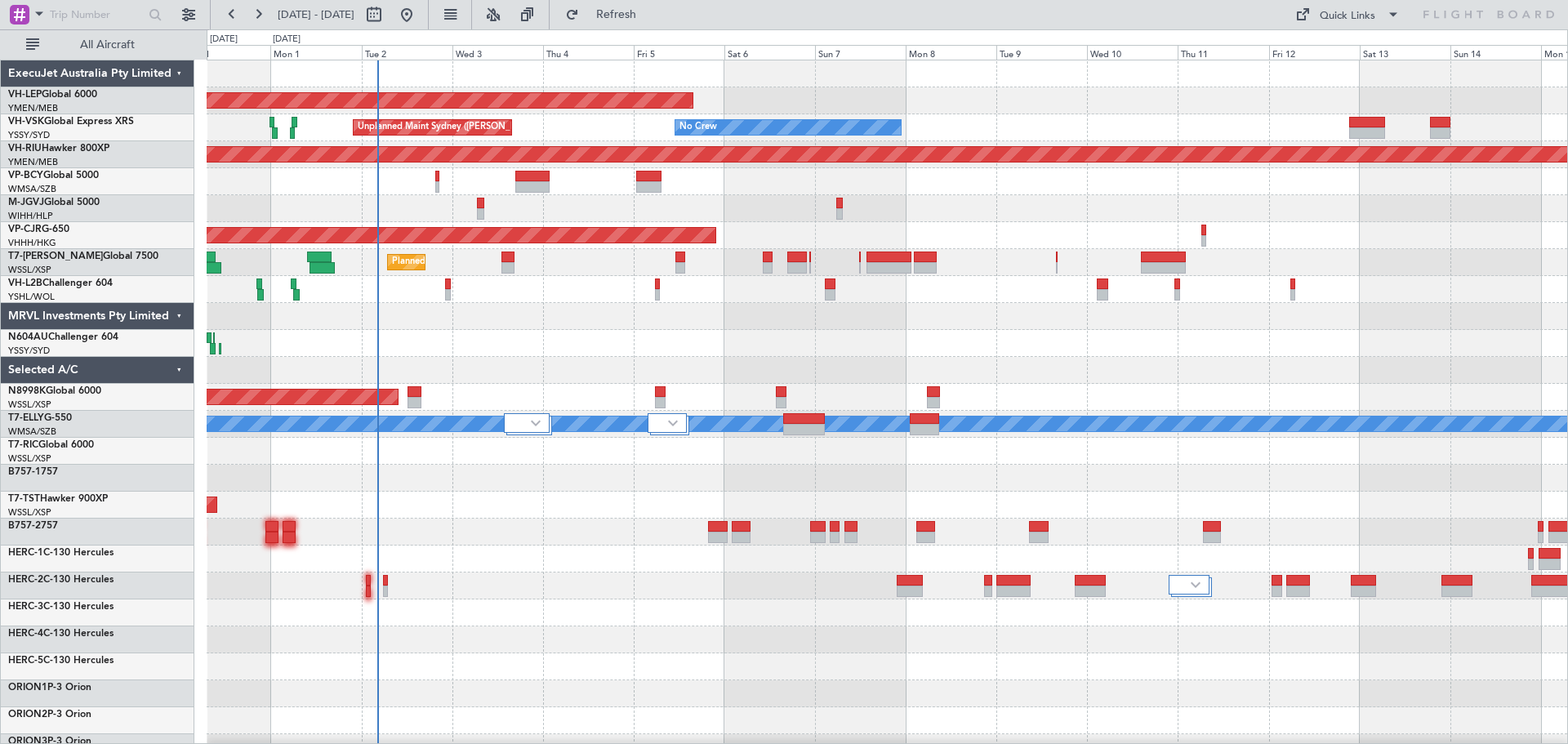
click at [416, 303] on div "Unplanned Maint Wichita (Wichita Mid-continent) No Crew Unplanned Maint Sydney …" at bounding box center [887, 531] width 1361 height 943
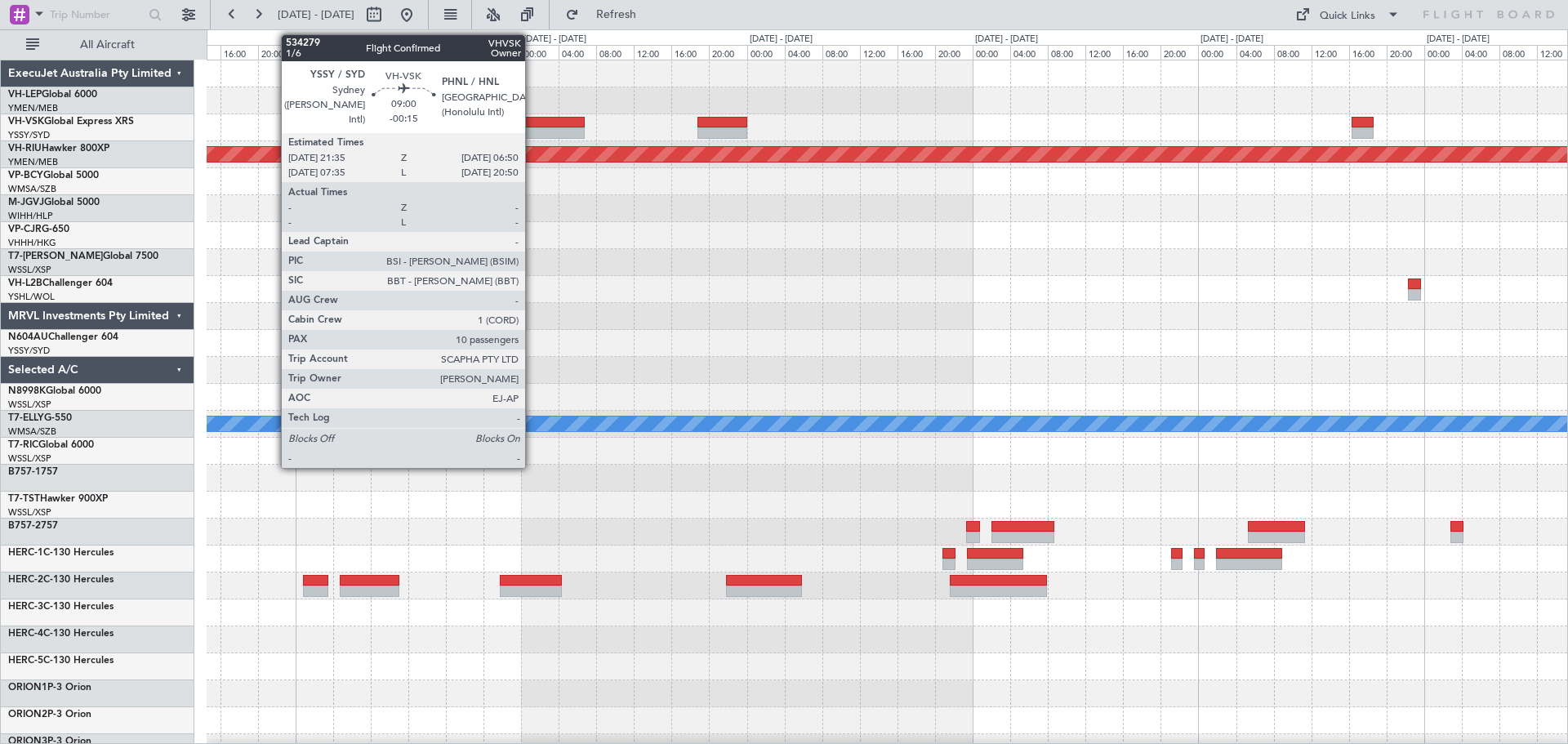
click at [535, 123] on div at bounding box center [540, 122] width 87 height 11
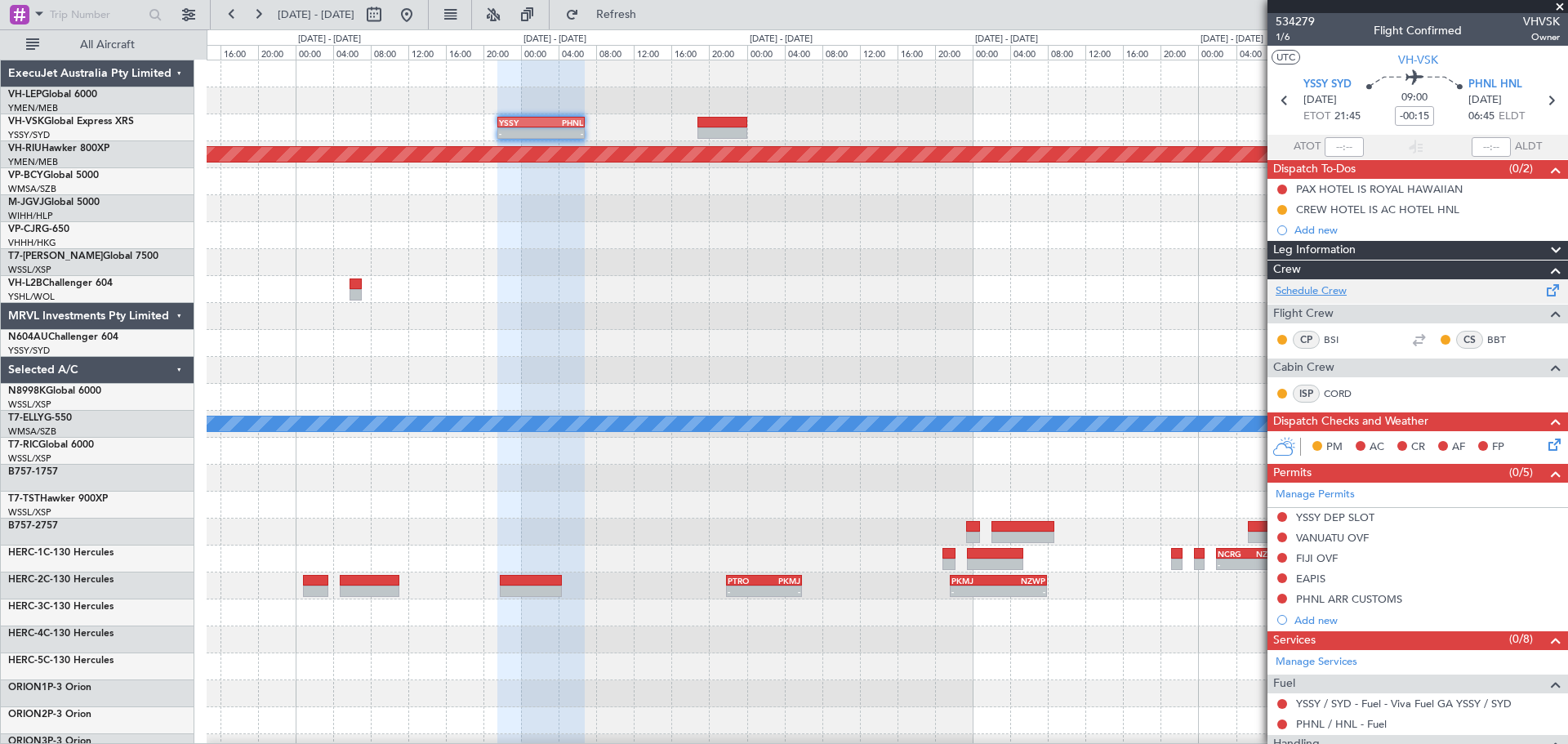
click at [1322, 289] on link "Schedule Crew" at bounding box center [1311, 291] width 71 height 16
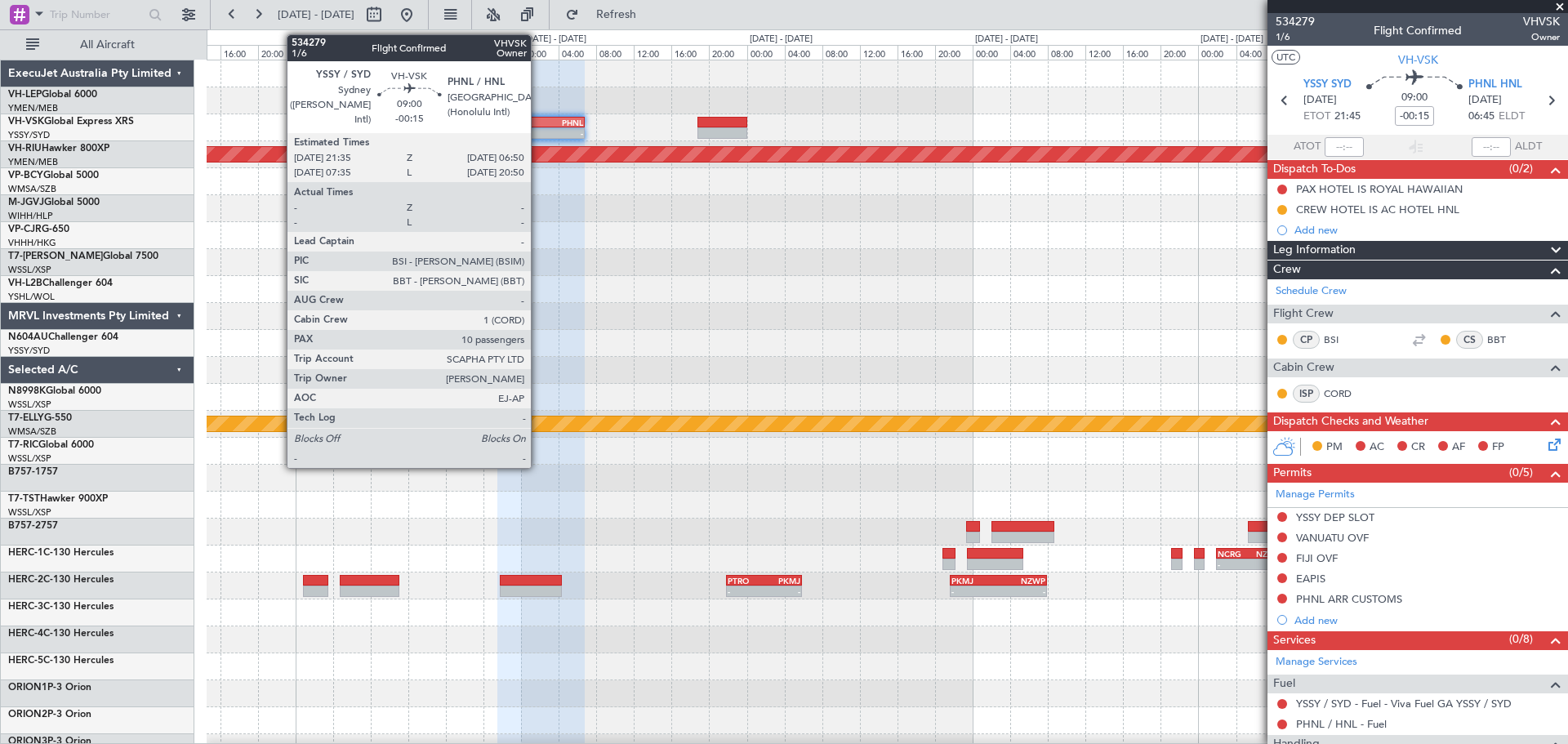
click at [538, 136] on div "-" at bounding box center [520, 133] width 42 height 10
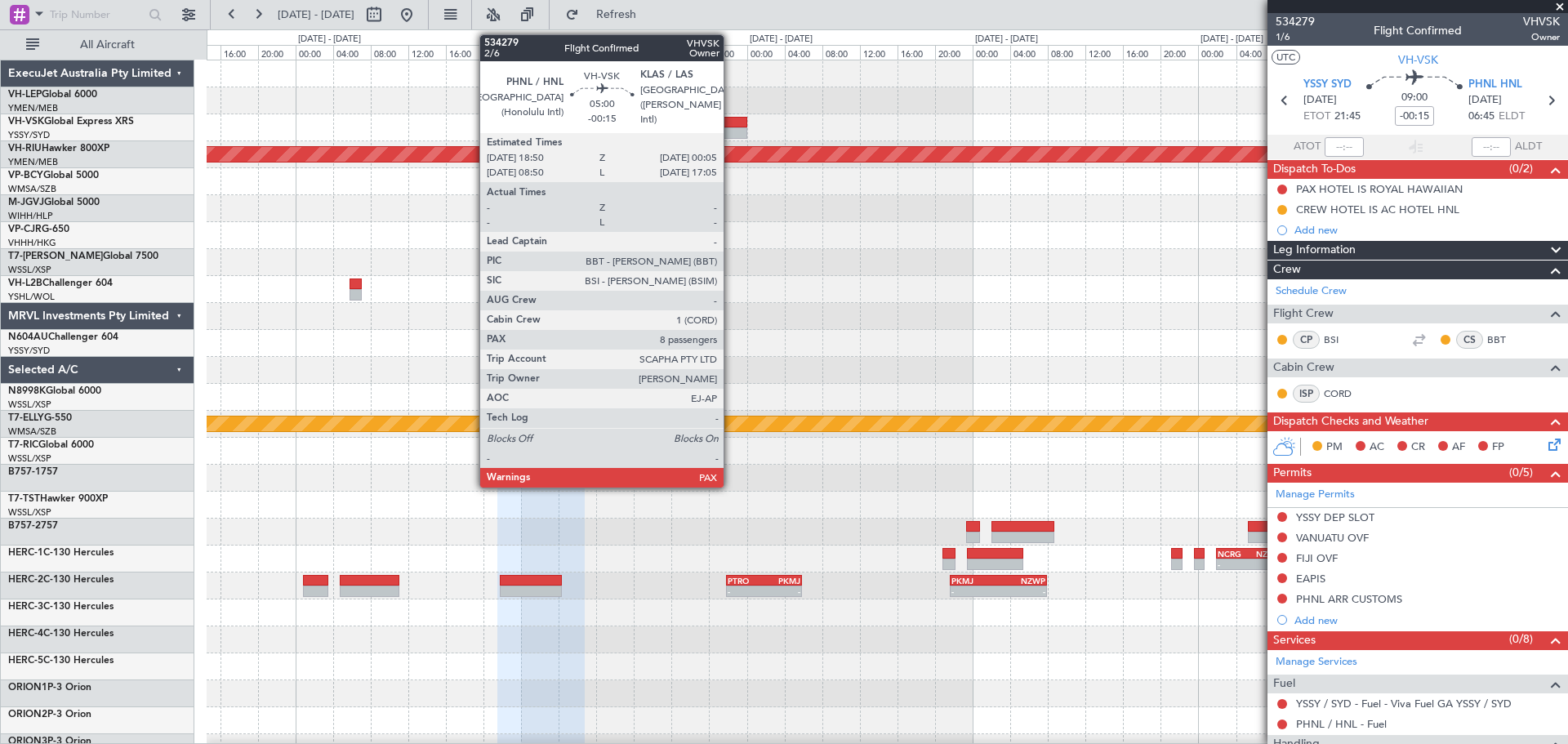
click at [731, 135] on div at bounding box center [723, 132] width 50 height 11
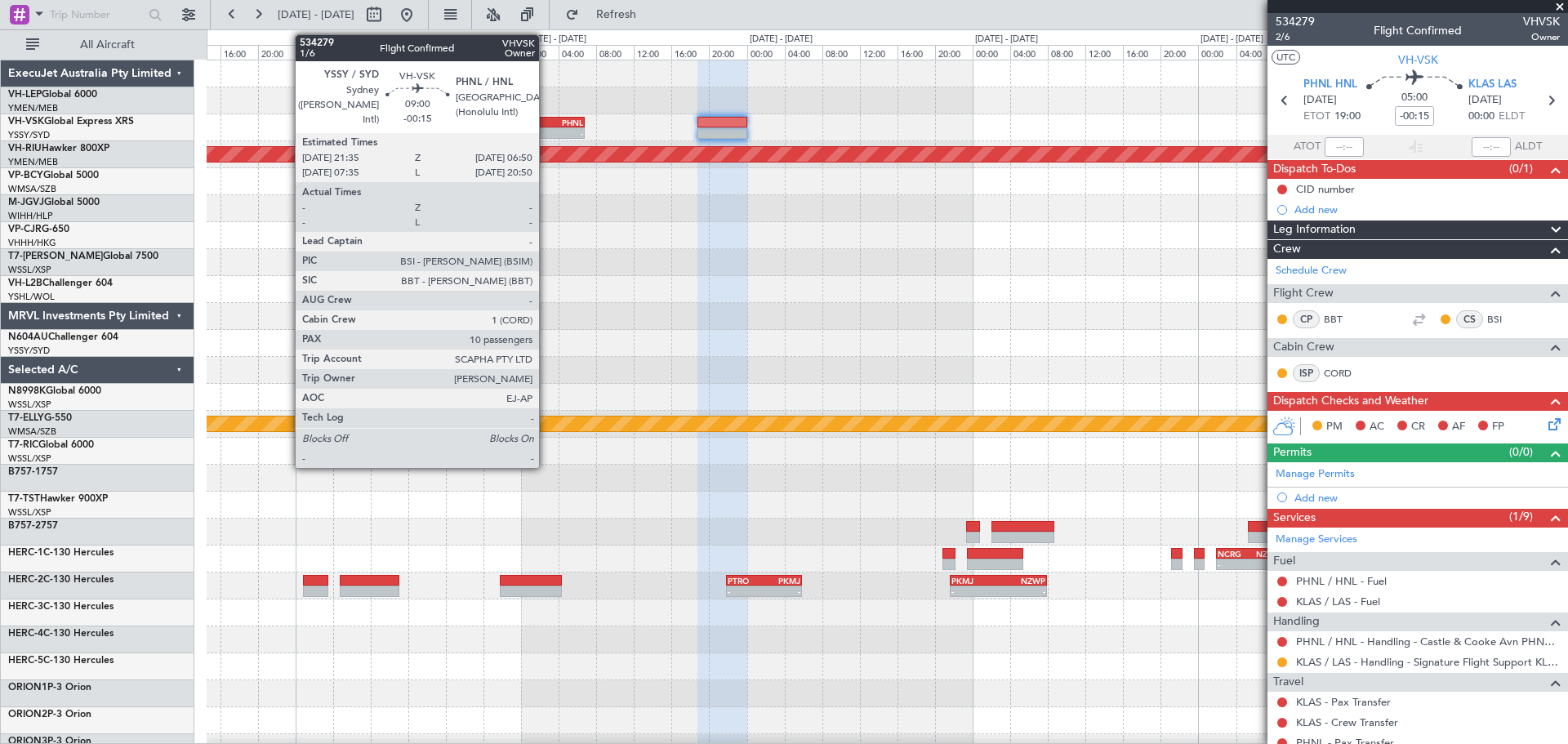
click at [546, 123] on div "PHNL" at bounding box center [563, 123] width 42 height 10
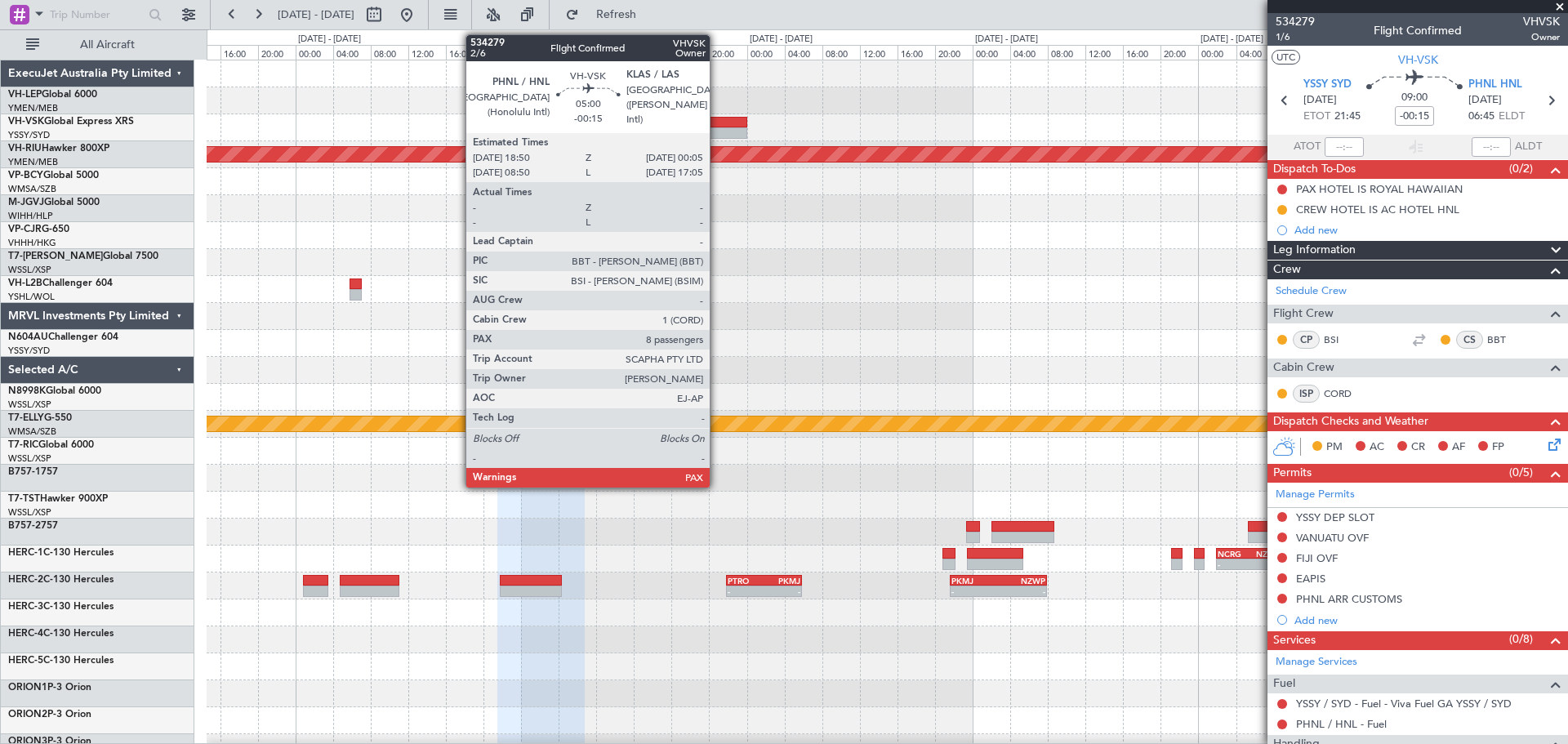
click at [717, 136] on div at bounding box center [723, 132] width 50 height 11
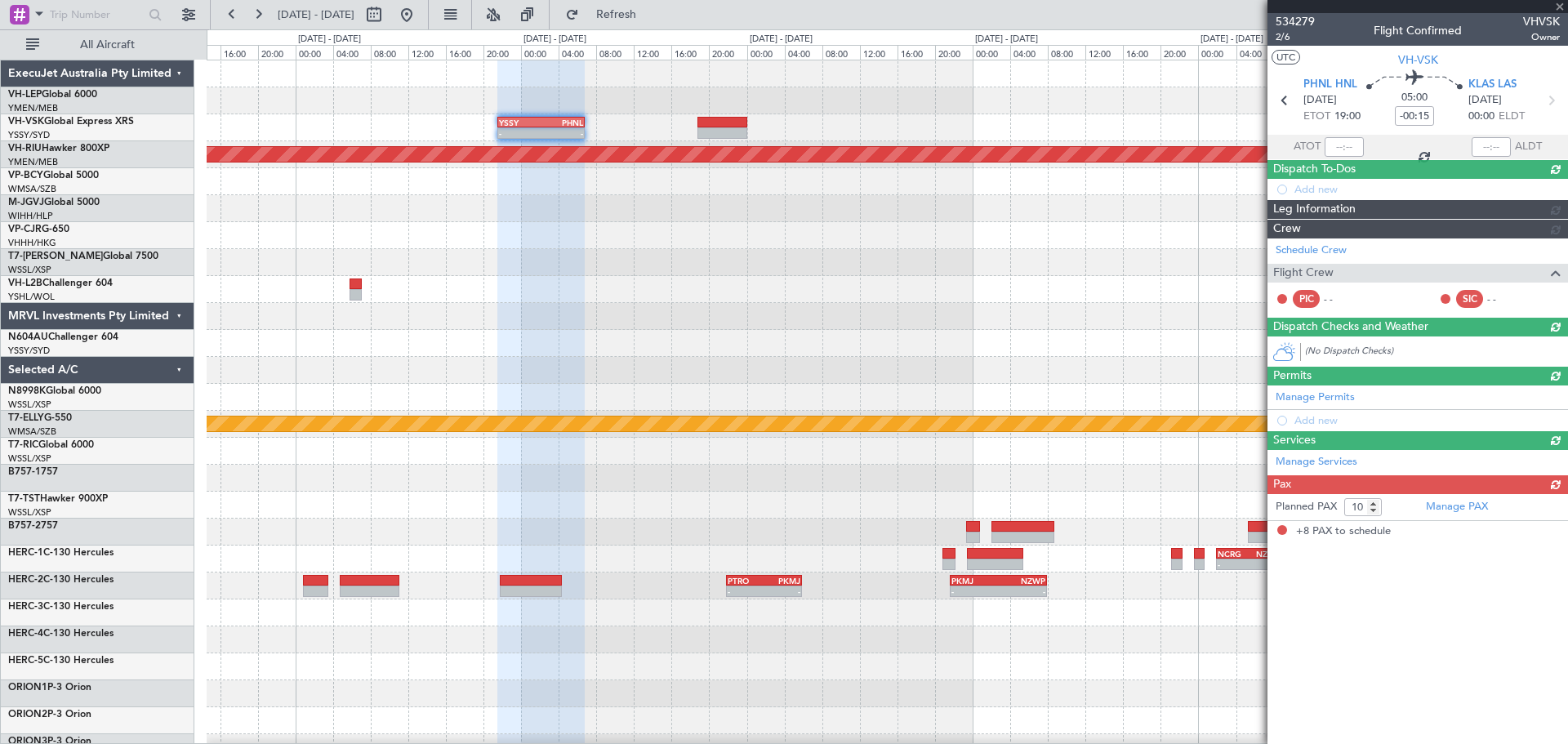
type input "8"
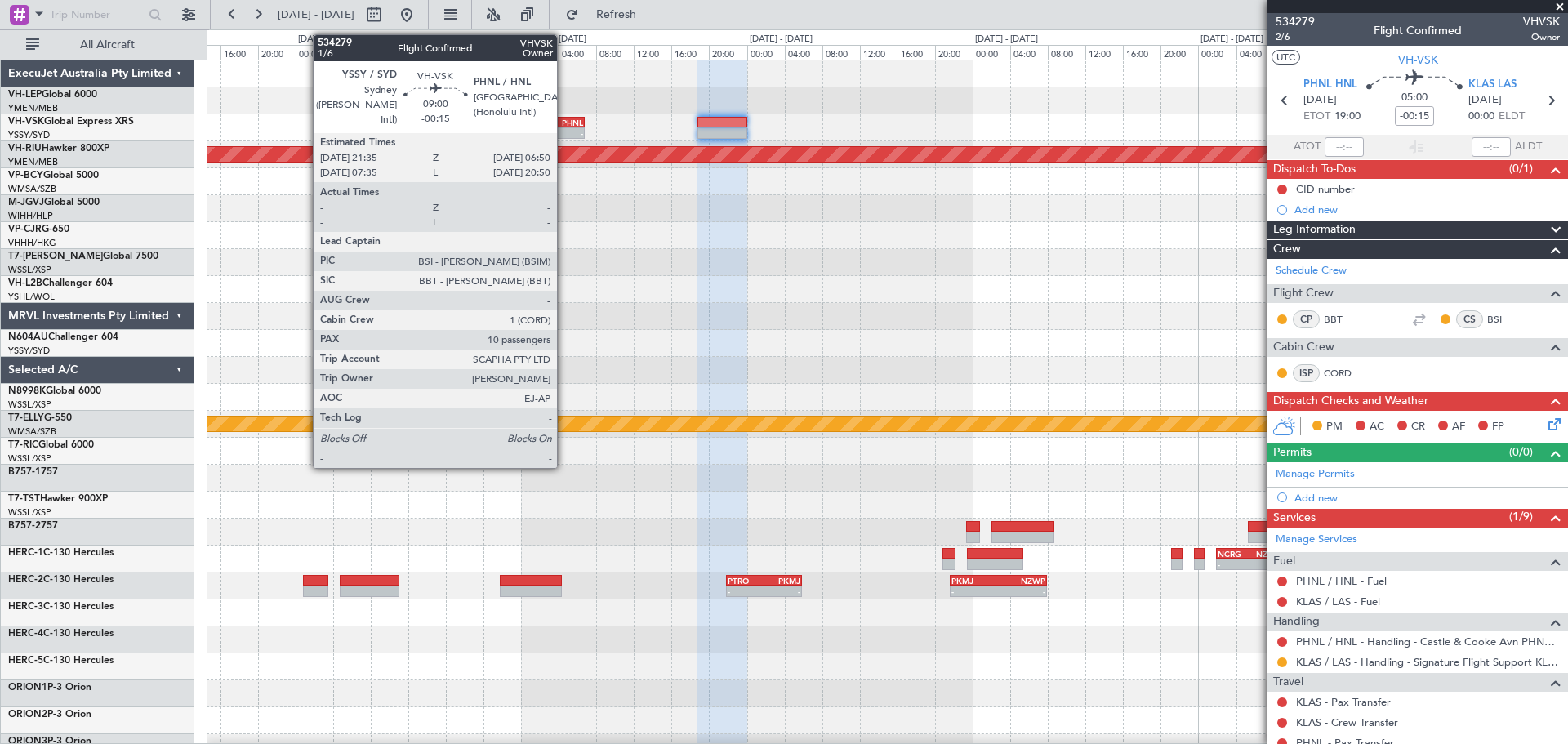
click at [565, 123] on div "PHNL" at bounding box center [563, 123] width 42 height 10
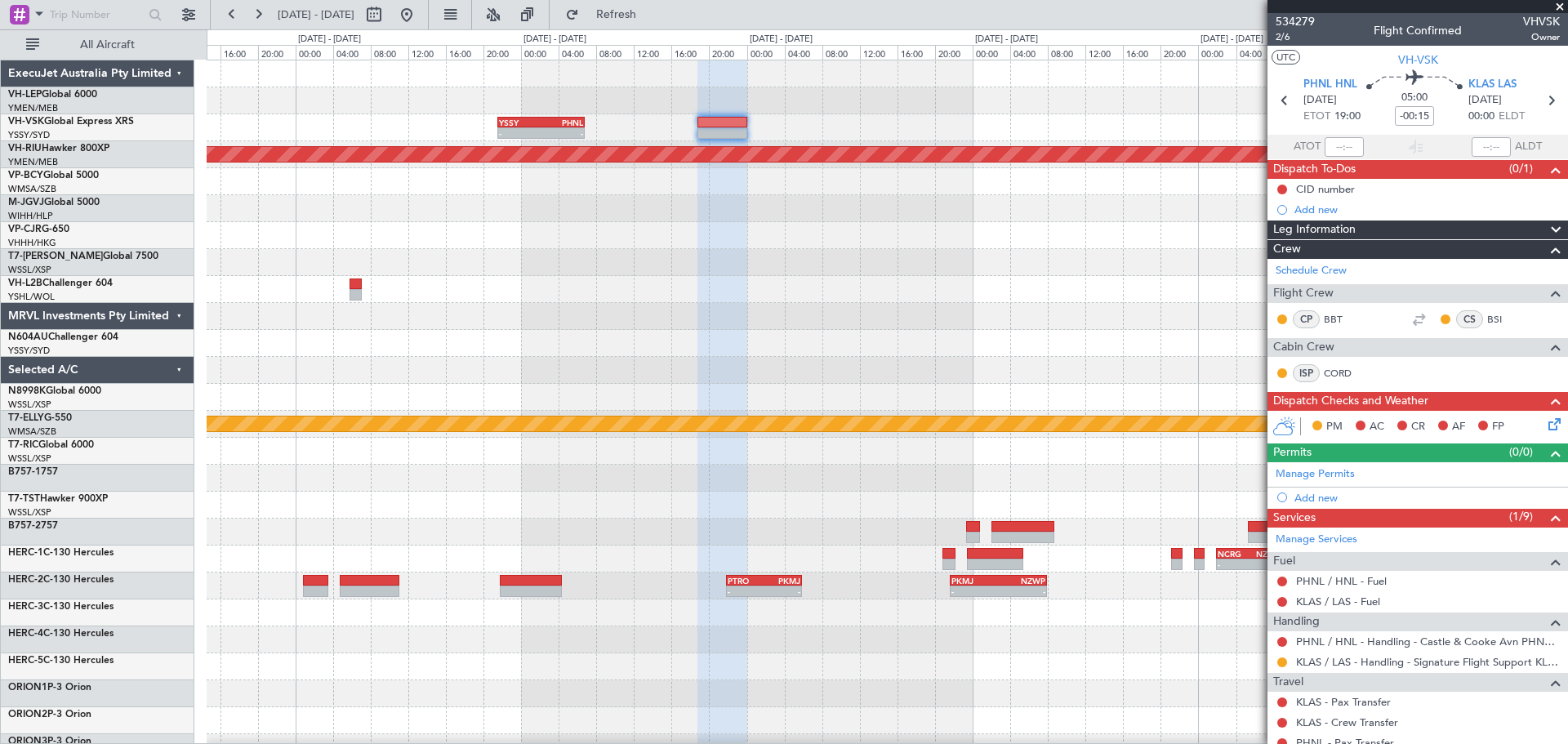
click at [382, 235] on div "- - YSSY 21:35 Z PHNL 06:50 Z Planned Maint [GEOGRAPHIC_DATA] ([GEOGRAPHIC_DATA…" at bounding box center [887, 505] width 1361 height 890
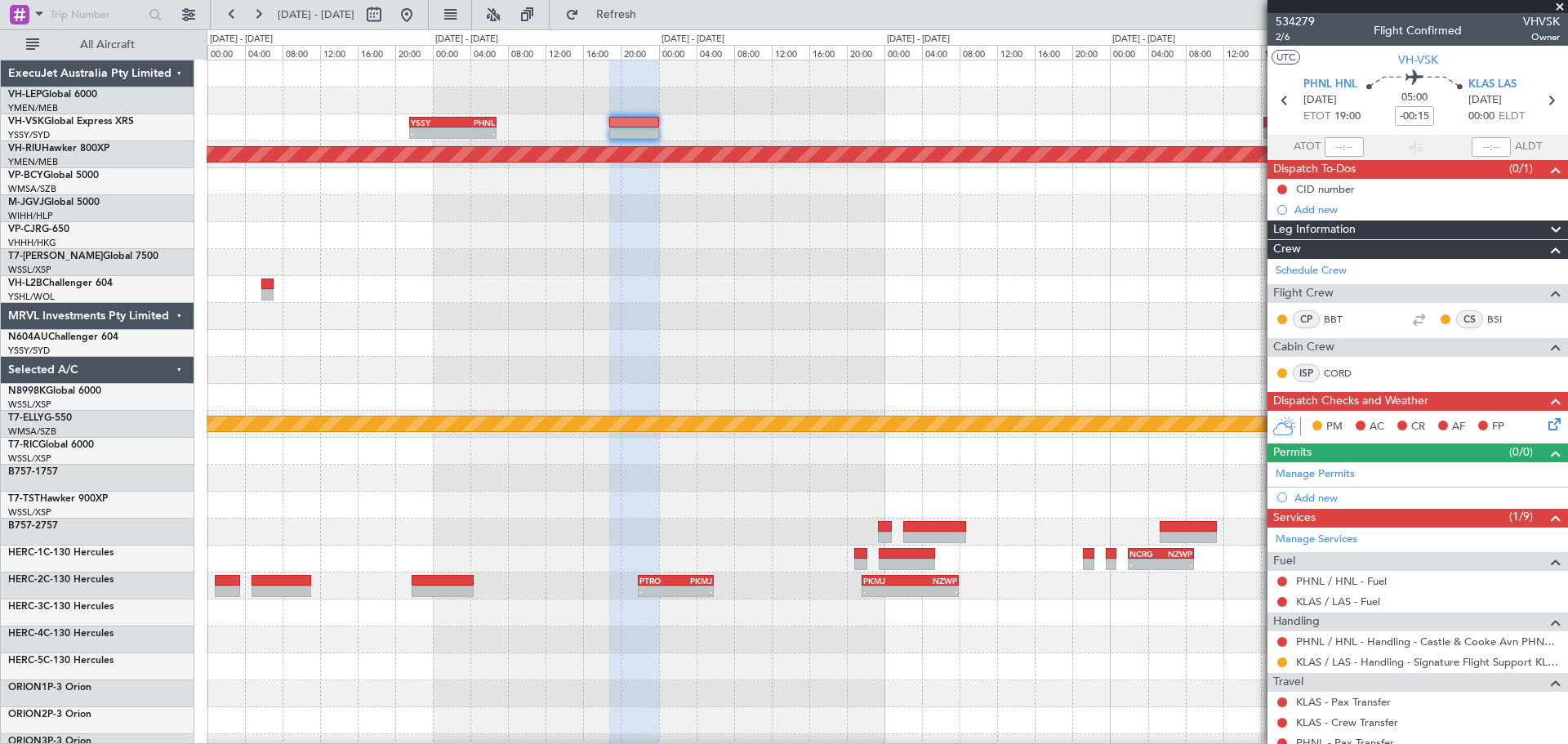
click at [868, 318] on div "- - YSSY 21:35 Z PHNL 06:50 Z Planned Maint [GEOGRAPHIC_DATA] ([GEOGRAPHIC_DATA…" at bounding box center [887, 505] width 1361 height 890
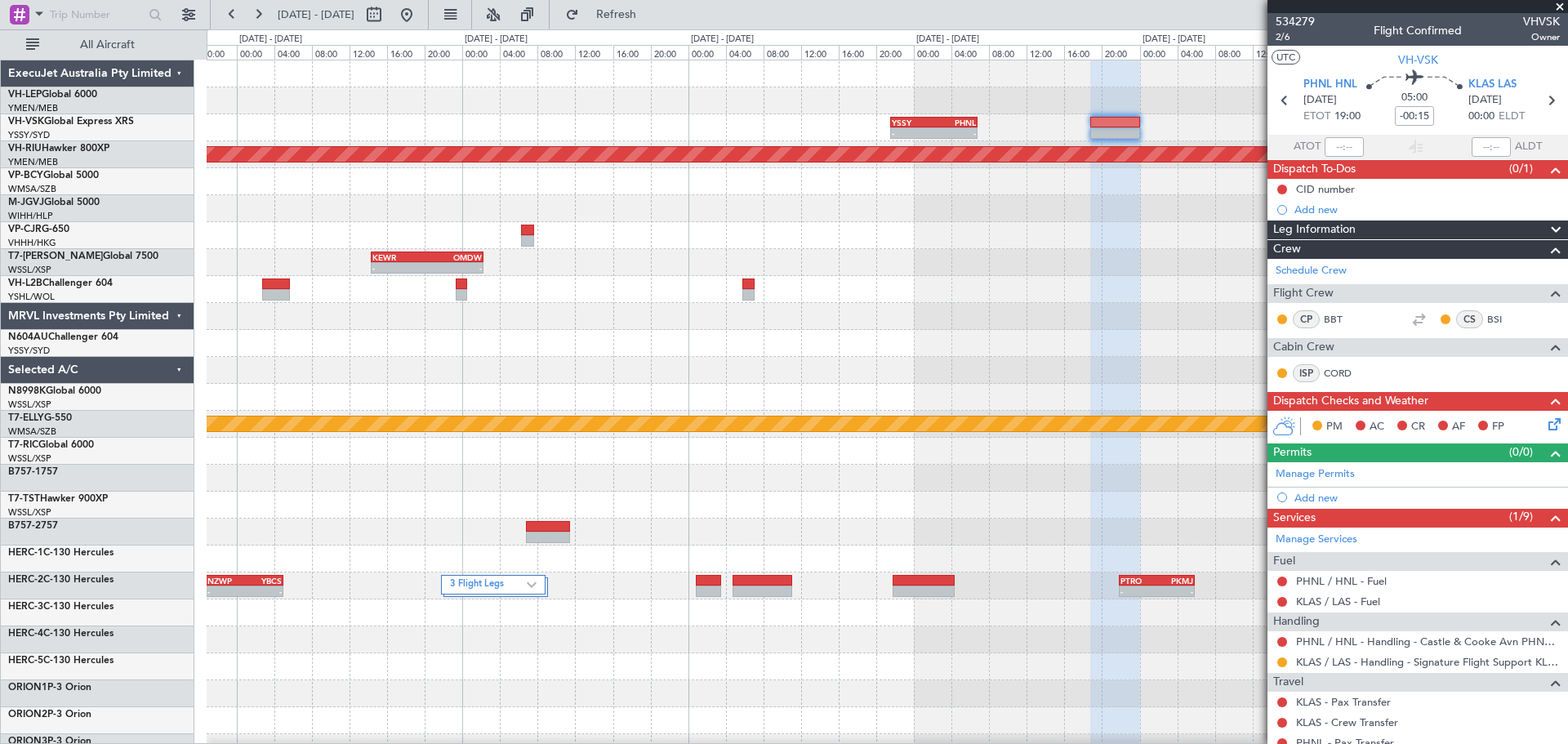
click at [776, 300] on div "- - YSSY 21:35 Z PHNL 06:50 Z Planned Maint [GEOGRAPHIC_DATA] ([GEOGRAPHIC_DATA…" at bounding box center [887, 505] width 1361 height 890
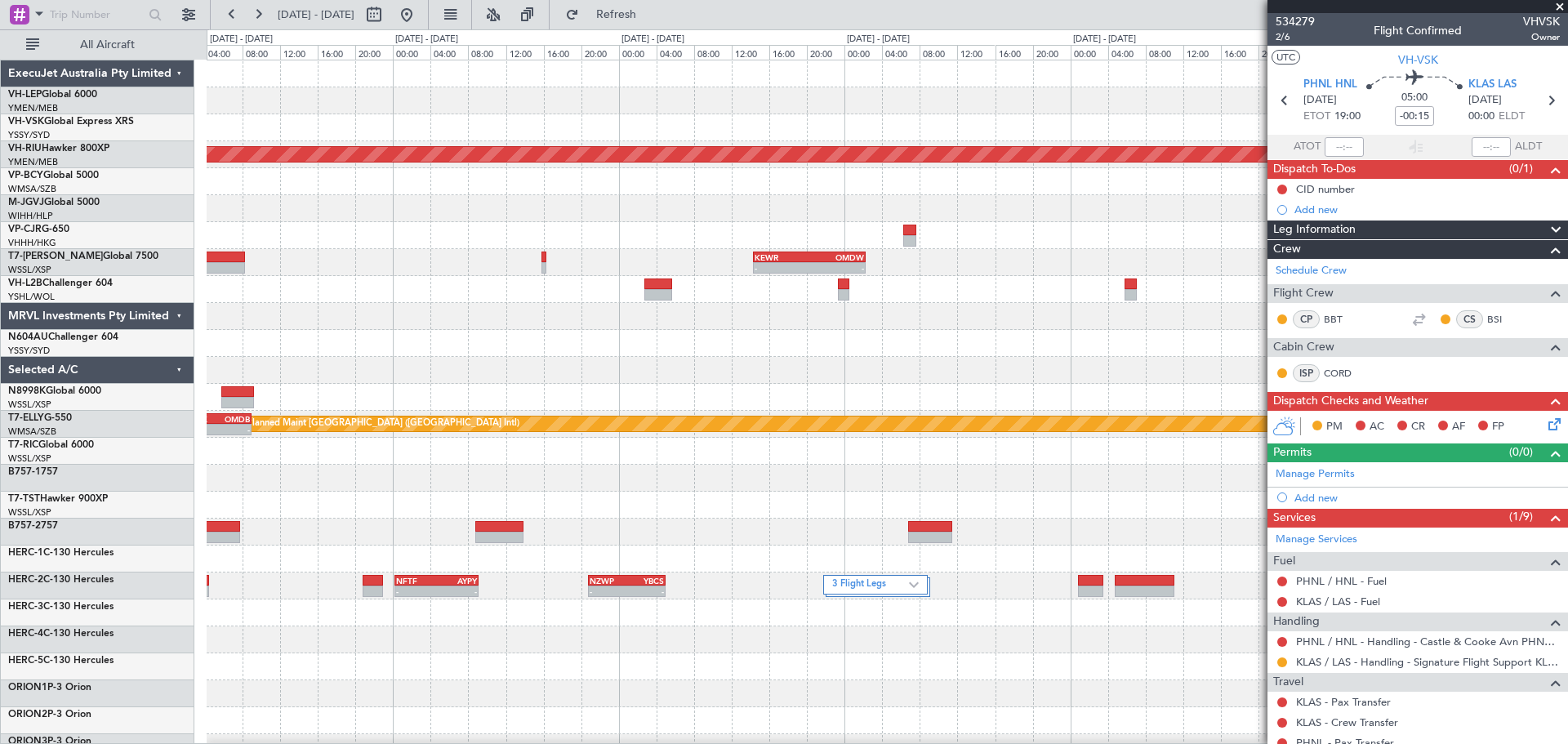
click at [825, 310] on div "- - YSSY 21:35 Z PHNL 06:50 Z No Crew Planned Maint [GEOGRAPHIC_DATA] ([GEOGRAP…" at bounding box center [887, 505] width 1361 height 890
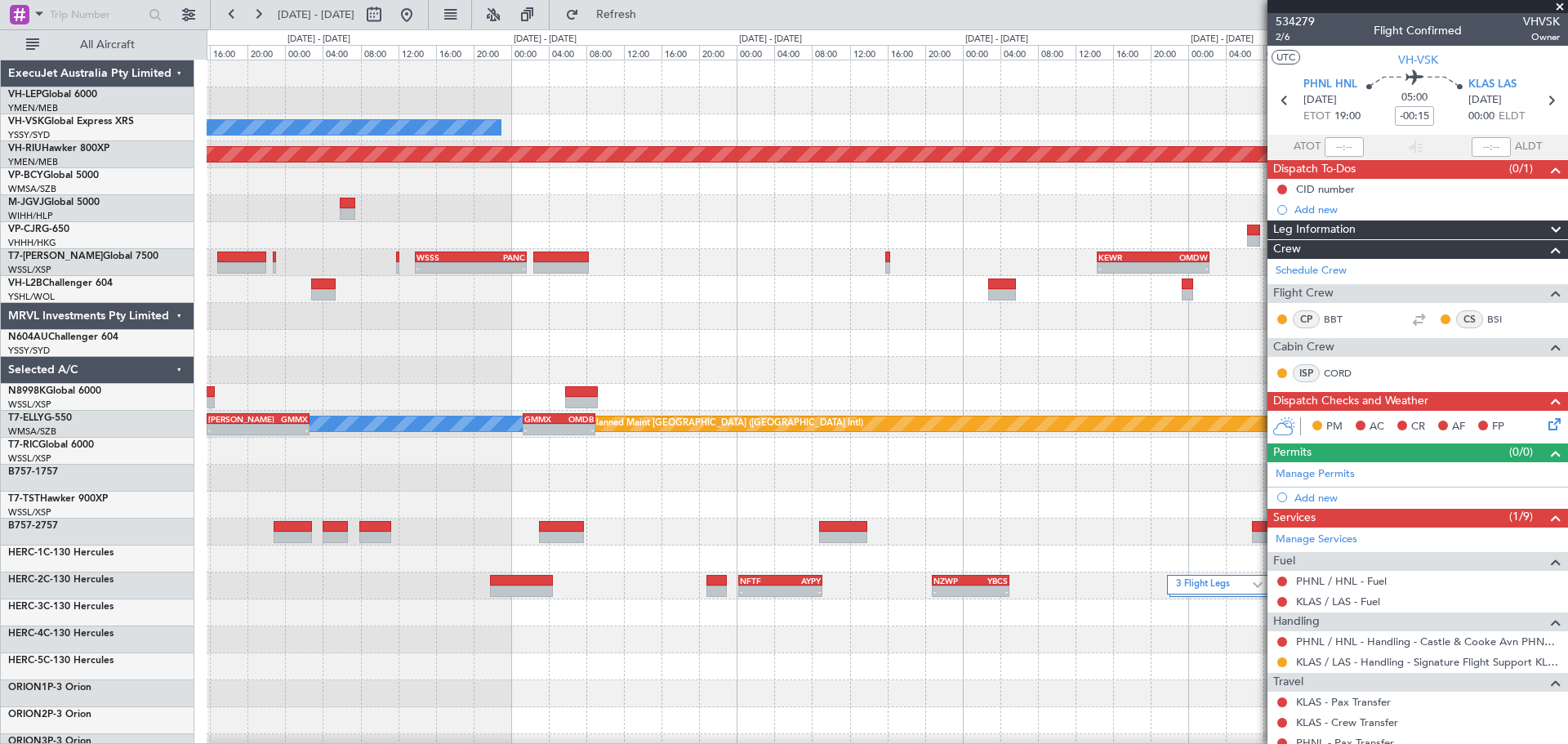
click at [640, 246] on div "Unplanned Maint Wichita (Wichita Mid-continent) No Crew YSSY 21:35 Z PHNL 06:50…" at bounding box center [887, 505] width 1361 height 890
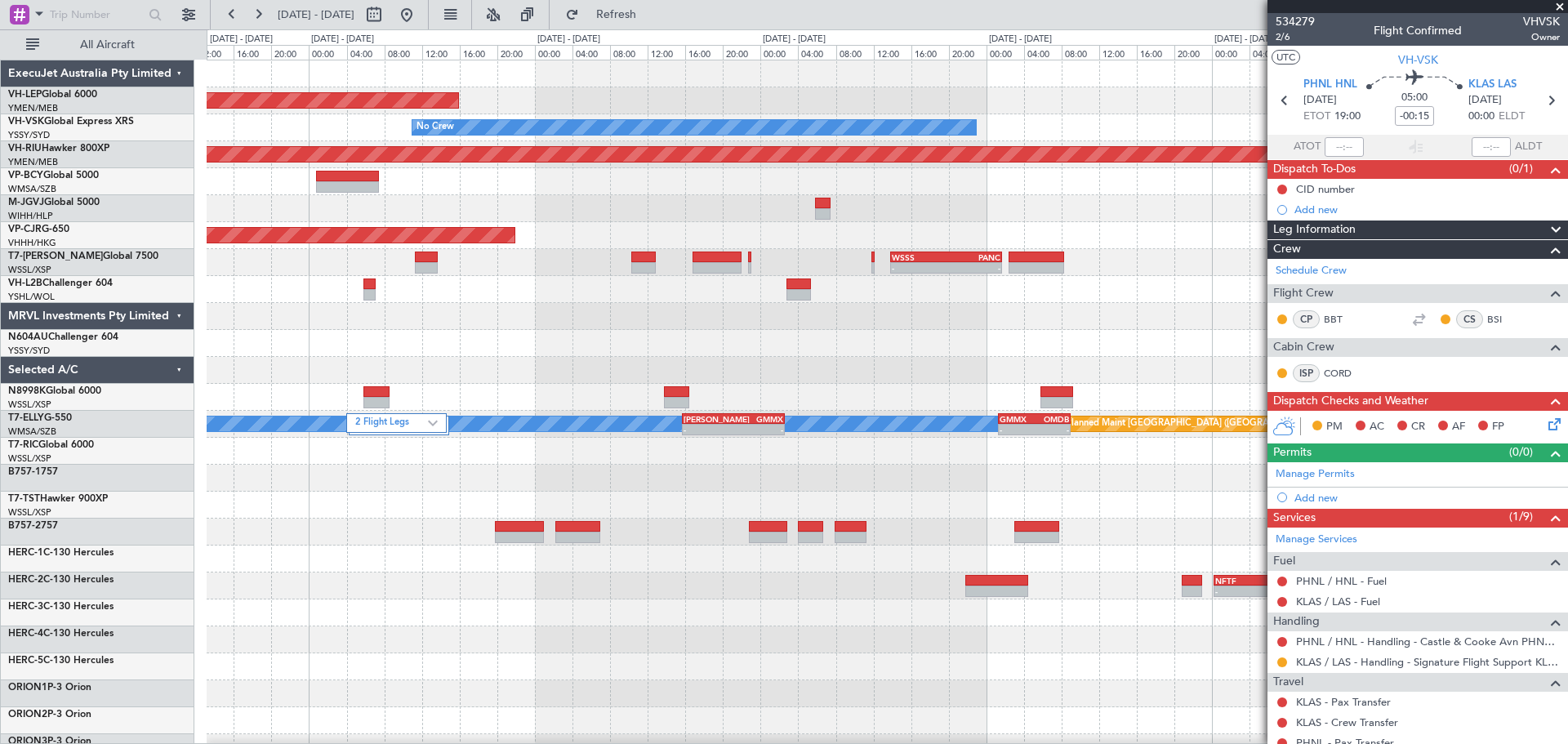
click at [685, 302] on div "Unplanned Maint Wichita (Wichita Mid-continent) No Crew Unplanned Maint Sydney …" at bounding box center [887, 505] width 1361 height 890
click at [609, 314] on div "Unplanned Maint Wichita (Wichita Mid-continent) No Crew Unplanned Maint Sydney …" at bounding box center [887, 505] width 1361 height 890
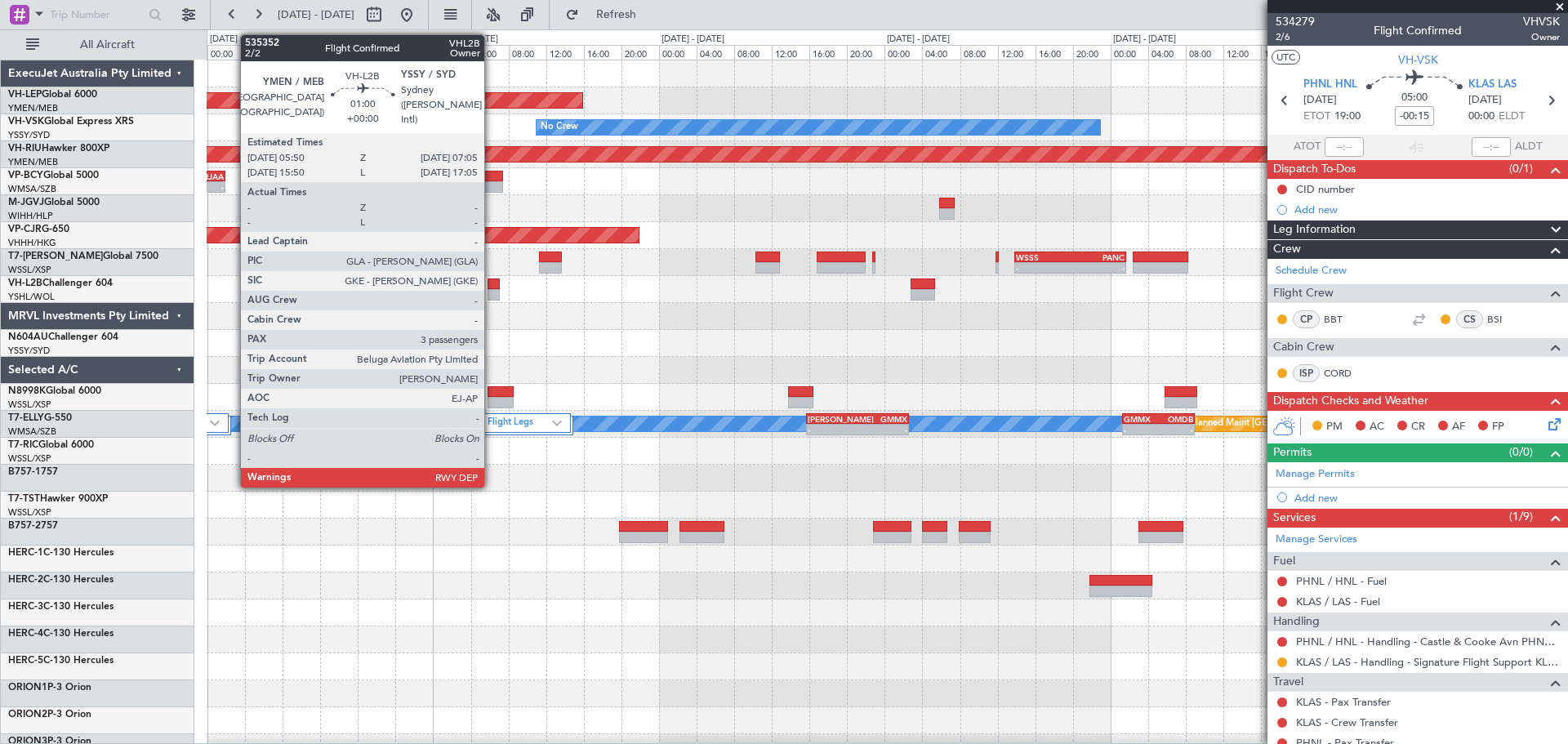
click at [492, 289] on div at bounding box center [494, 294] width 12 height 11
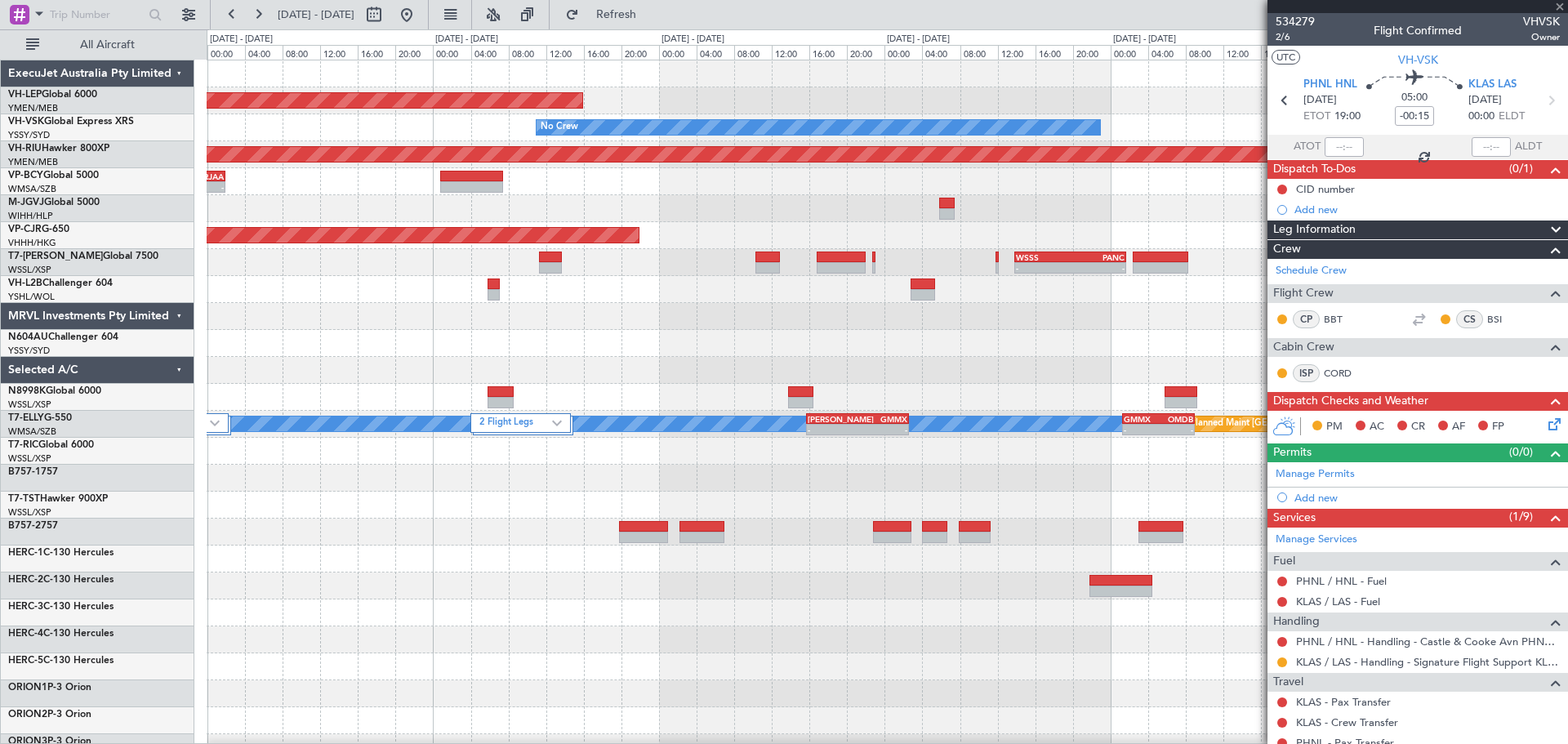
click at [500, 292] on div at bounding box center [494, 294] width 12 height 11
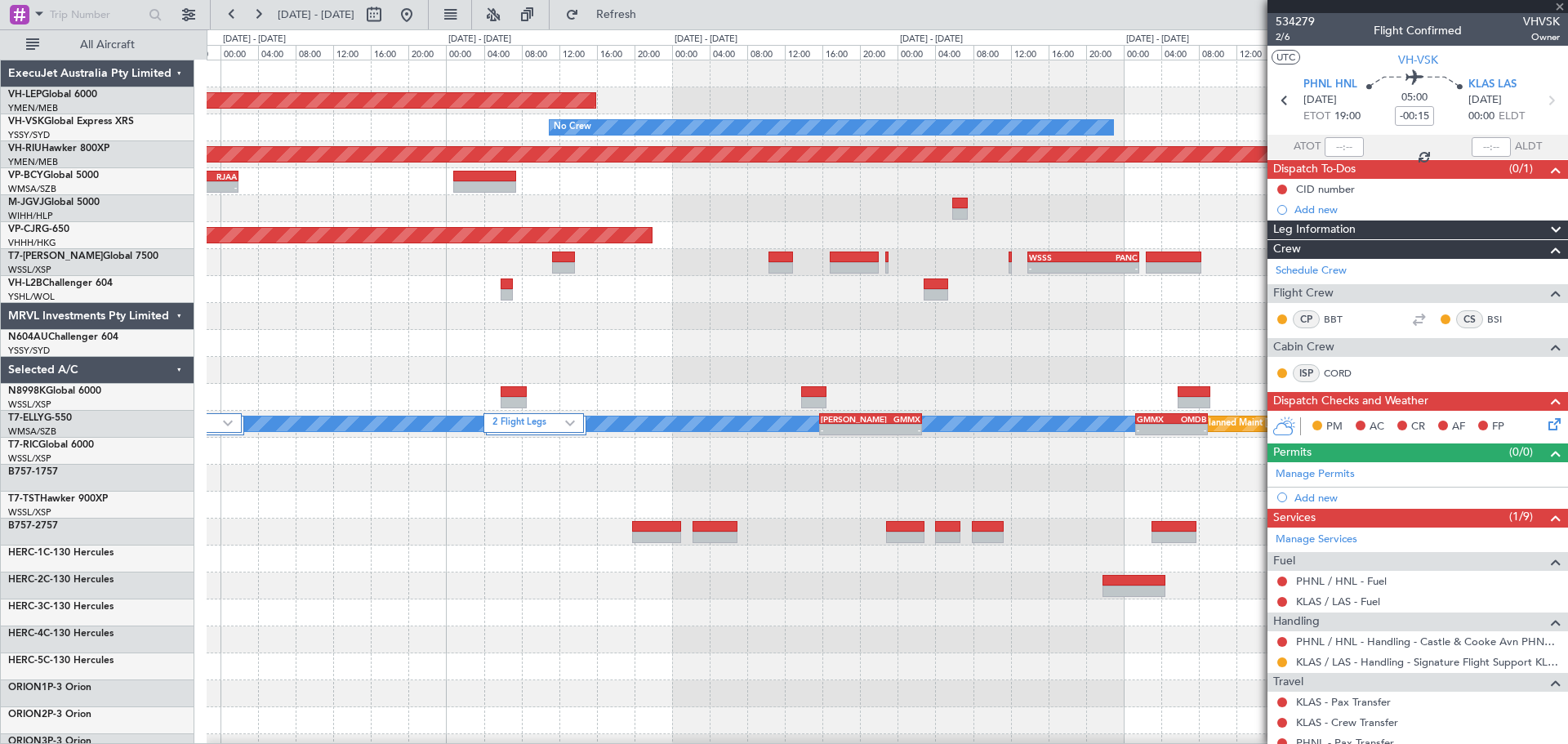
click at [505, 292] on div at bounding box center [507, 294] width 12 height 11
type input "3"
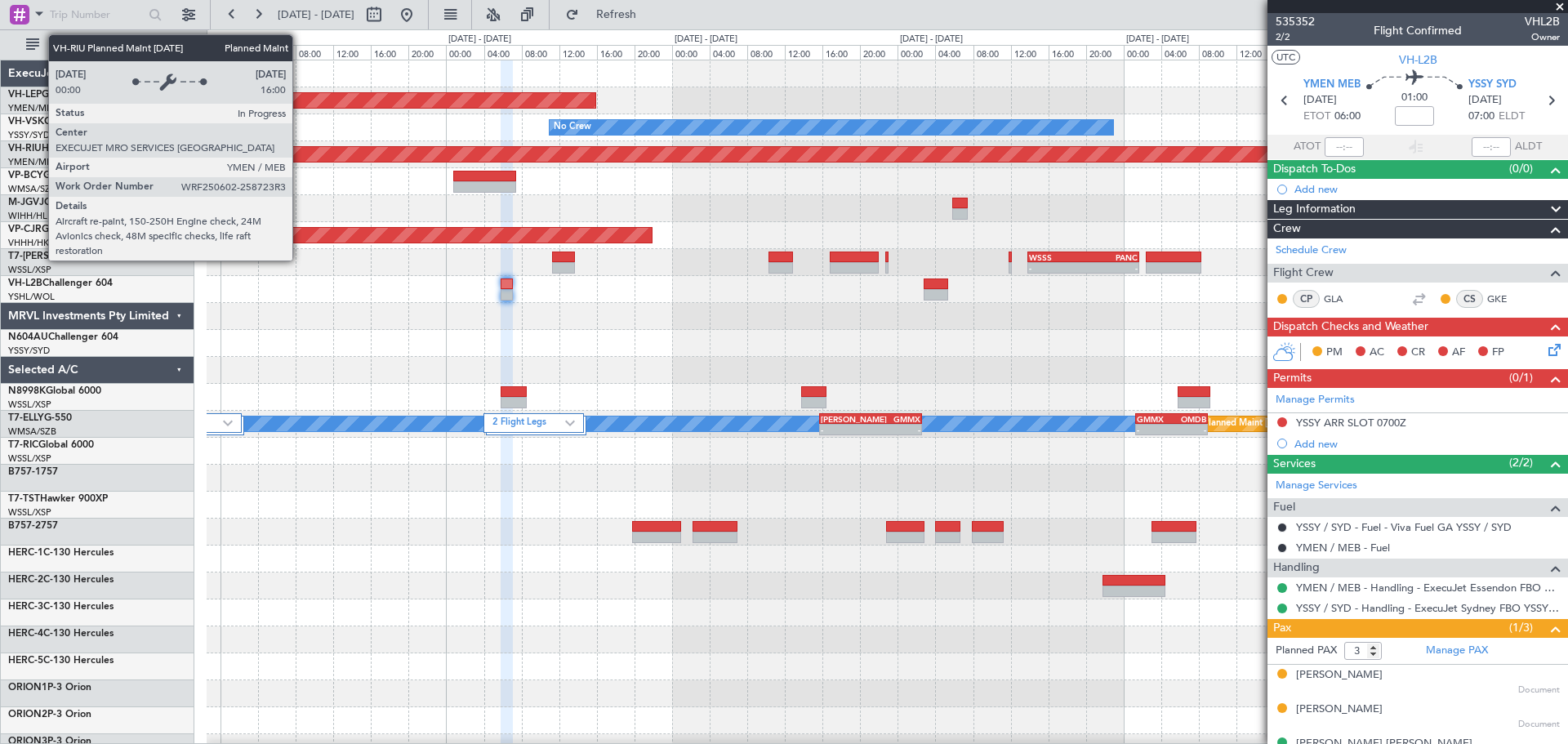
click at [784, 229] on div "Unplanned Maint Wichita (Wichita Mid-continent) No Crew Unplanned Maint Sydney …" at bounding box center [887, 531] width 1361 height 943
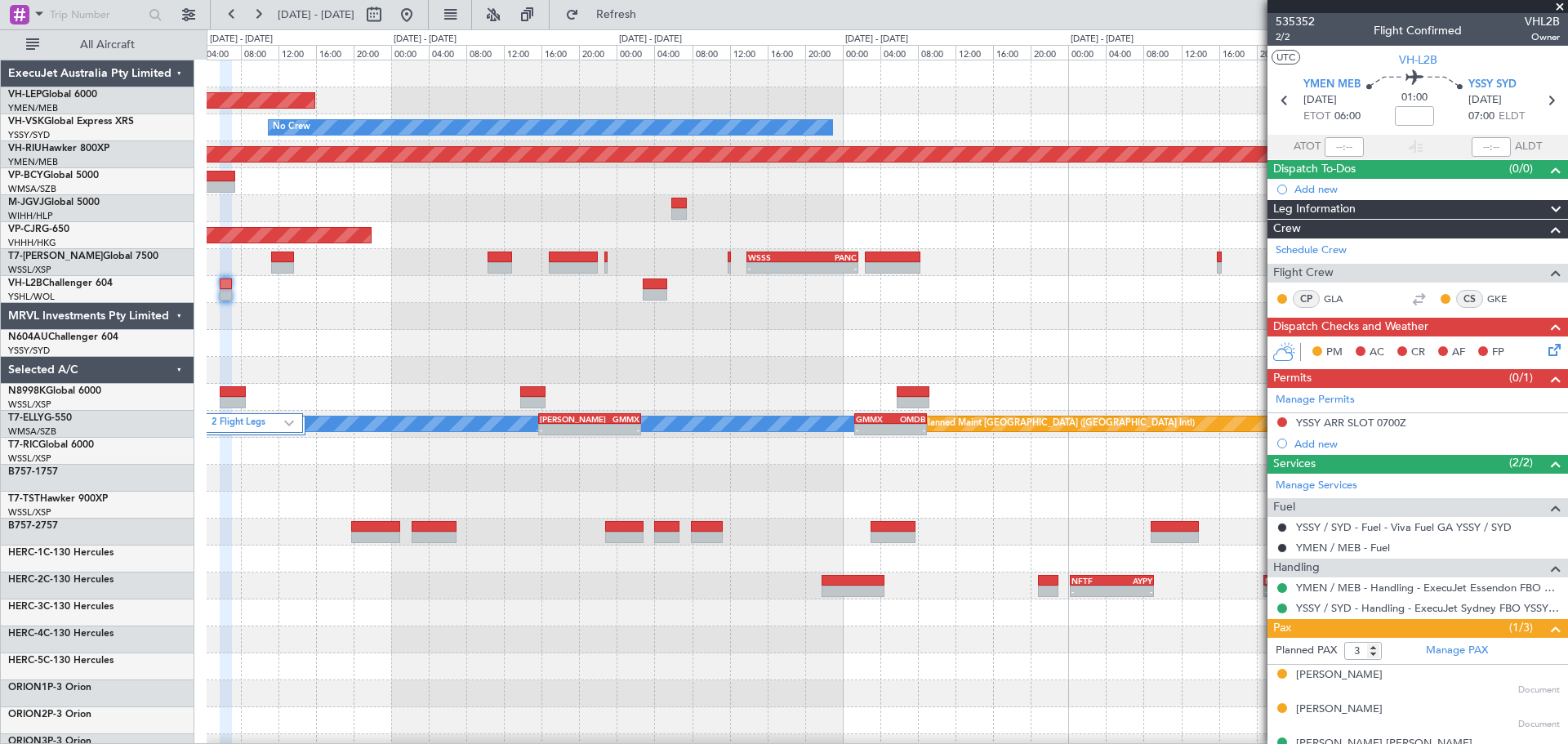
click at [350, 237] on div "Unplanned Maint Wichita (Wichita Mid-continent) No Crew Planned Maint [GEOGRAPH…" at bounding box center [887, 531] width 1361 height 943
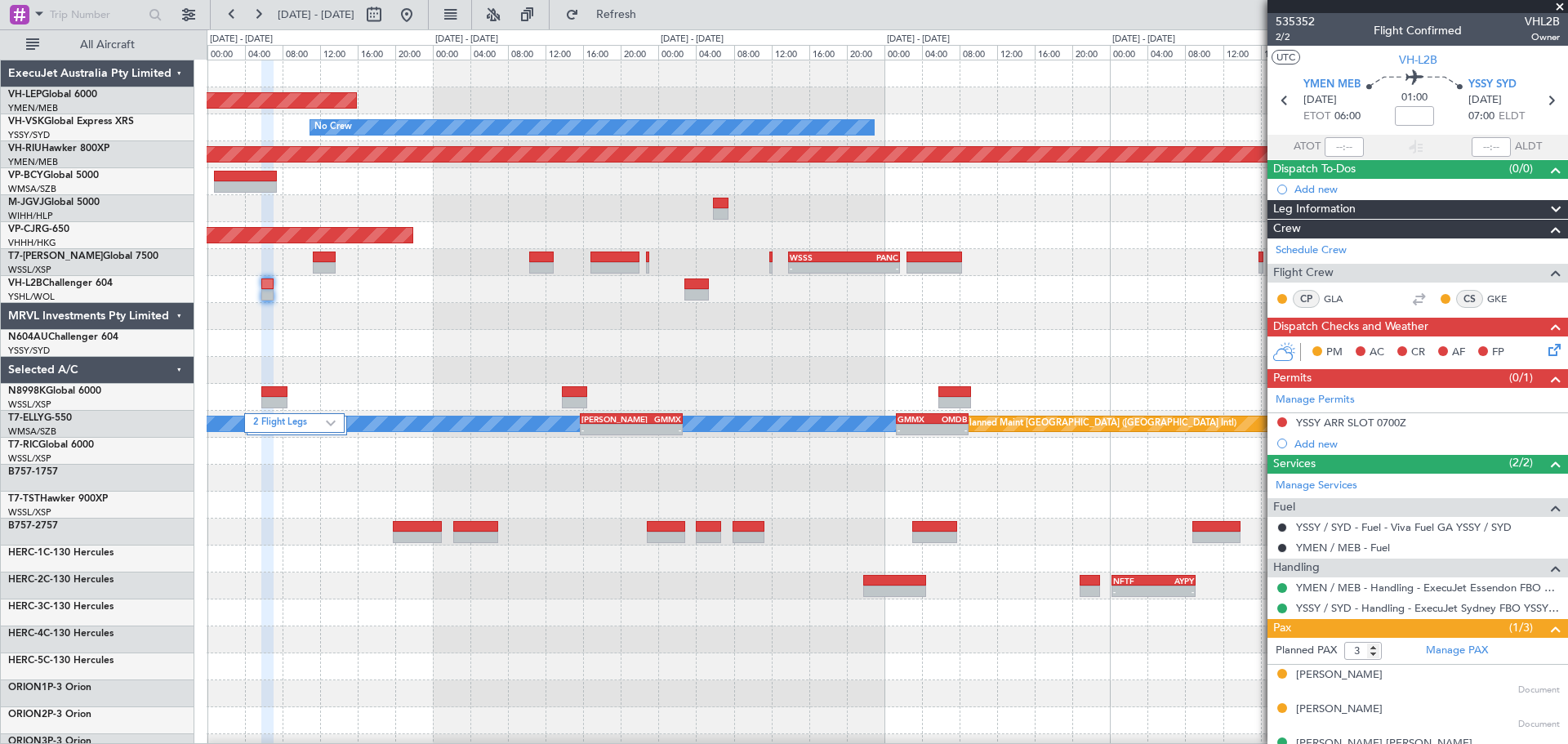
click at [370, 230] on div "Planned Maint [GEOGRAPHIC_DATA] ([GEOGRAPHIC_DATA] Intl)" at bounding box center [887, 235] width 1361 height 27
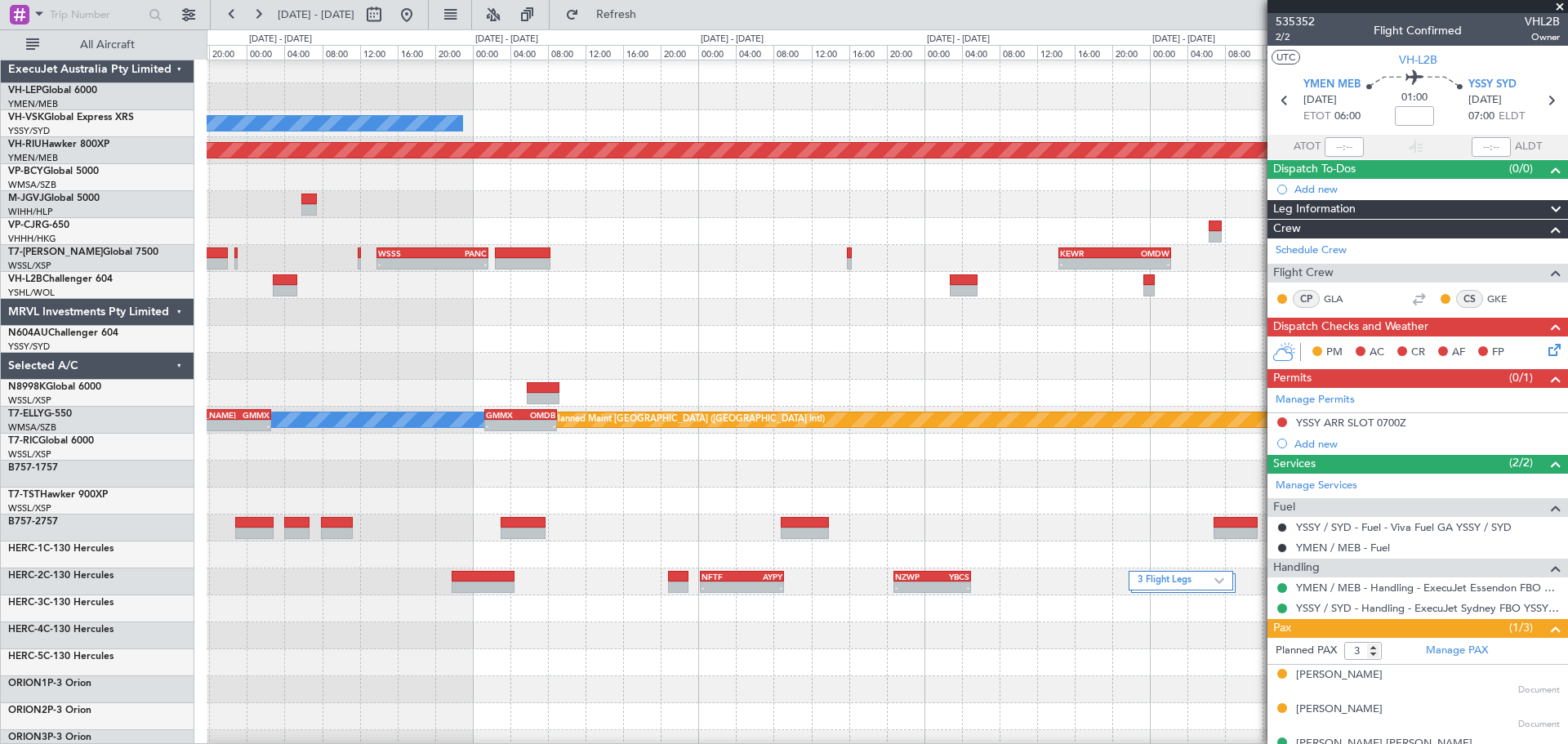
click at [314, 248] on div "- - WSSS 13:50 Z PANC 01:40 Z - - KEWR 14:20 Z OMDW 02:15 Z" at bounding box center [887, 258] width 1361 height 27
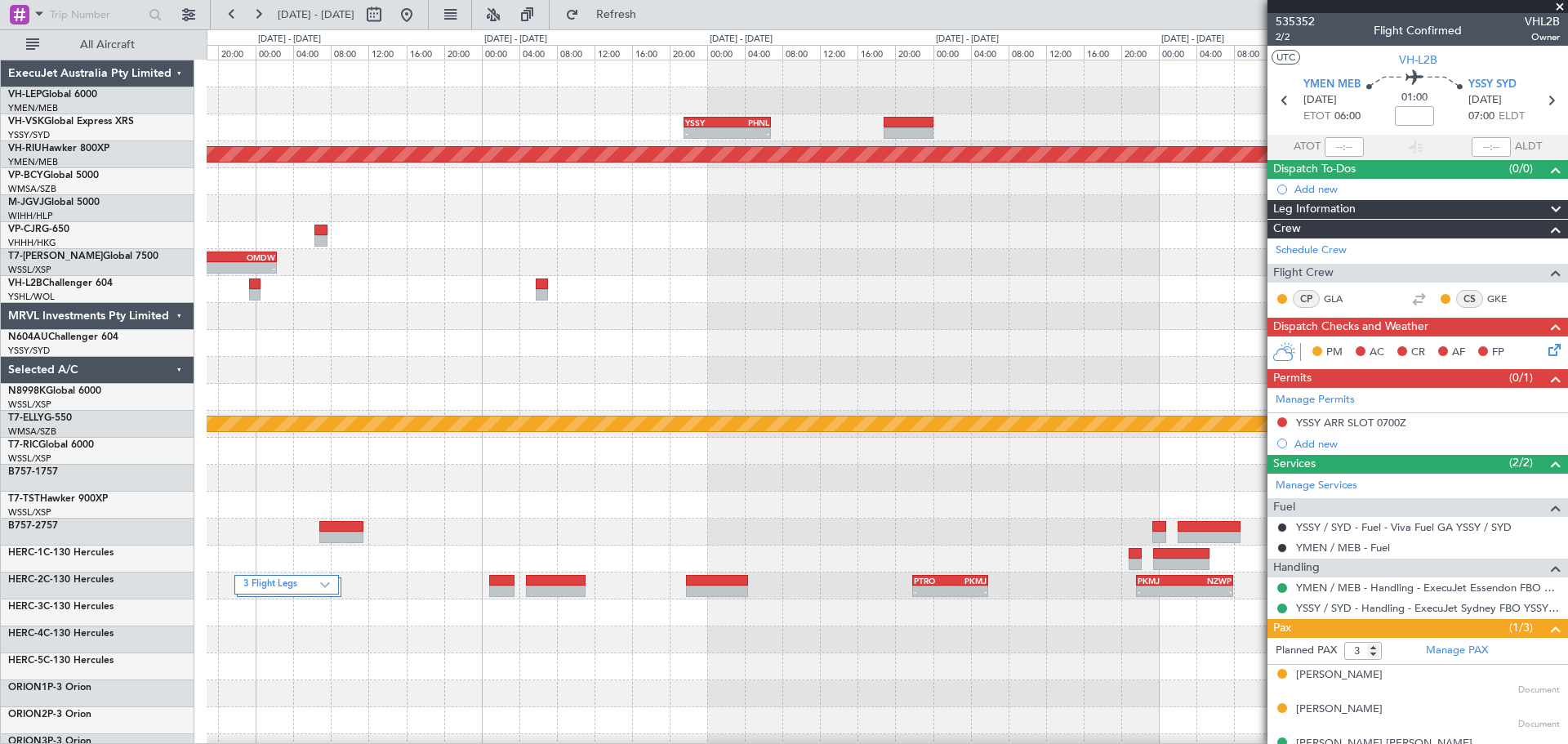
click at [504, 322] on div "YSSY 21:35 Z PHNL 06:50 Z - - Planned Maint [GEOGRAPHIC_DATA] ([GEOGRAPHIC_DATA…" at bounding box center [887, 531] width 1361 height 943
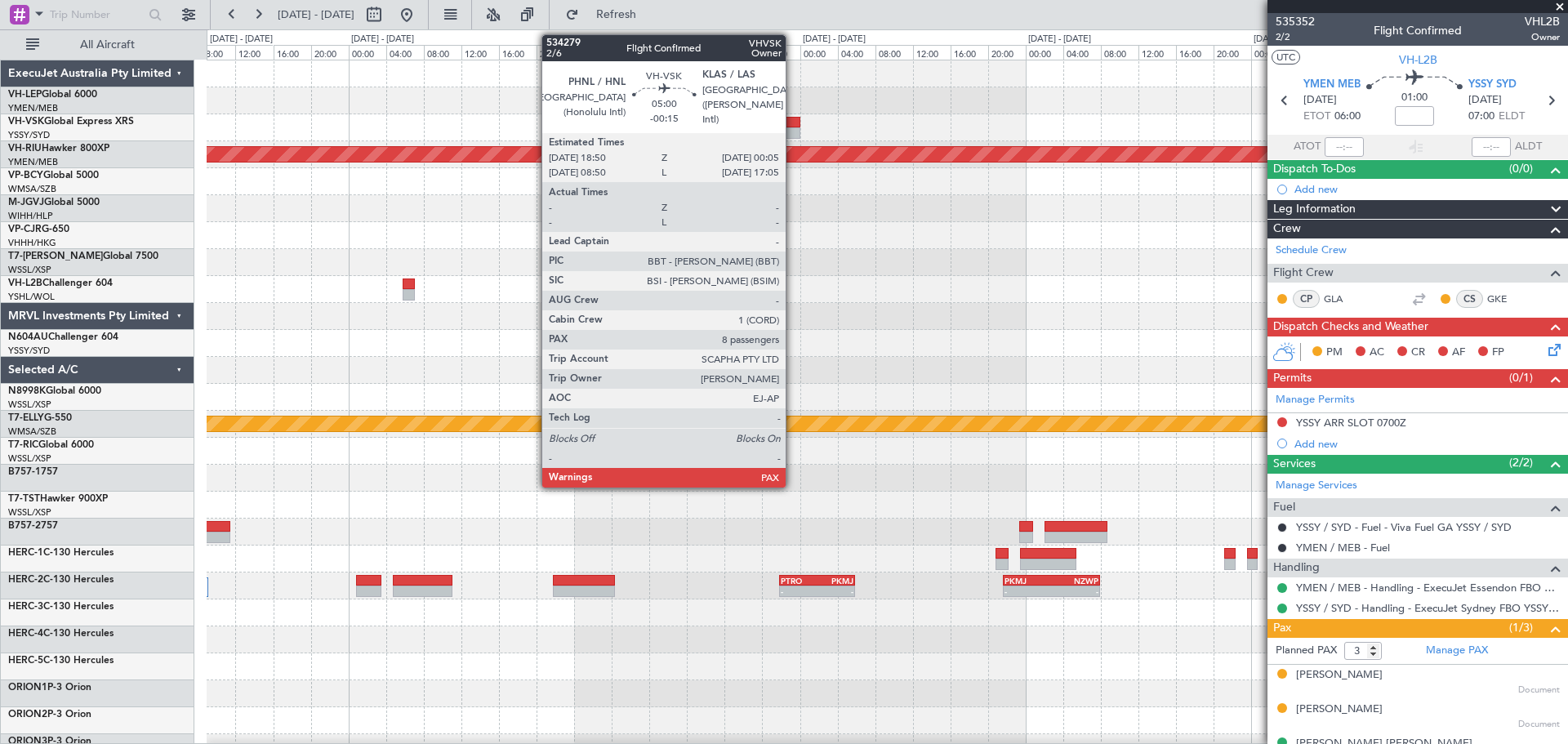
click at [793, 128] on div at bounding box center [776, 132] width 50 height 11
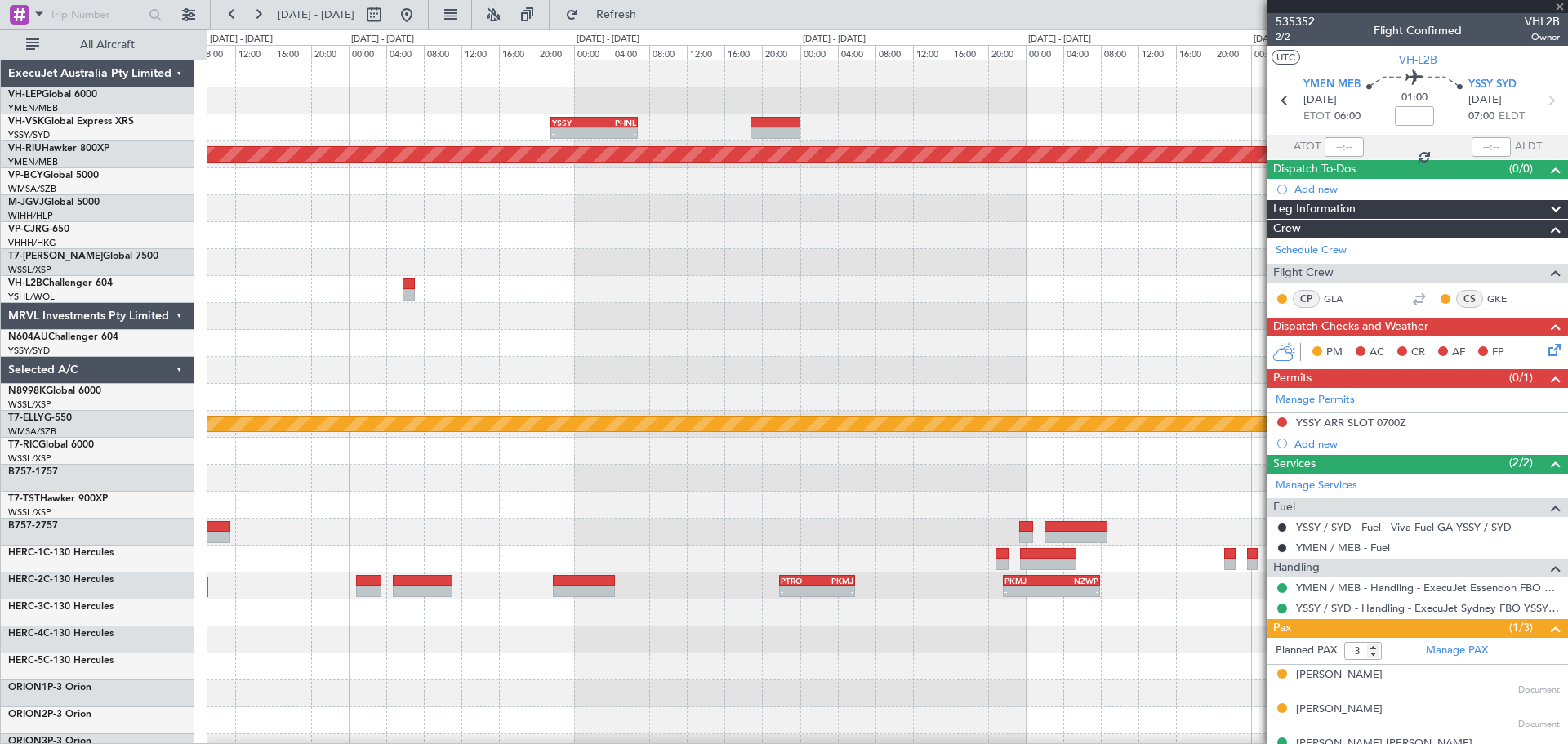
type input "-00:15"
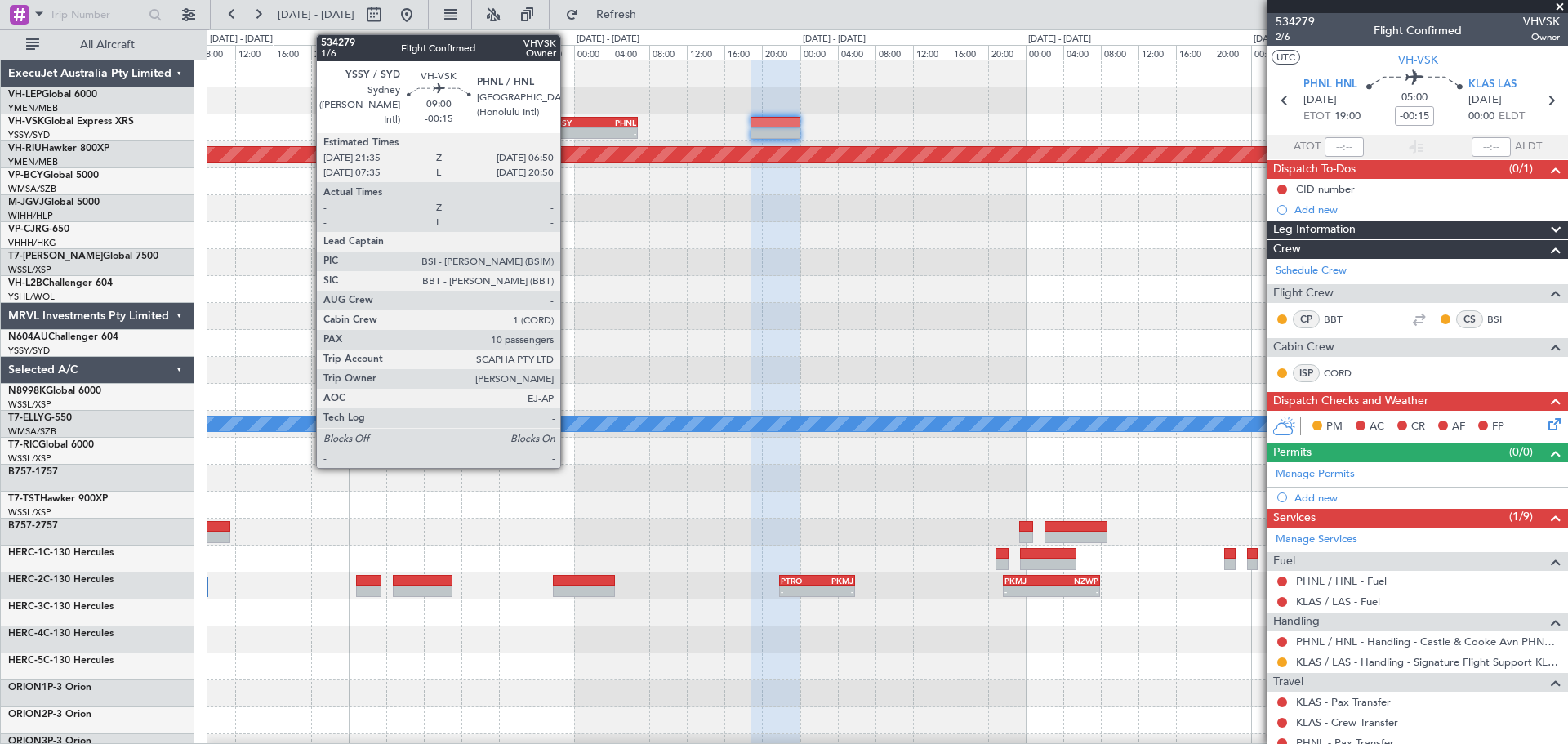
click at [568, 119] on div "YSSY" at bounding box center [573, 123] width 42 height 10
click at [567, 119] on div "YSSY" at bounding box center [573, 123] width 42 height 10
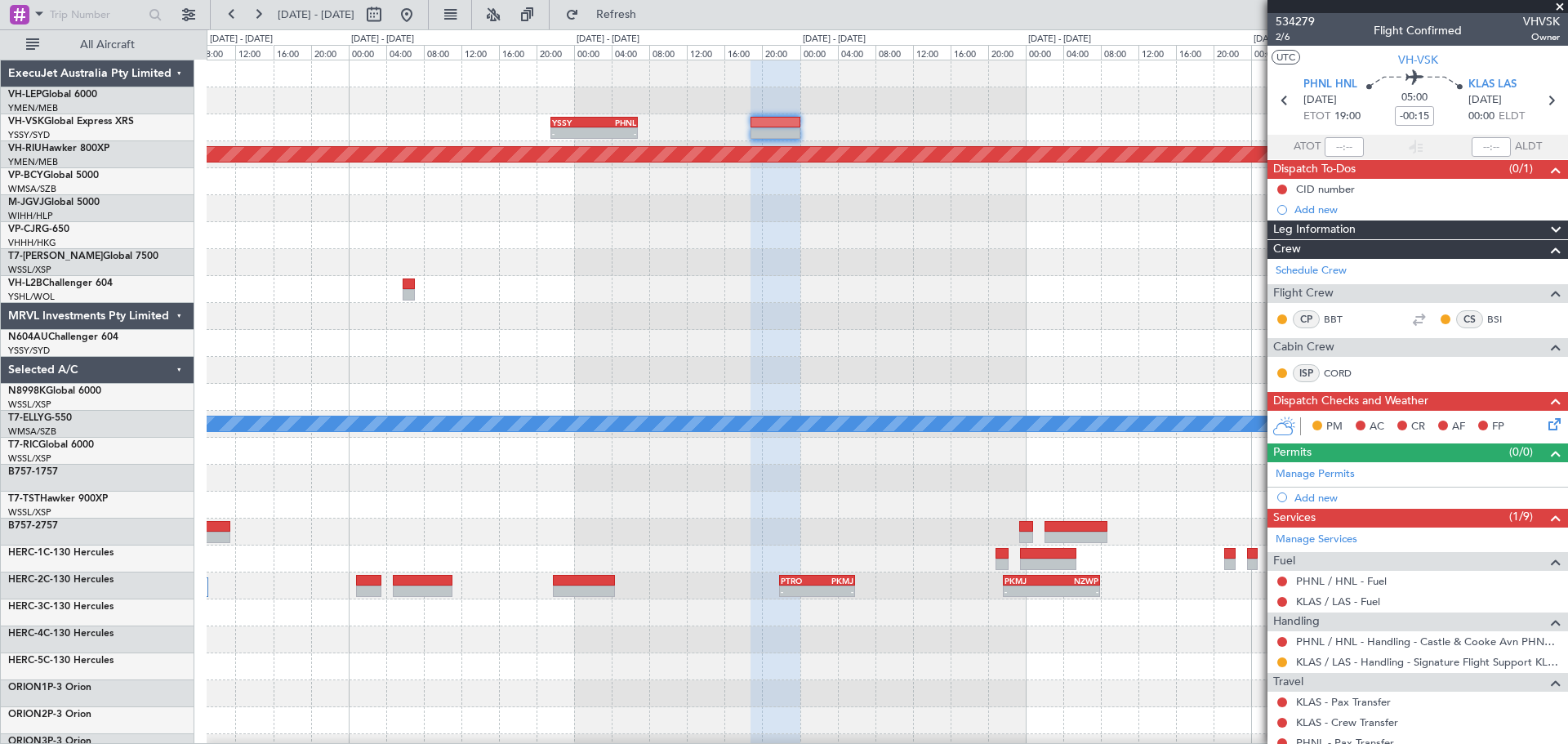
click at [356, 239] on div "- - YSSY 21:35 Z PHNL 06:50 Z Planned Maint [GEOGRAPHIC_DATA] ([GEOGRAPHIC_DATA…" at bounding box center [887, 505] width 1361 height 890
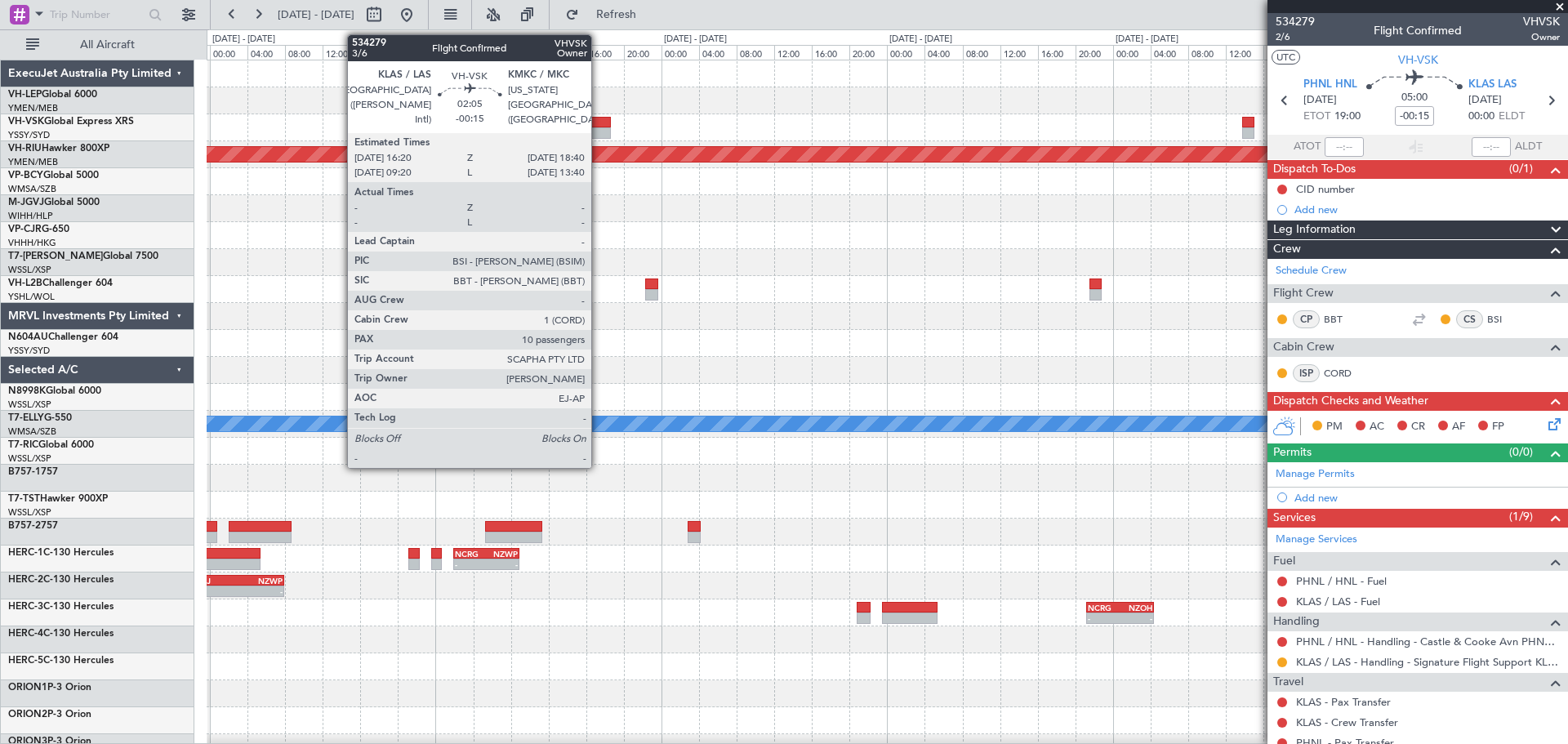
click at [599, 127] on div at bounding box center [600, 122] width 22 height 11
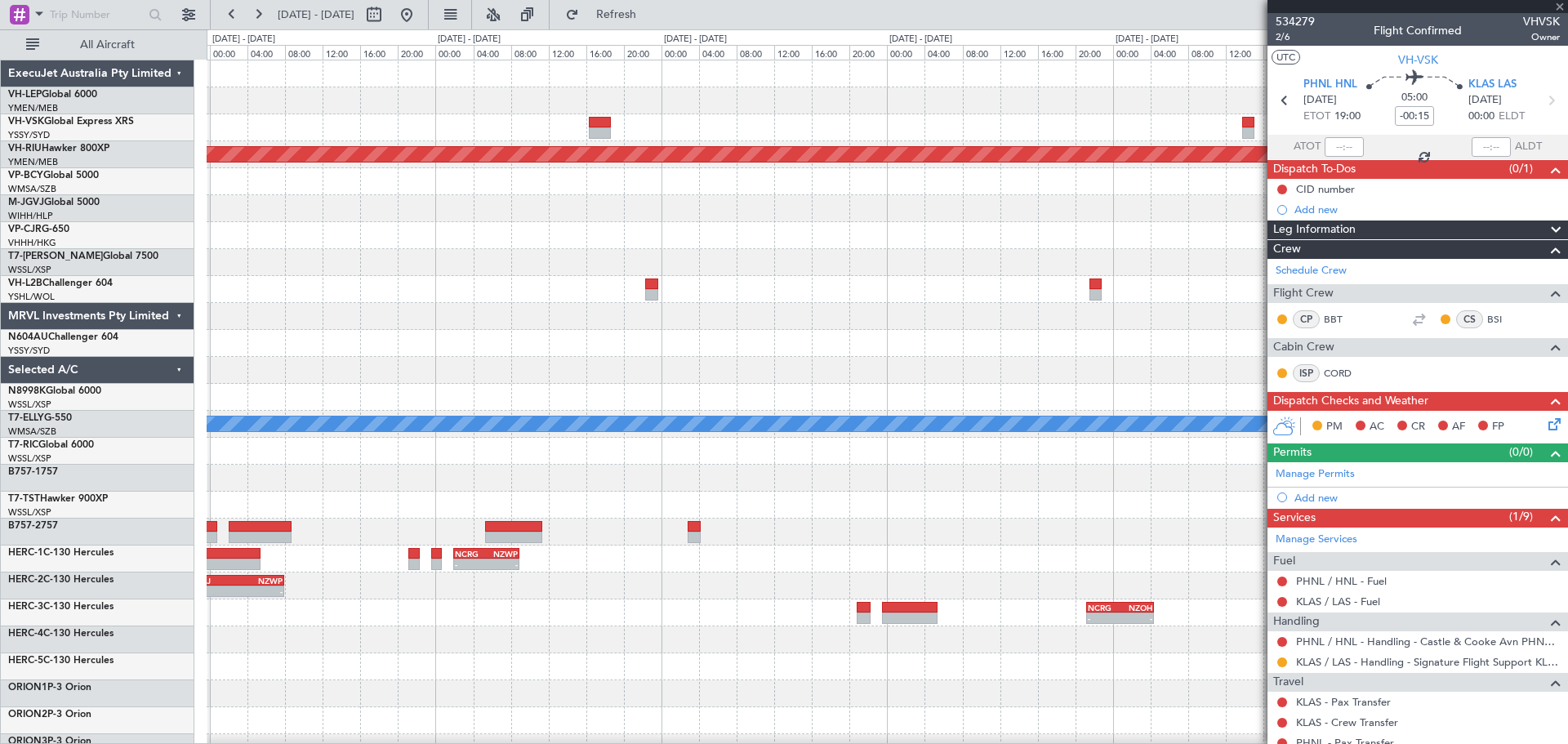
type input "10"
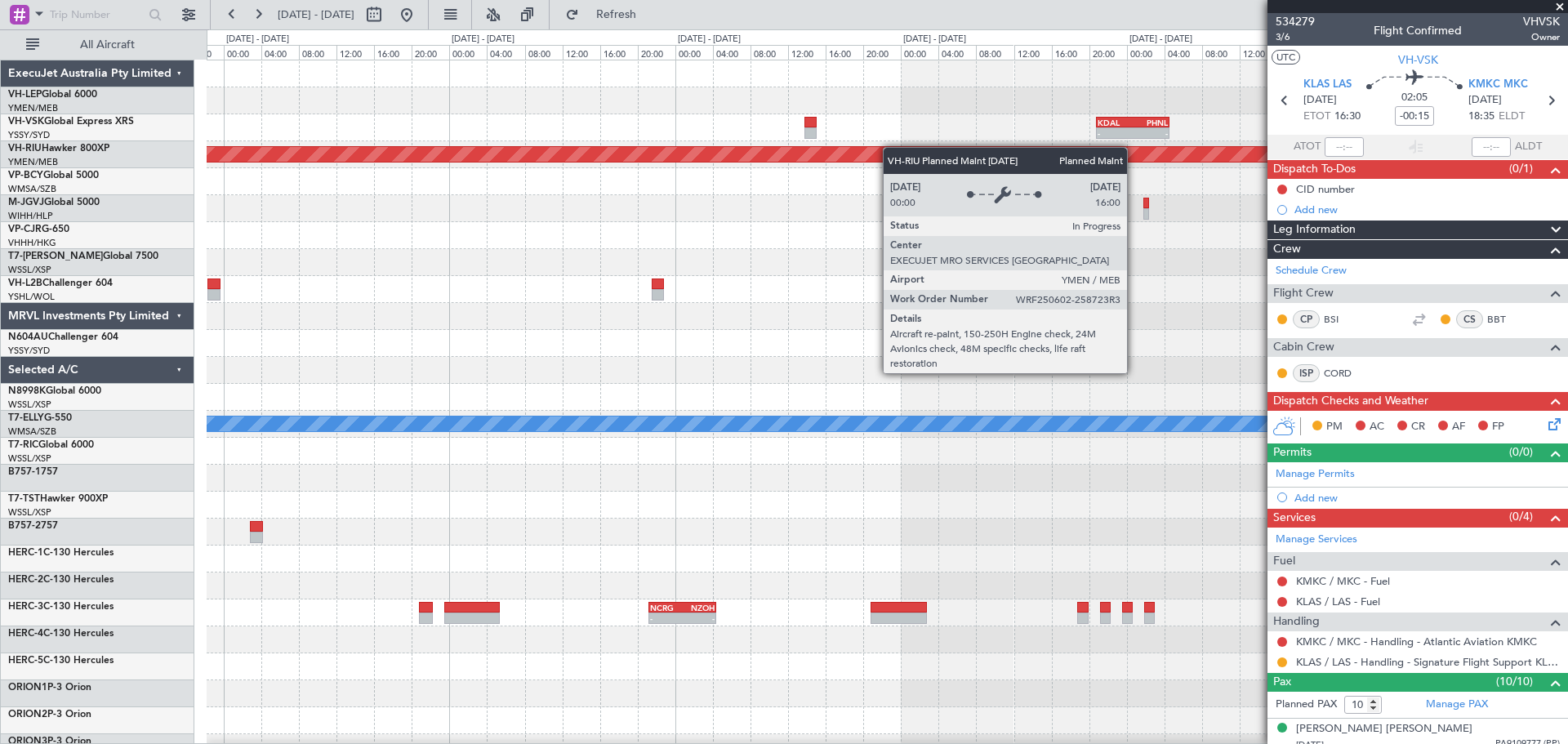
click at [753, 158] on div "- - KDAL 20:50 Z PHNL 04:35 Z - - PHNL 21:50 Z YSSY 07:50 Z Planned Maint [GEOG…" at bounding box center [887, 505] width 1361 height 890
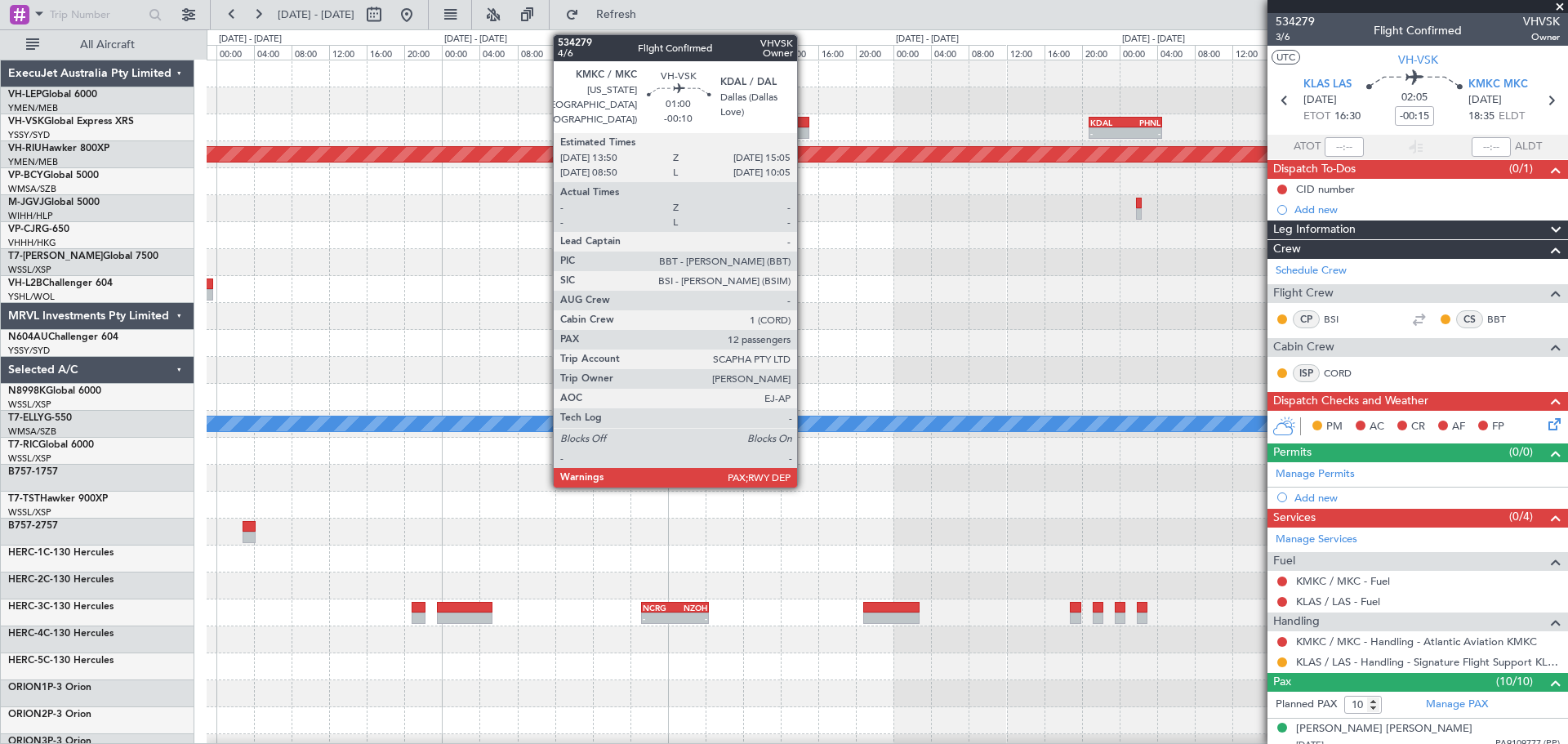
click at [805, 128] on div at bounding box center [803, 132] width 12 height 11
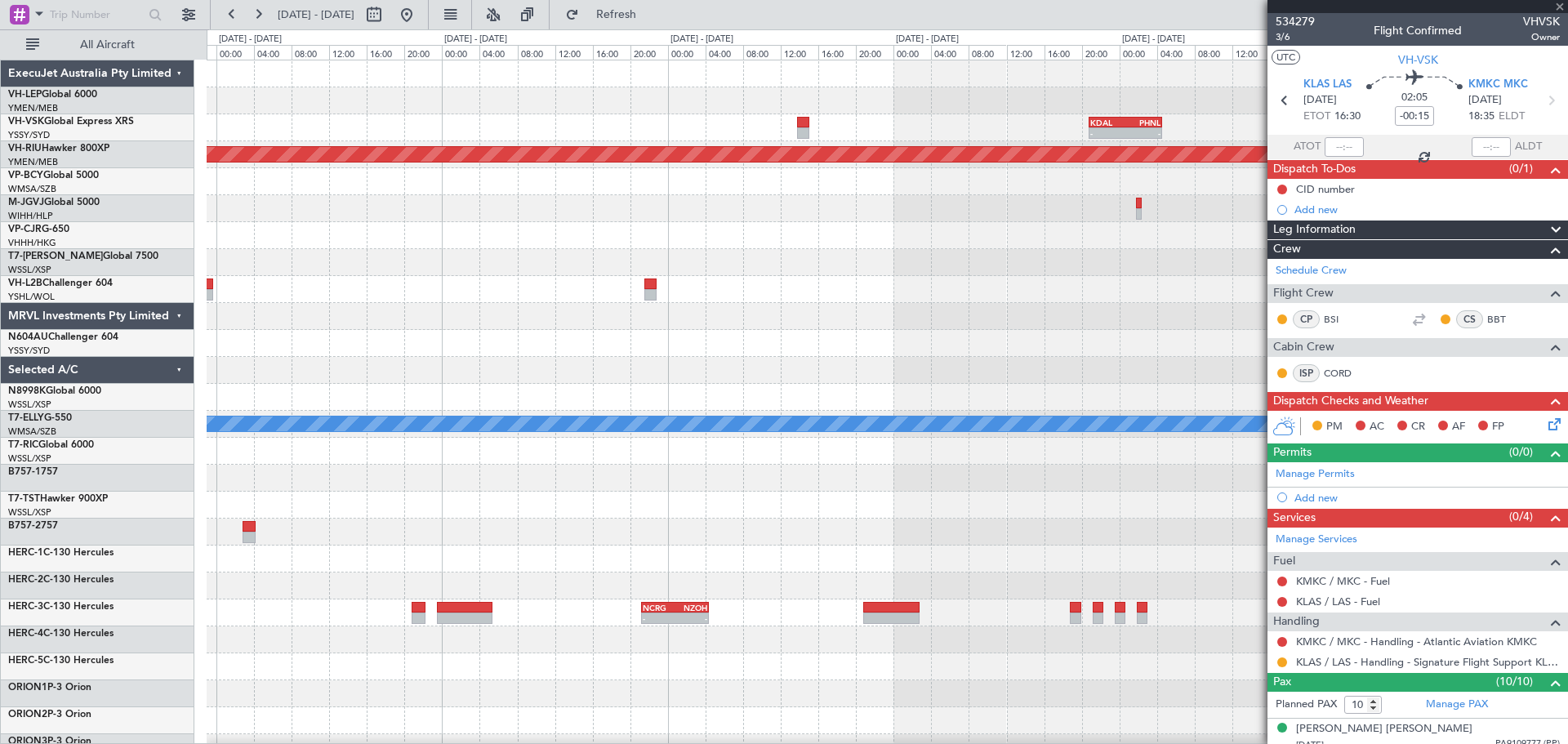
type input "-00:10"
type input "12"
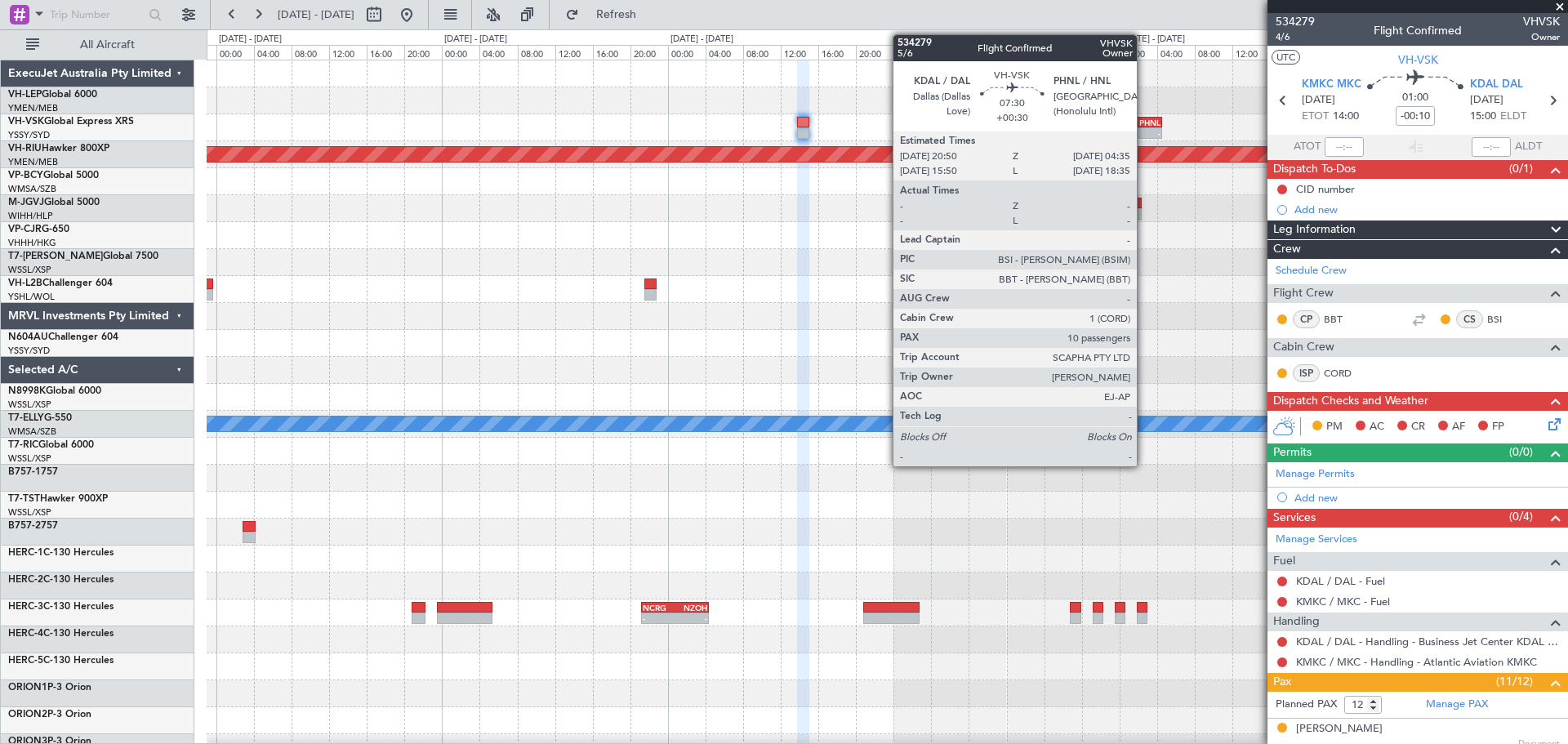
click at [1144, 133] on div "-" at bounding box center [1143, 133] width 35 height 10
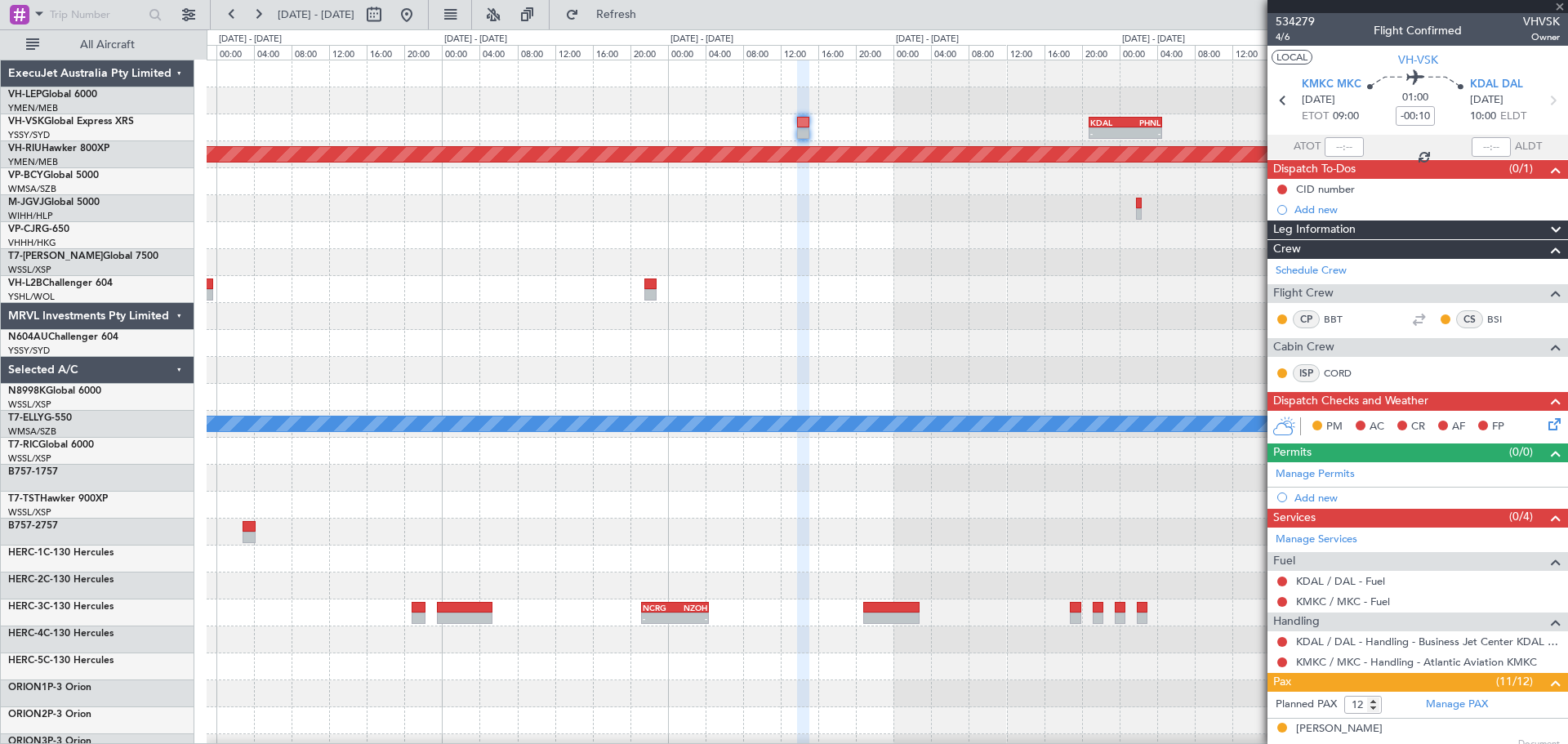
type input "+00:30"
type input "10"
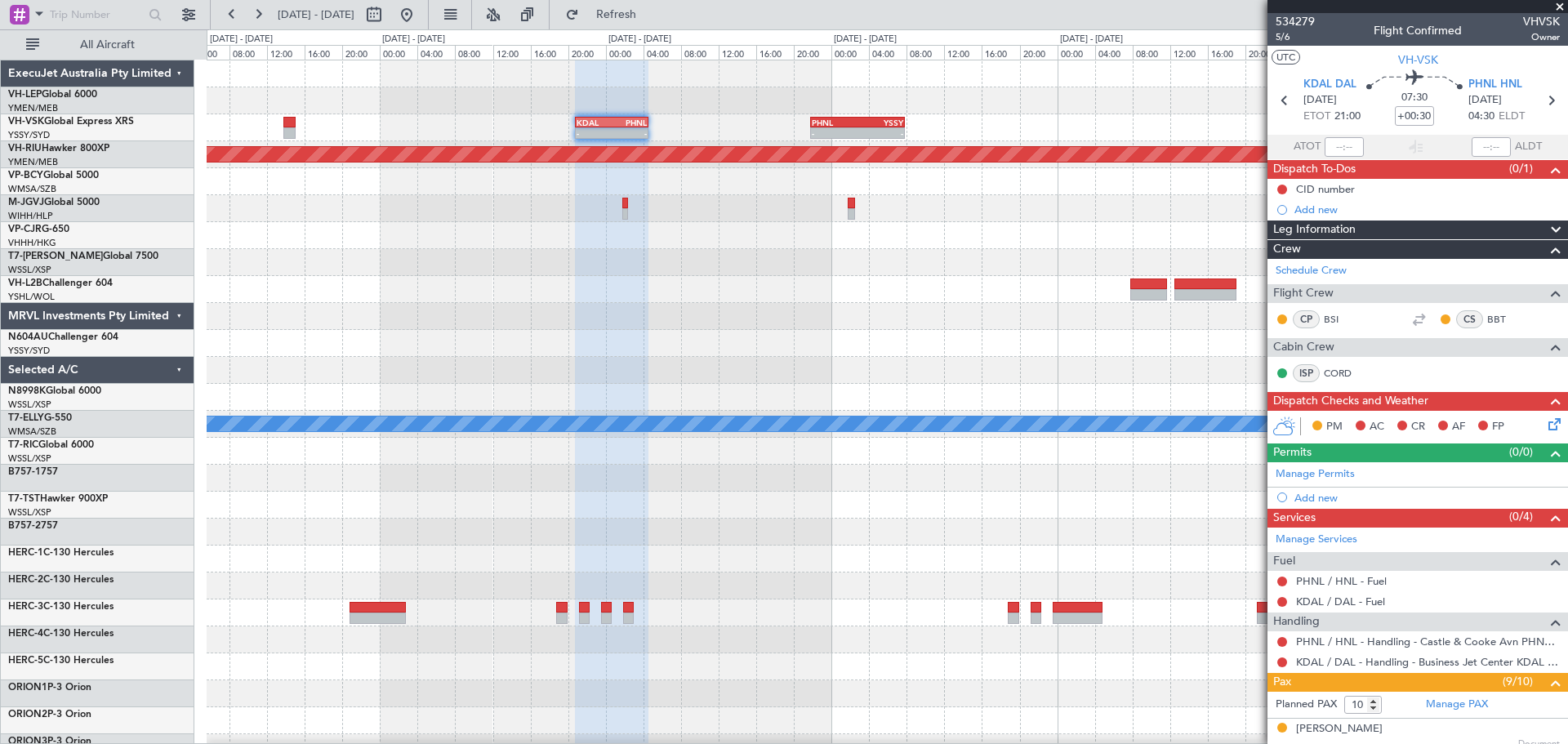
click at [697, 165] on div "- - KDAL 20:50 Z PHNL 04:35 Z - - PHNL 21:50 Z YSSY 07:50 Z Planned Maint [GEOG…" at bounding box center [887, 505] width 1361 height 890
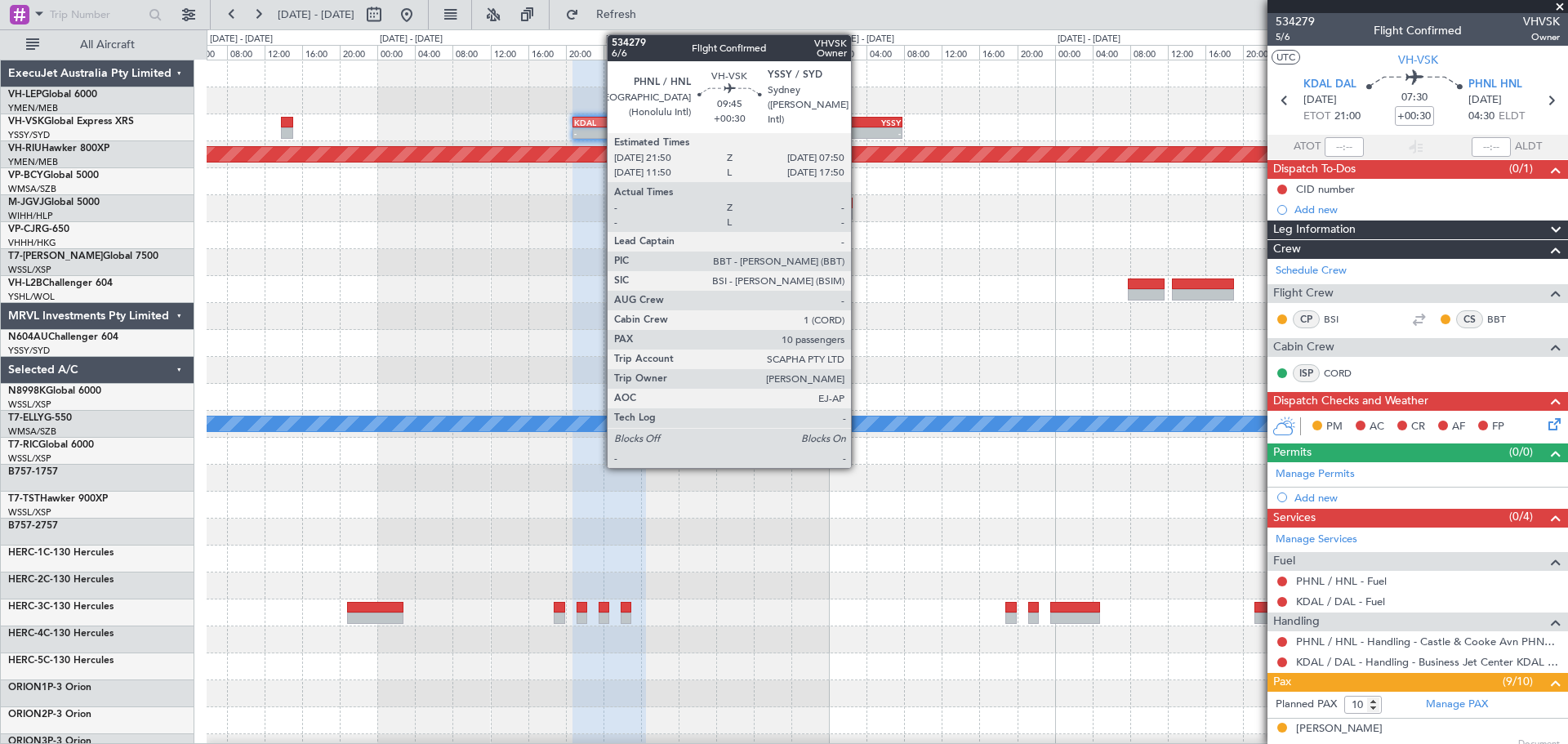
click at [858, 127] on div "- -" at bounding box center [855, 132] width 95 height 11
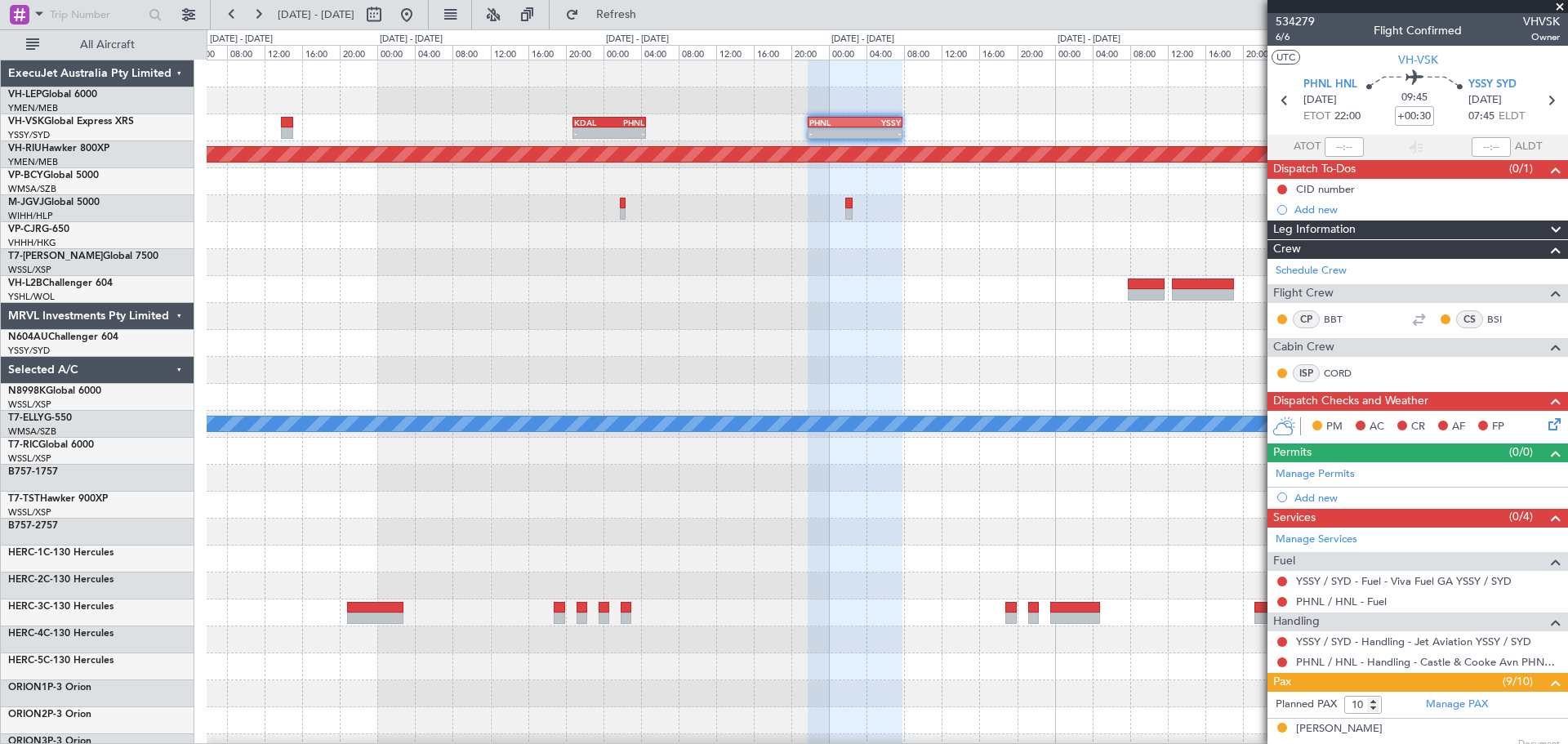
click at [883, 123] on div "- - KDAL 20:50 Z PHNL 04:35 Z - - PHNL 21:50 Z YSSY 07:50 Z Planned Maint [GEOG…" at bounding box center [887, 505] width 1361 height 890
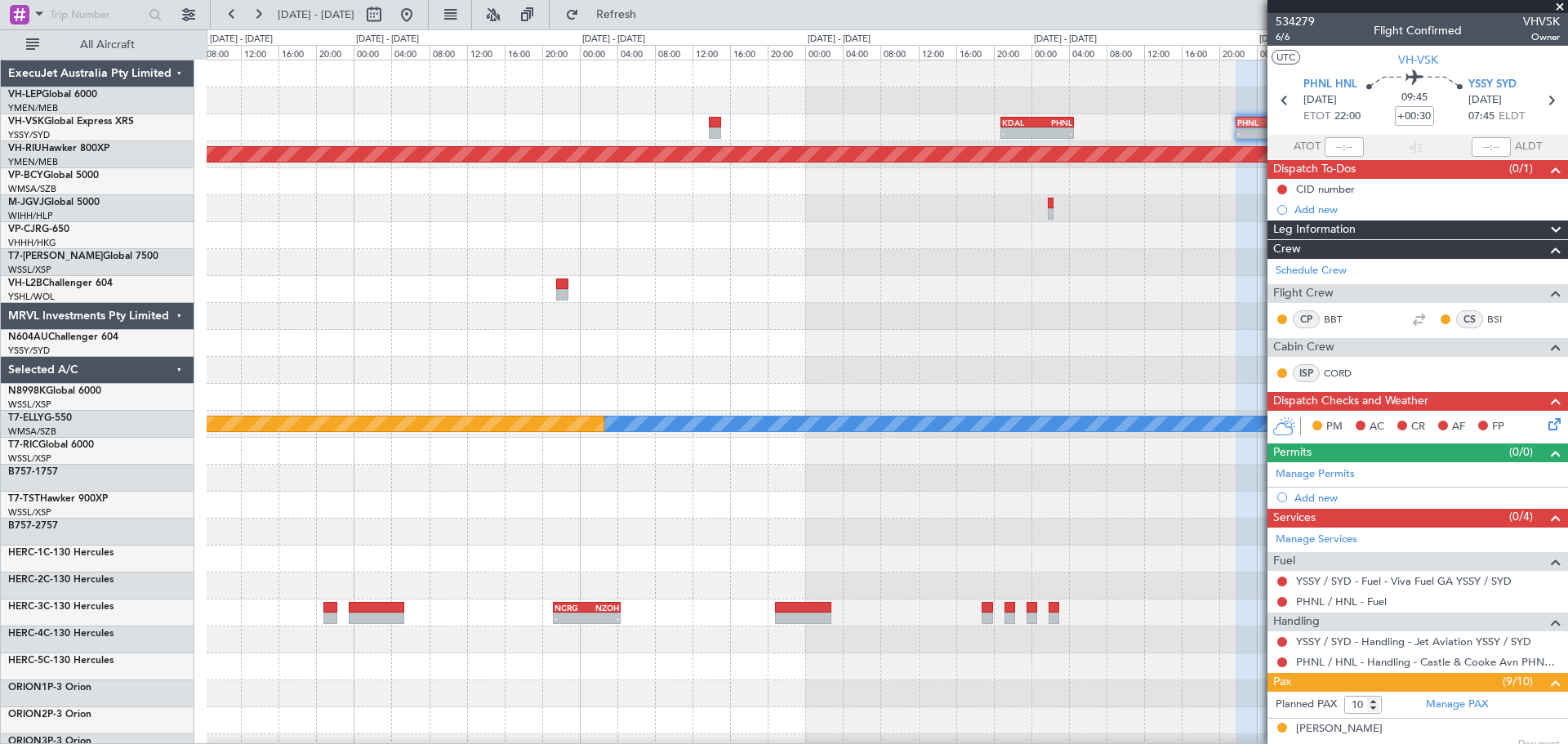
click at [827, 102] on div at bounding box center [887, 100] width 1361 height 27
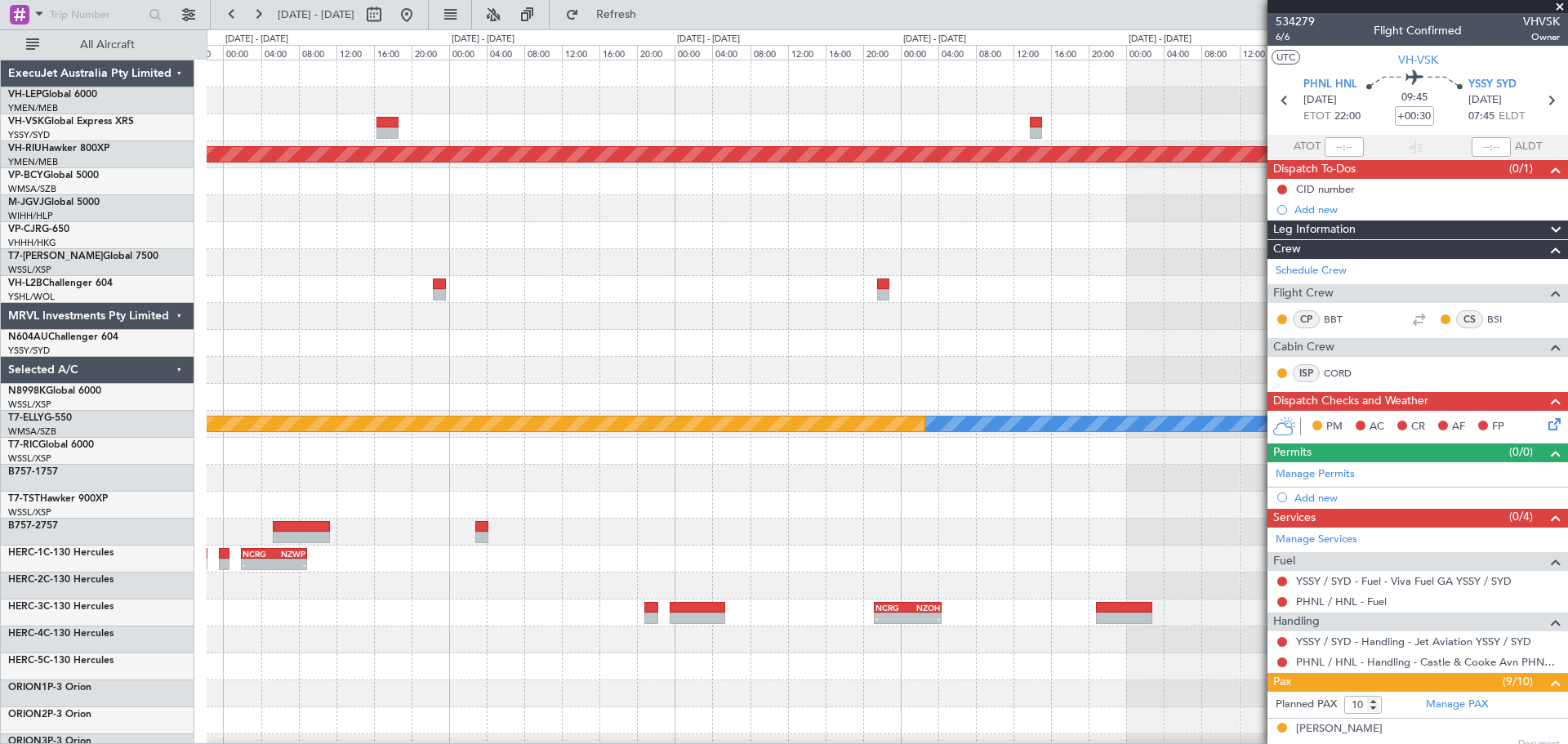
click at [851, 119] on div "- - KDAL 20:50 Z PHNL 04:35 Z - - PHNL 21:50 Z YSSY 07:50 Z Planned Maint [GEOG…" at bounding box center [887, 505] width 1361 height 890
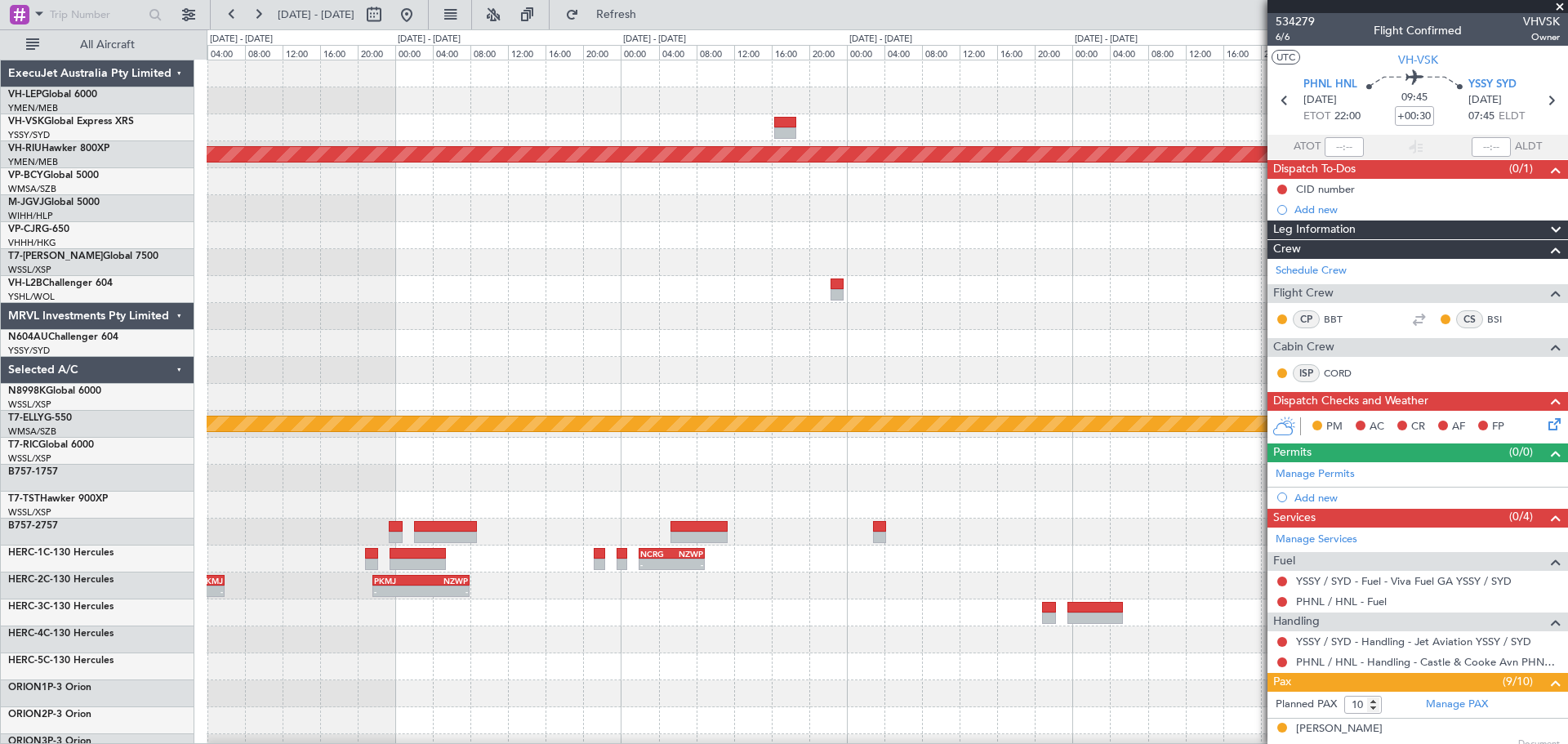
click at [881, 124] on div "YSSY 21:35 Z PHNL 06:50 Z - - - - KDAL 20:50 Z PHNL 04:35 Z Planned Maint [GEOG…" at bounding box center [887, 505] width 1361 height 890
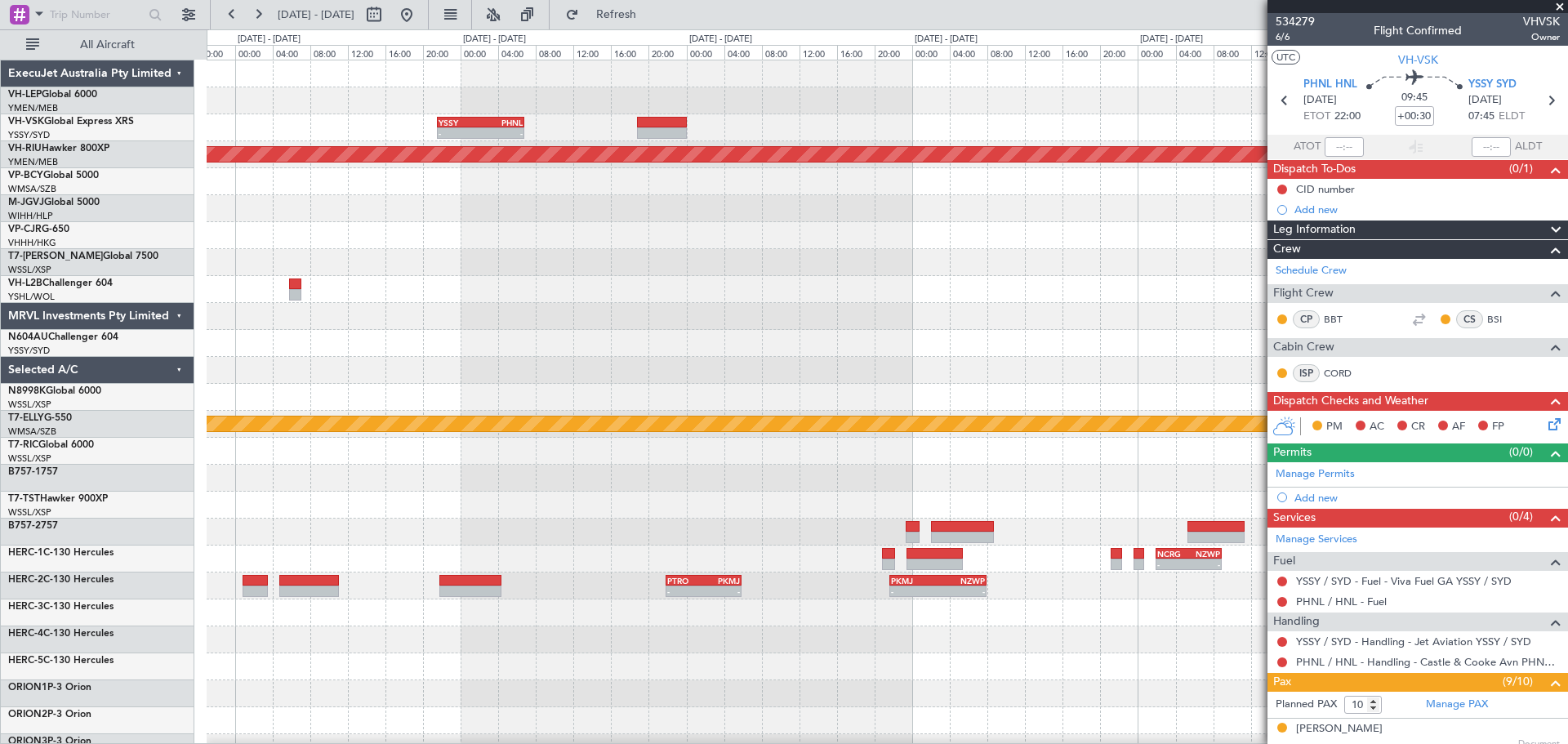
click at [738, 121] on div "YSSY 21:35 Z PHNL 06:50 Z - - Planned Maint [GEOGRAPHIC_DATA] ([GEOGRAPHIC_DATA…" at bounding box center [887, 505] width 1361 height 890
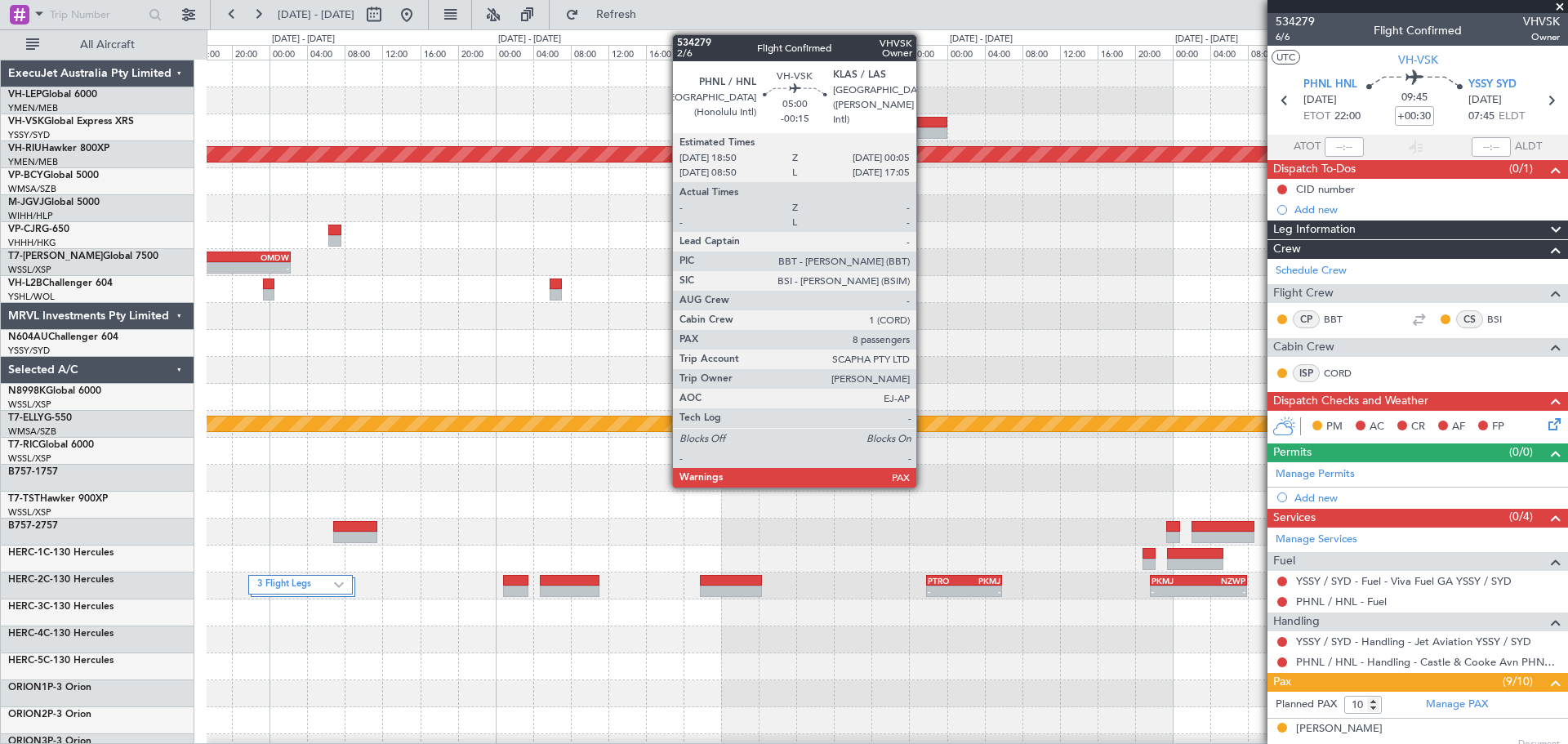
click at [924, 137] on div at bounding box center [923, 132] width 50 height 11
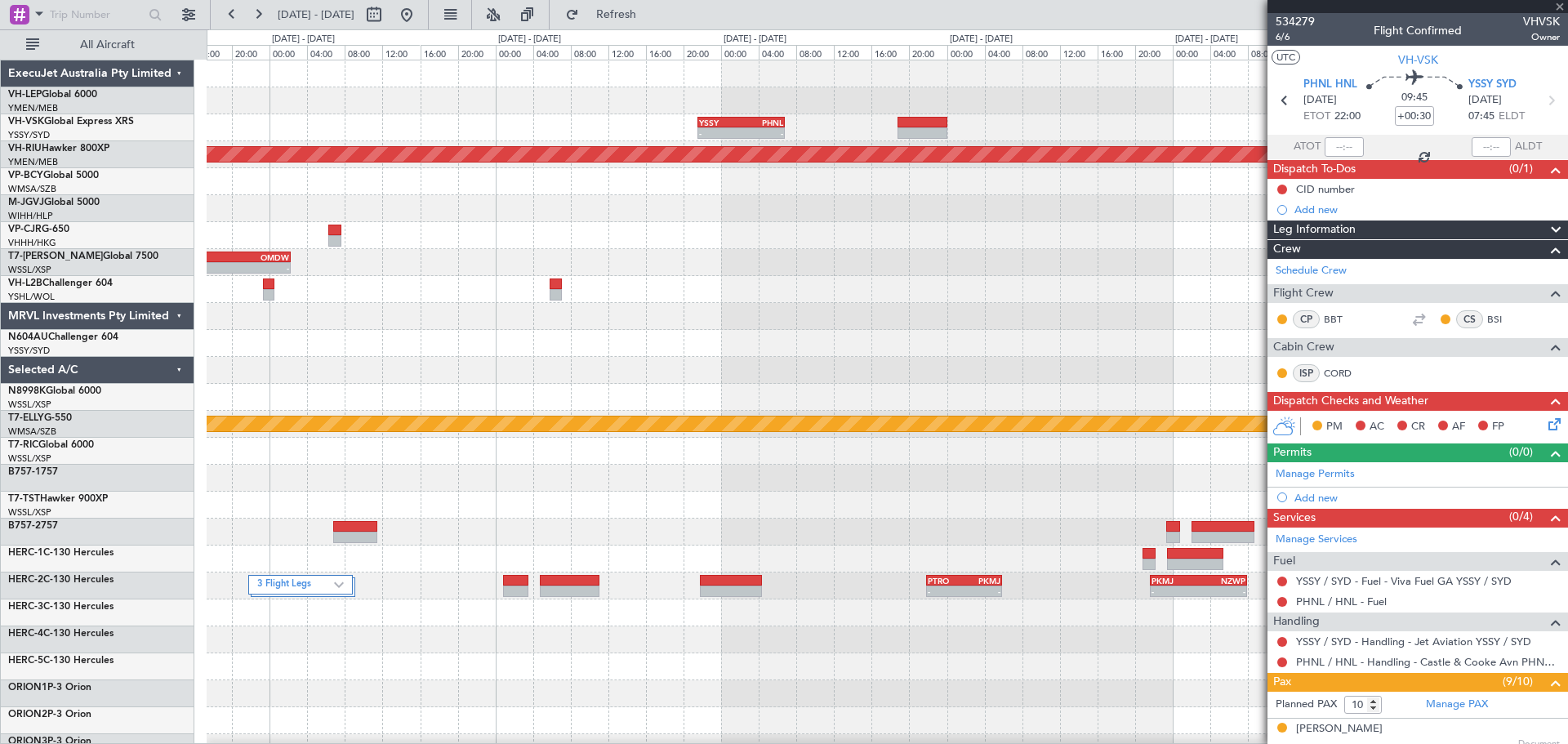
click at [925, 129] on div at bounding box center [923, 132] width 50 height 11
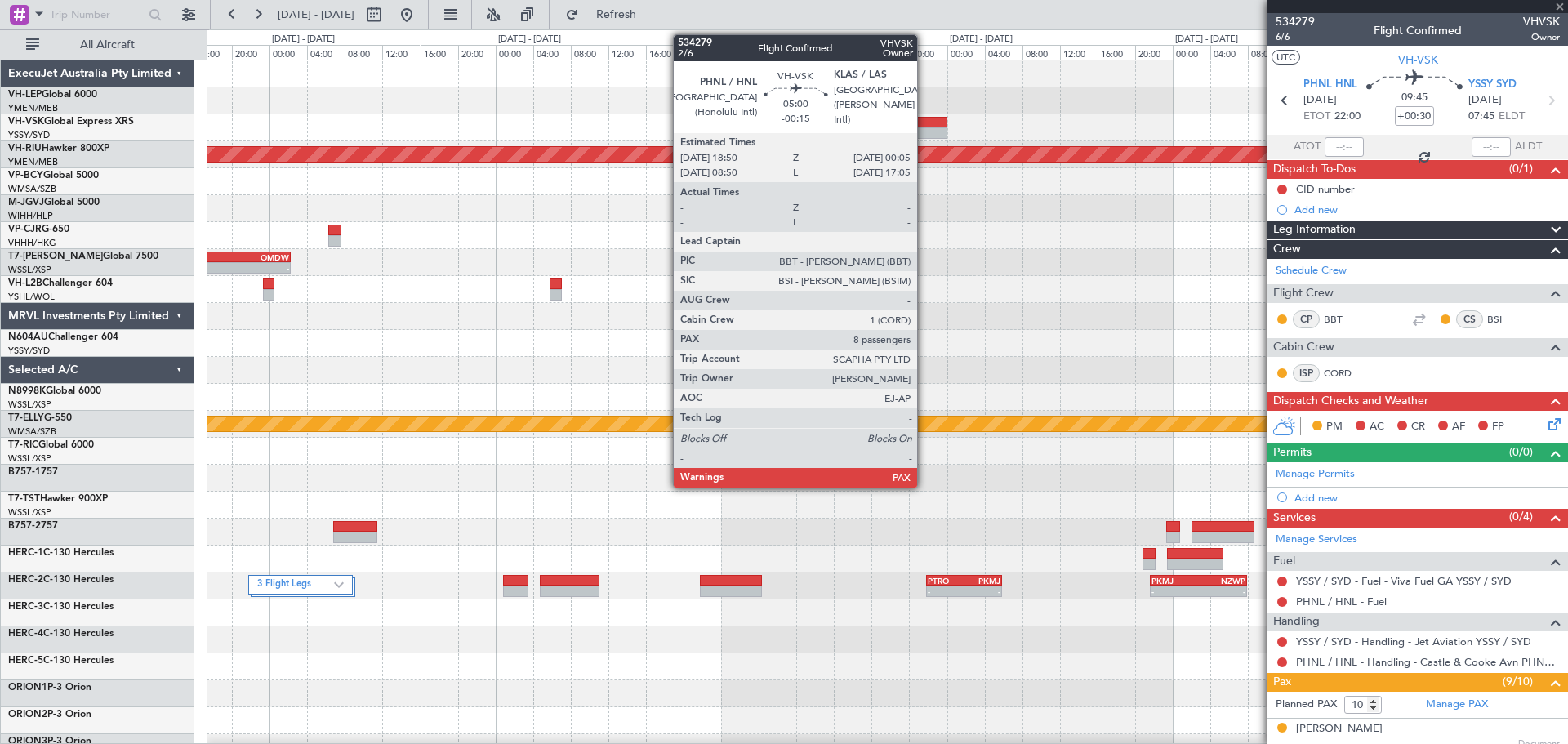
type input "-00:15"
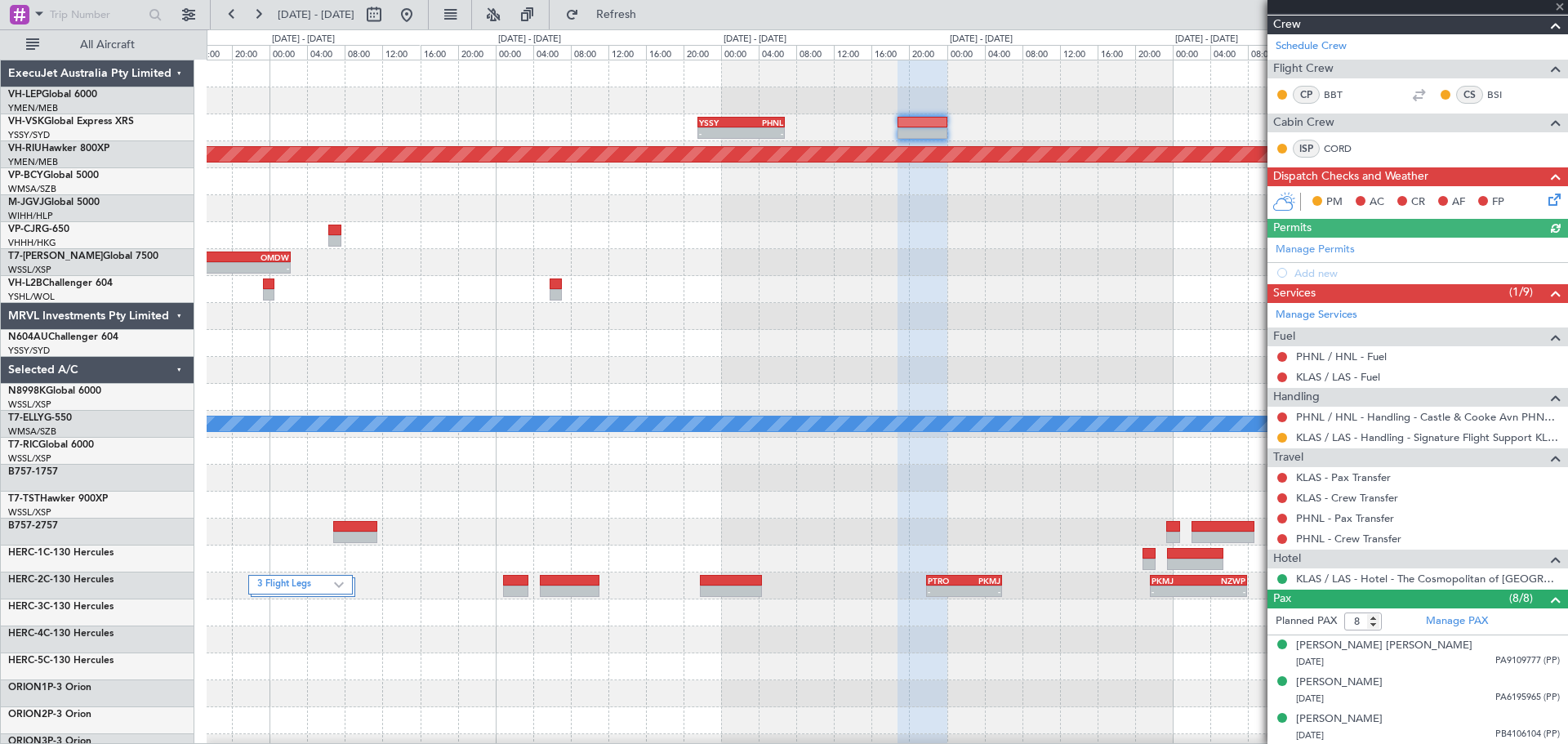
scroll to position [409, 0]
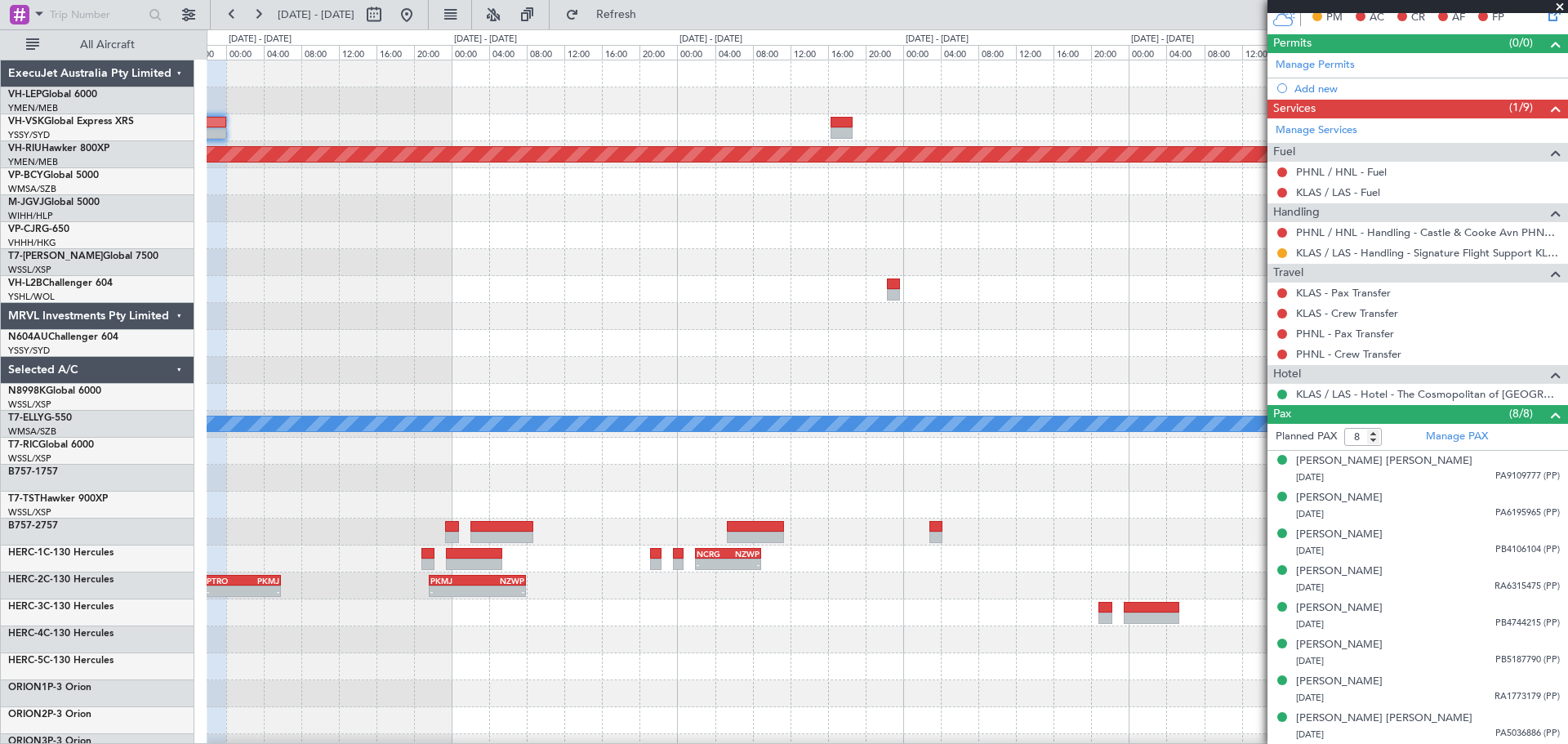
click at [409, 281] on div "YSSY 21:35 Z PHNL 06:50 Z - - - - KDAL 20:50 Z PHNL 04:35 Z Planned Maint [GEOG…" at bounding box center [887, 505] width 1361 height 890
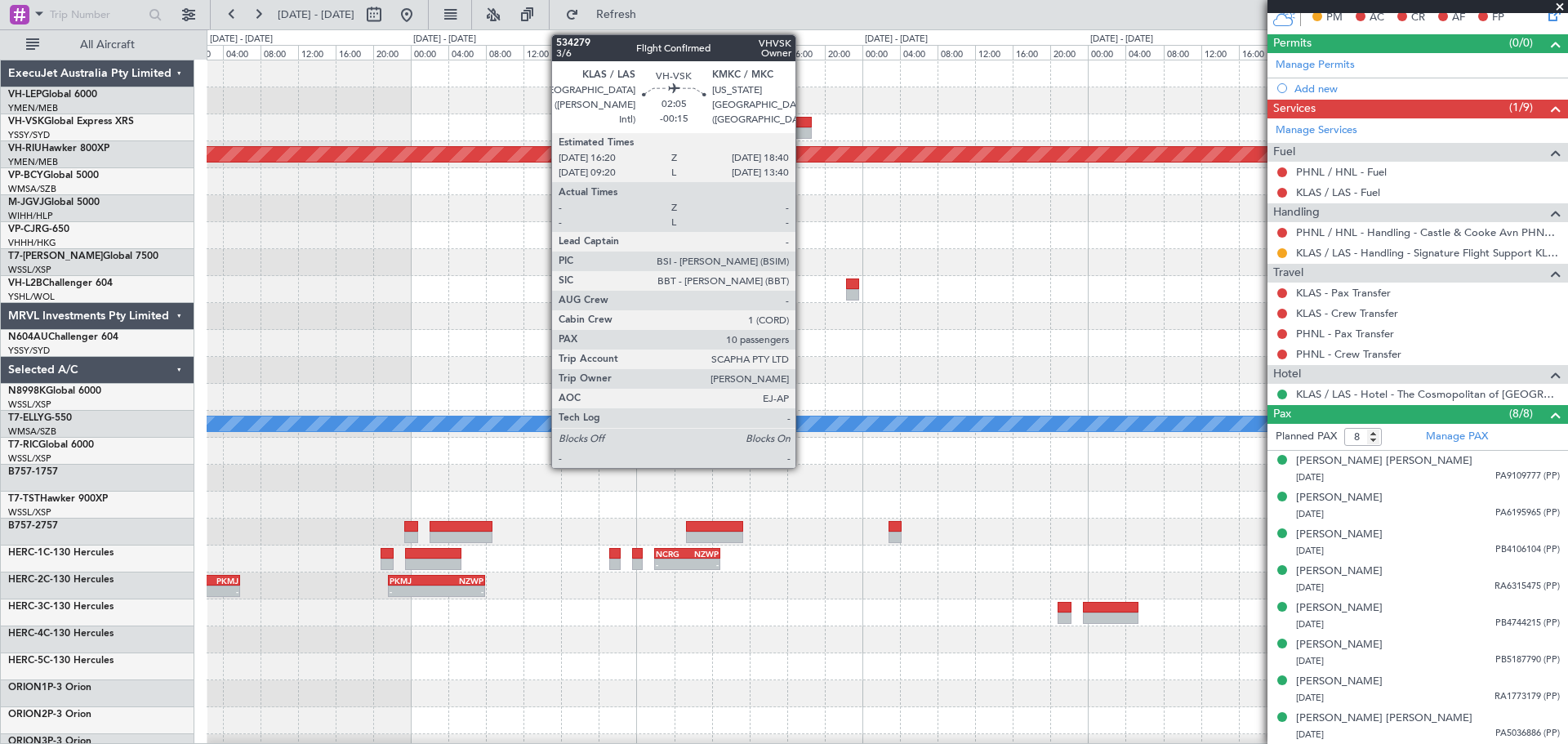
click at [803, 122] on div at bounding box center [801, 122] width 22 height 11
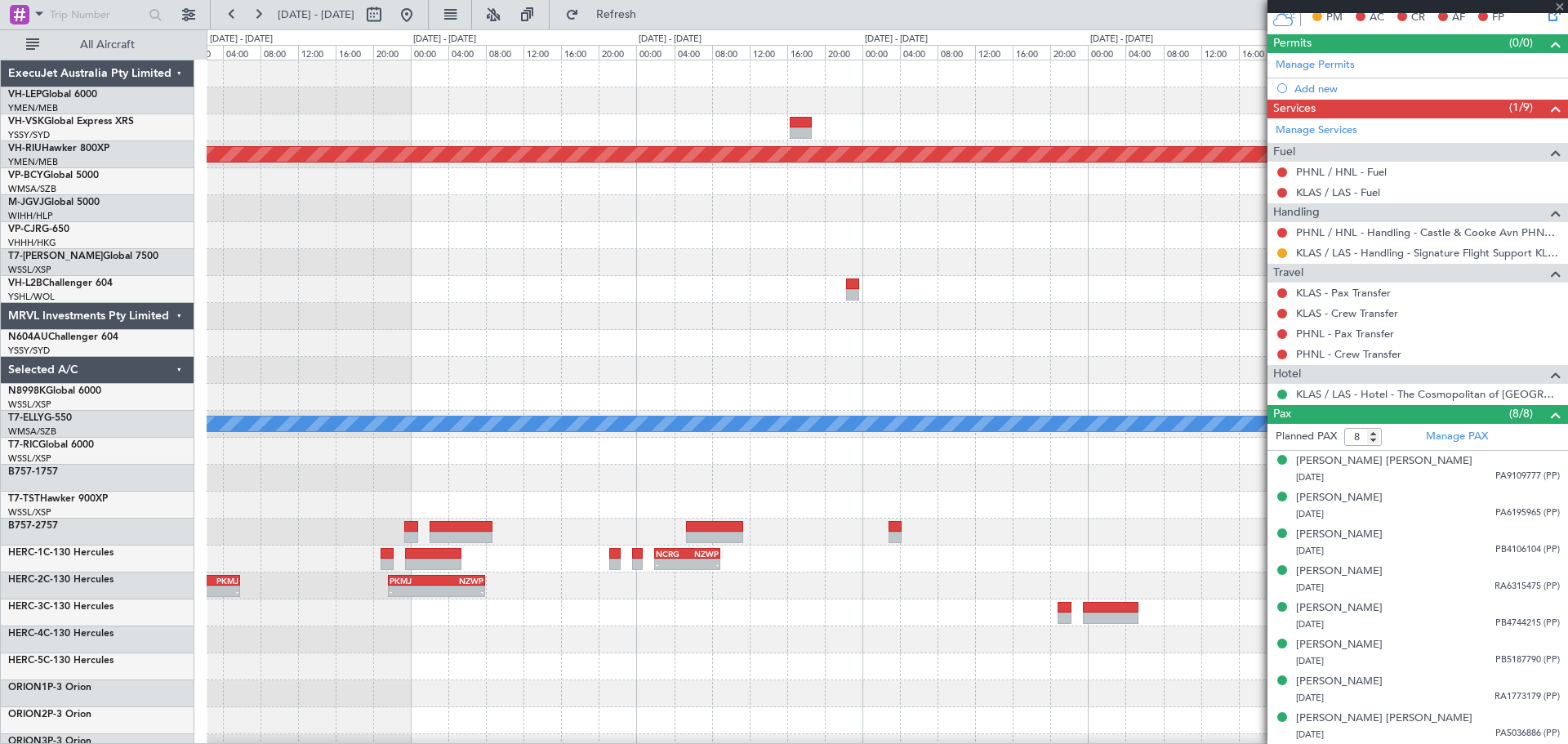
type input "10"
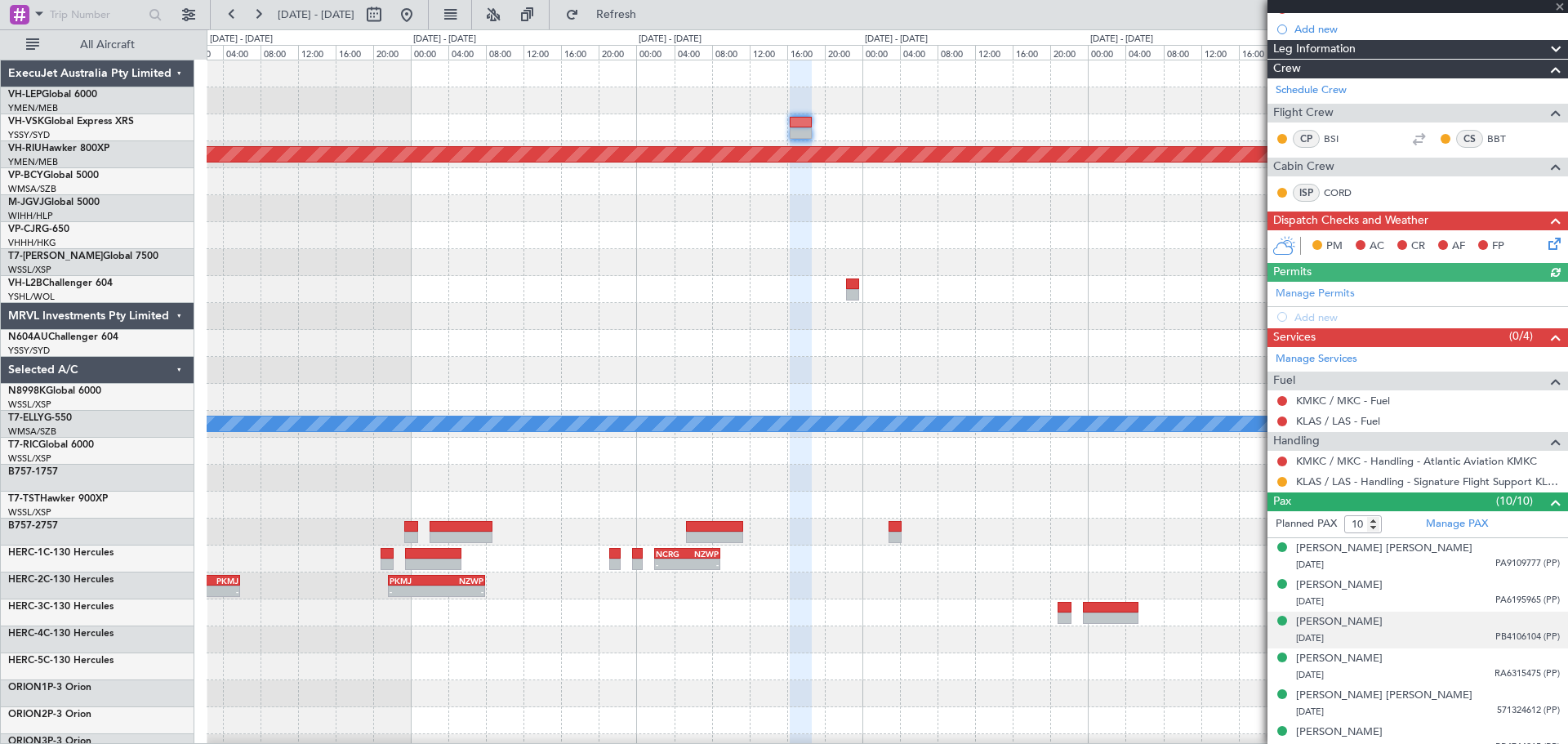
scroll to position [341, 0]
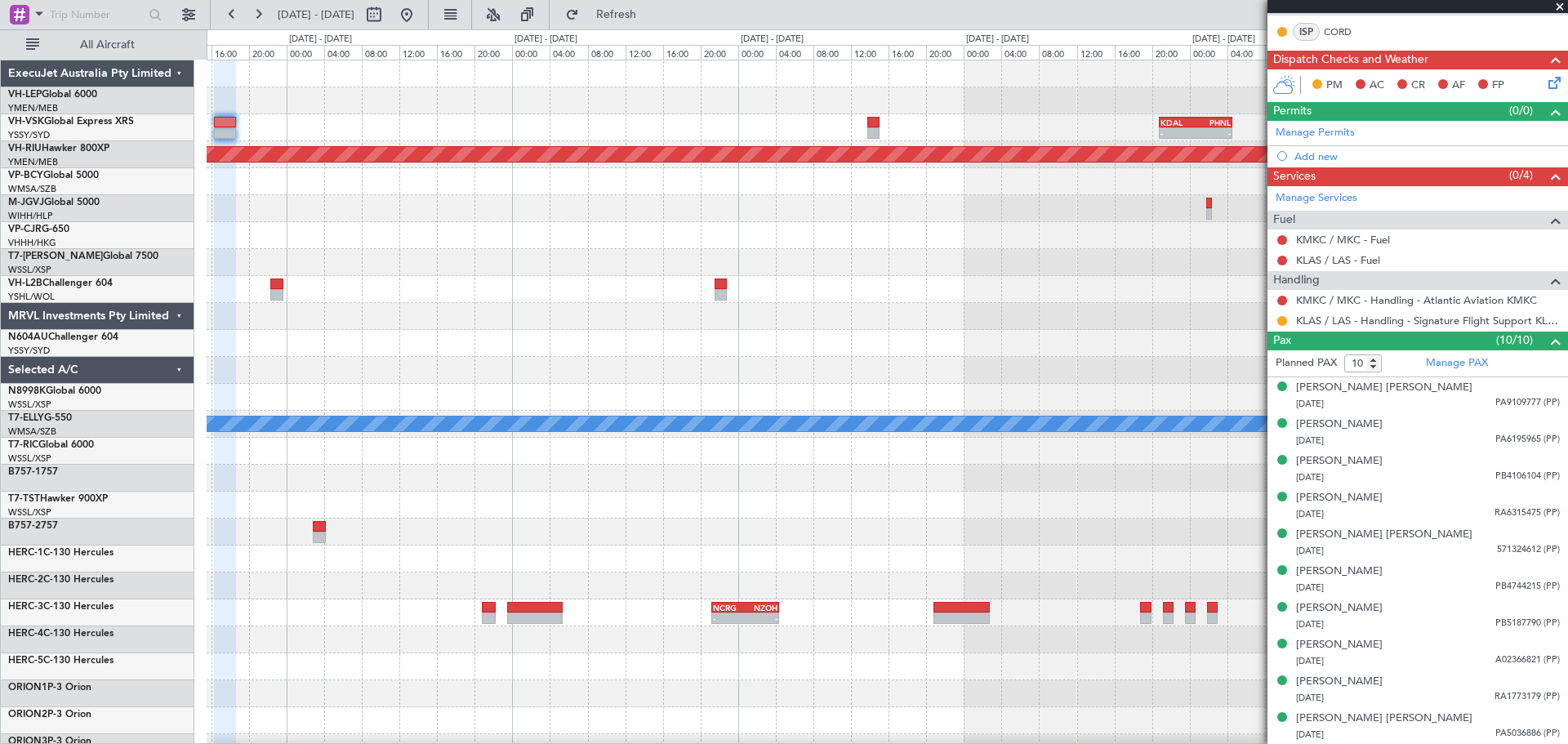
click at [573, 287] on div "- - KDAL 20:50 Z PHNL 04:35 Z - - PHNL 21:50 Z YSSY 07:50 Z Planned Maint [GEOG…" at bounding box center [887, 505] width 1361 height 890
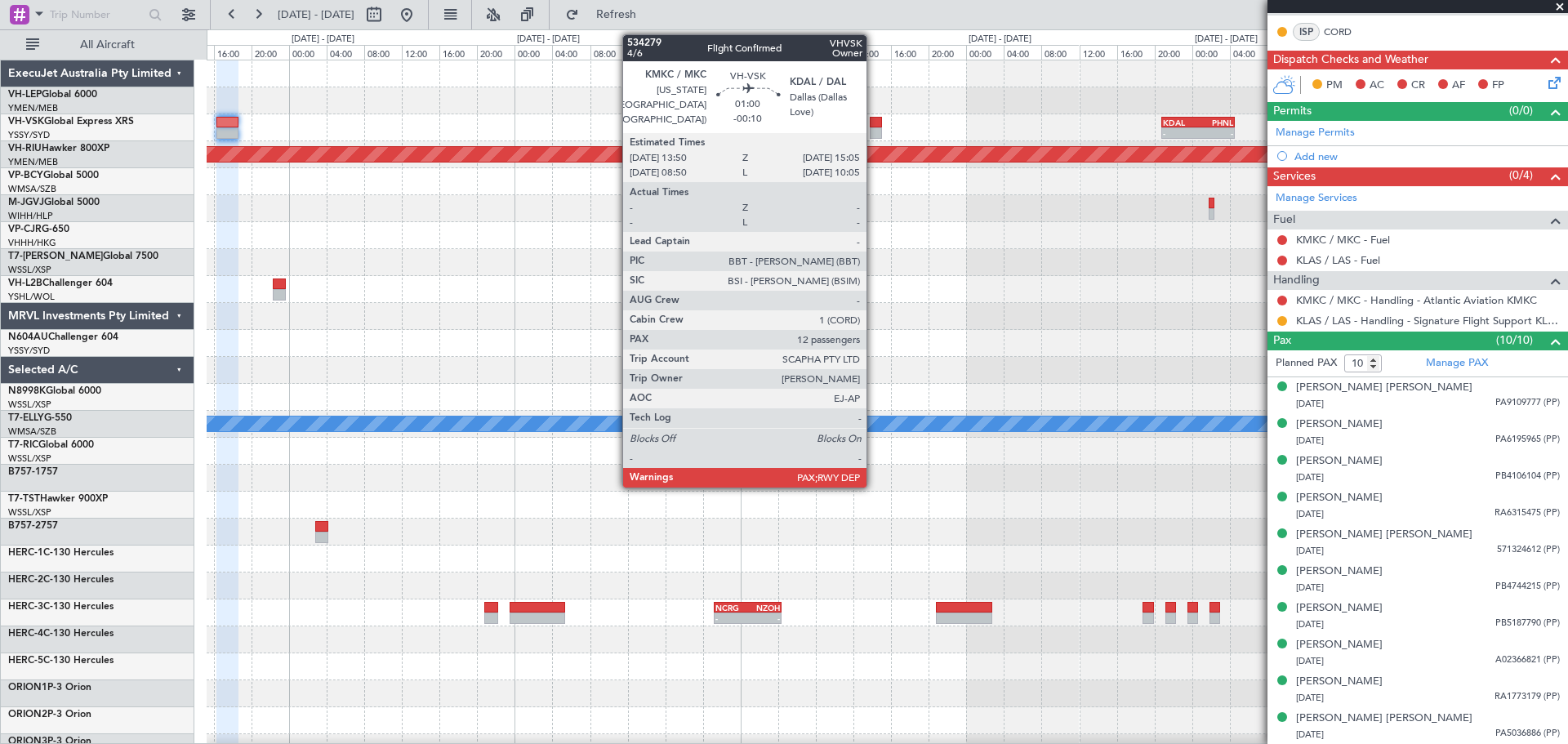
click at [874, 128] on div at bounding box center [876, 132] width 12 height 11
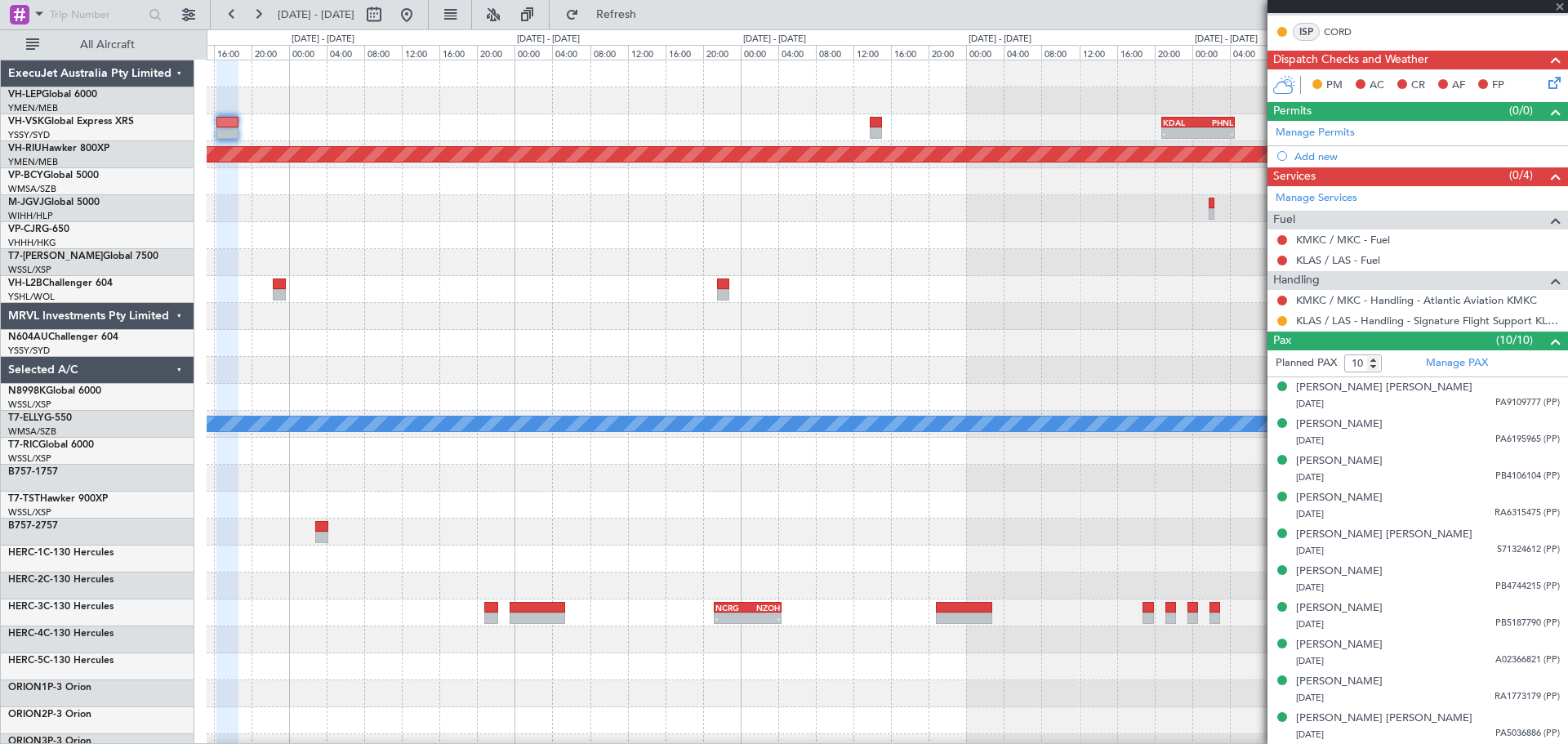
type input "-00:10"
type input "12"
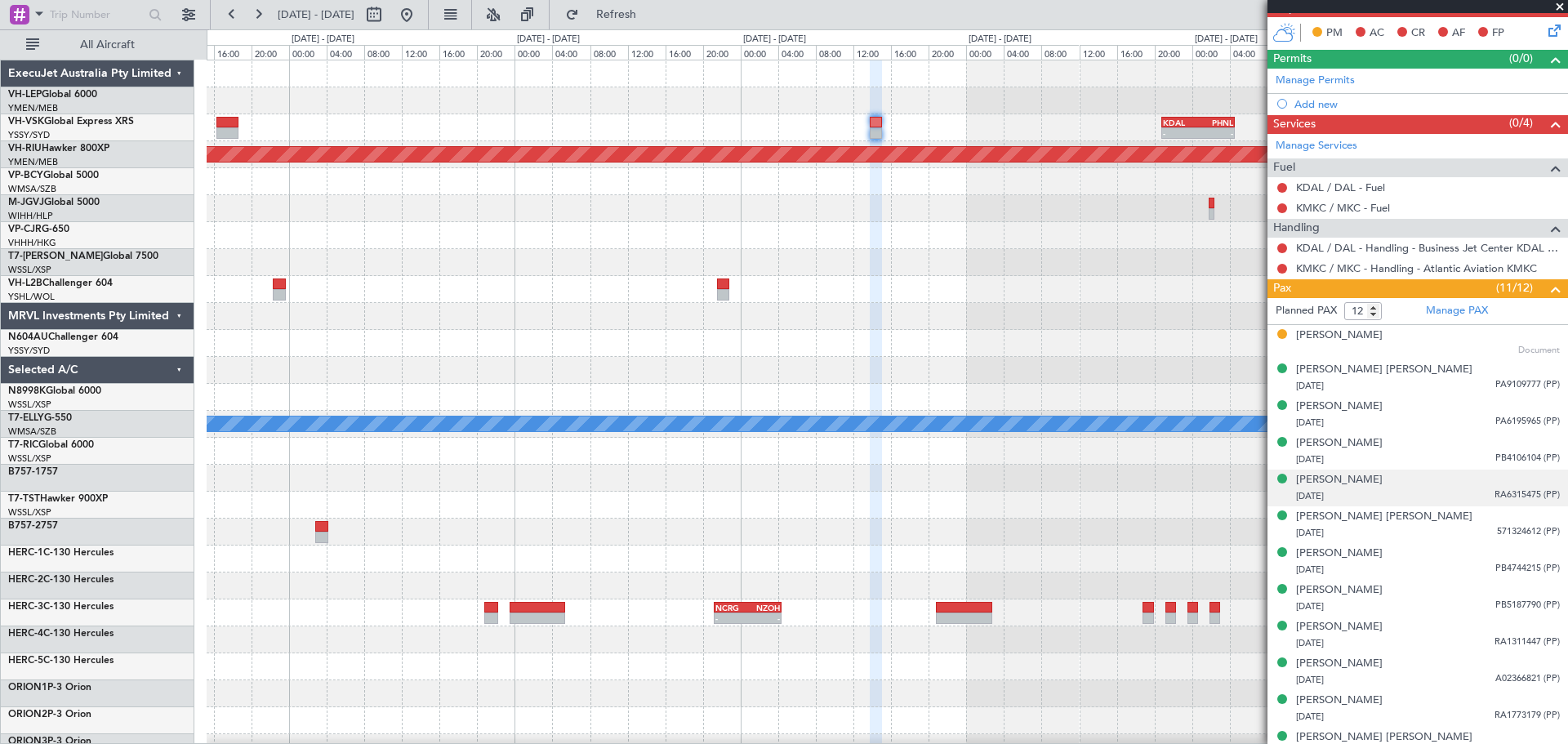
scroll to position [412, 0]
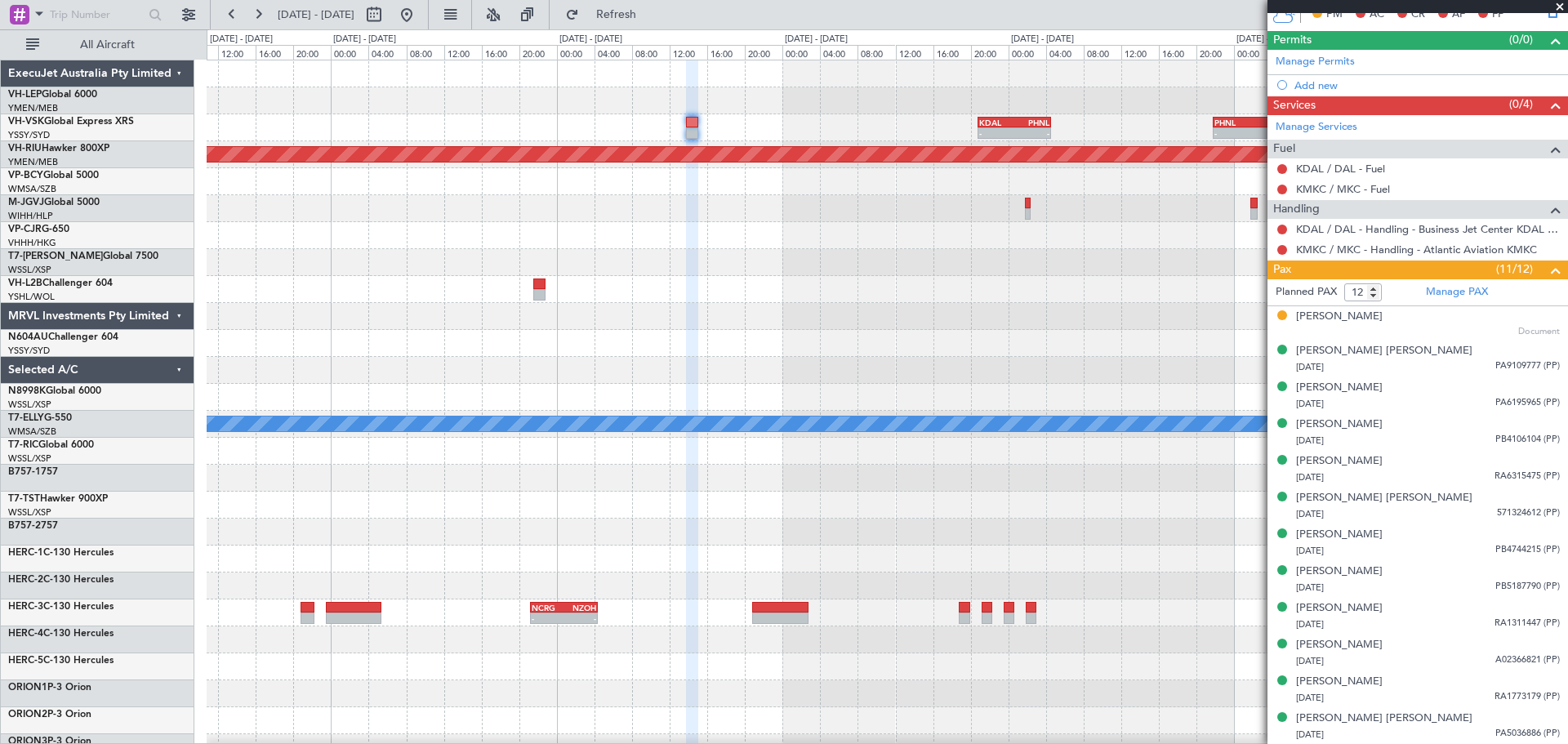
click at [760, 311] on div "- - KDAL 20:50 Z PHNL 04:35 Z - - PHNL 21:50 Z YSSY 07:50 Z Planned Maint [GEOG…" at bounding box center [887, 505] width 1361 height 890
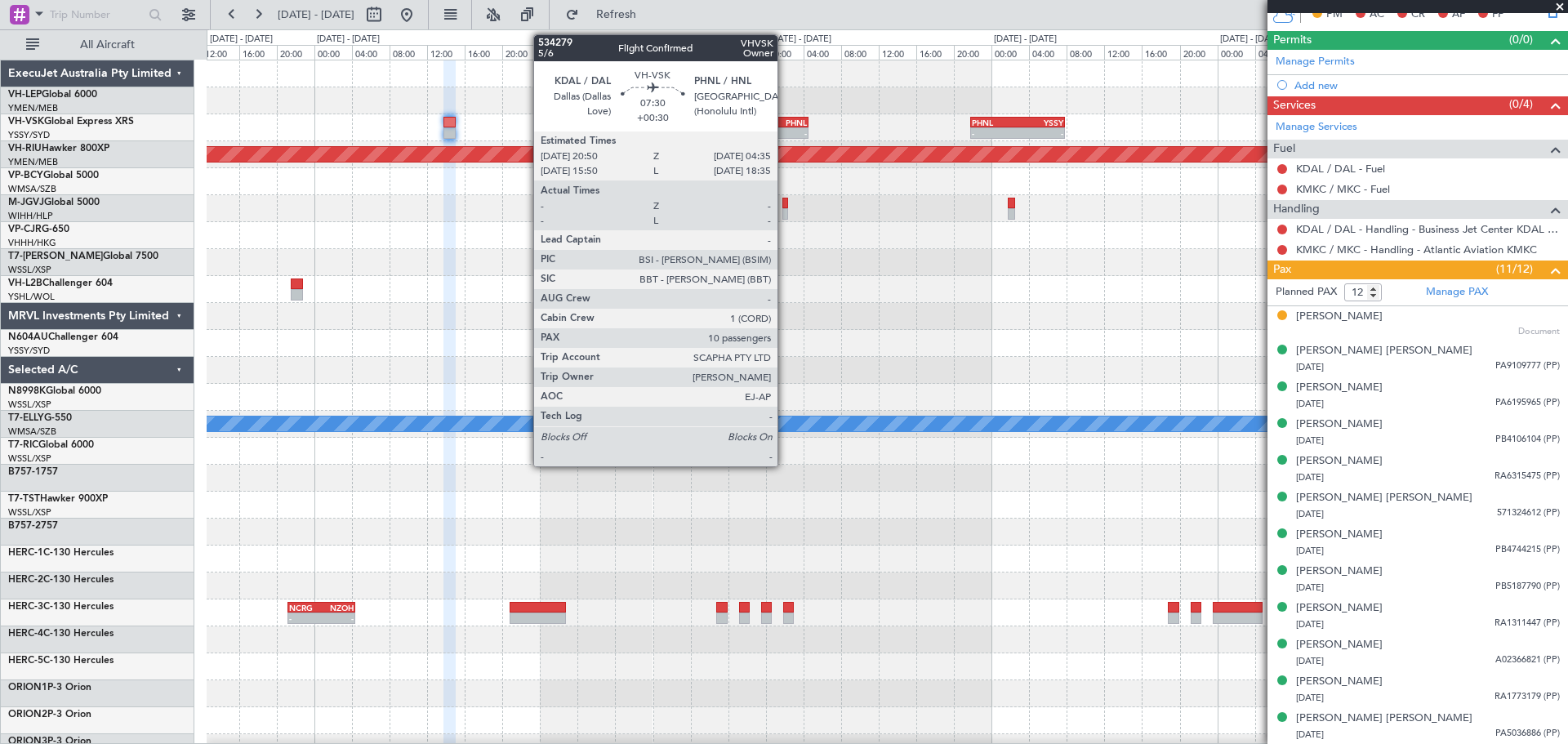
click at [785, 130] on div "-" at bounding box center [789, 133] width 35 height 10
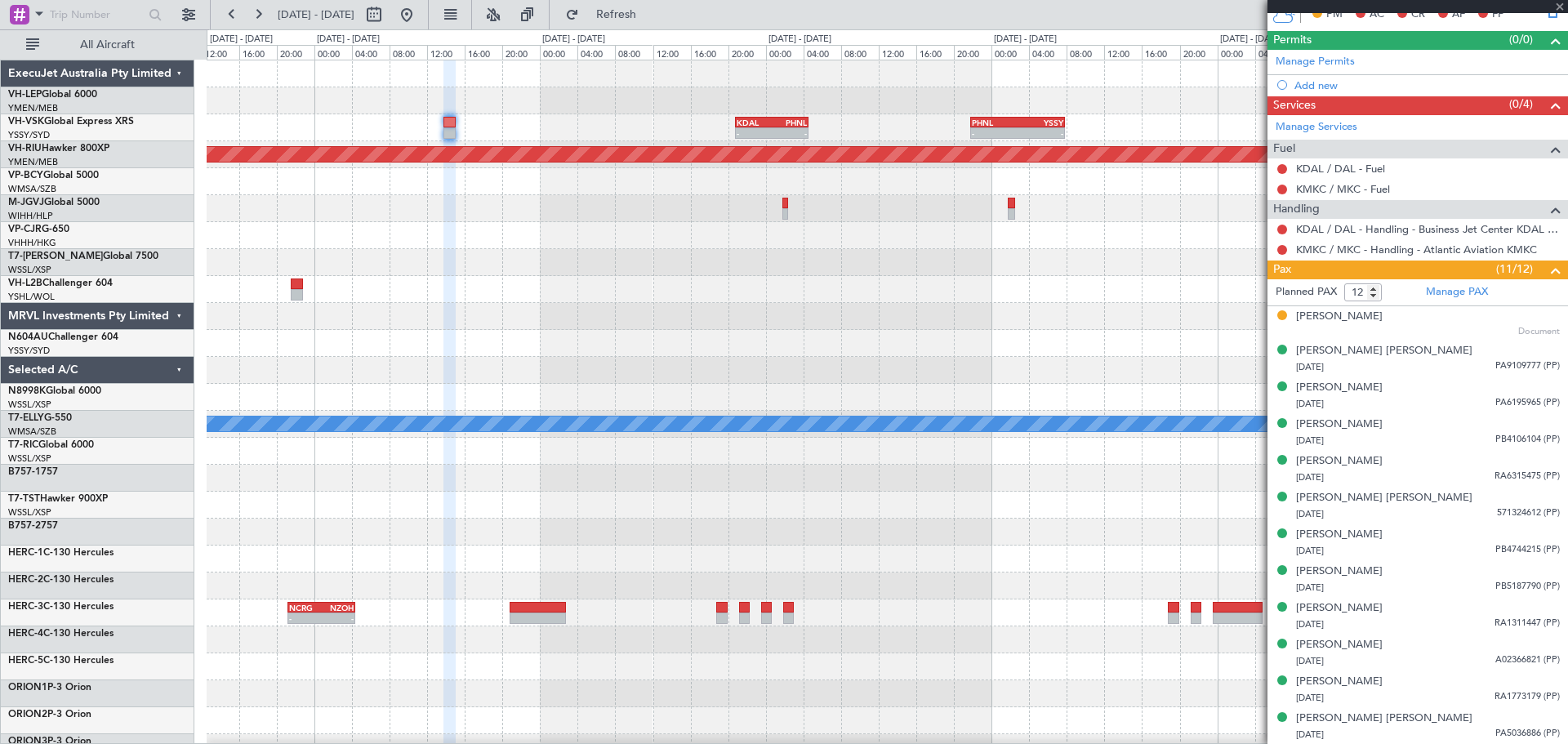
type input "+00:30"
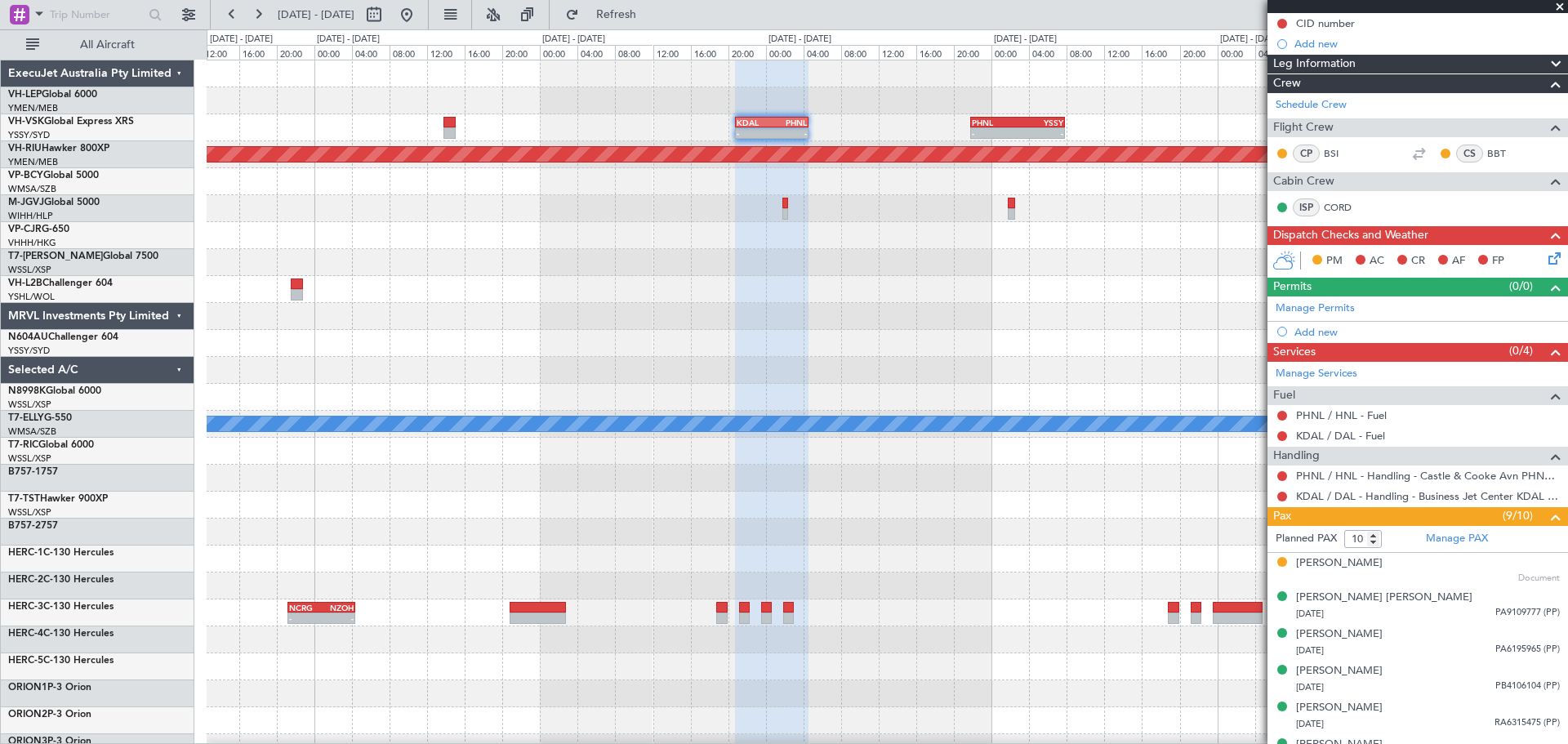
scroll to position [339, 0]
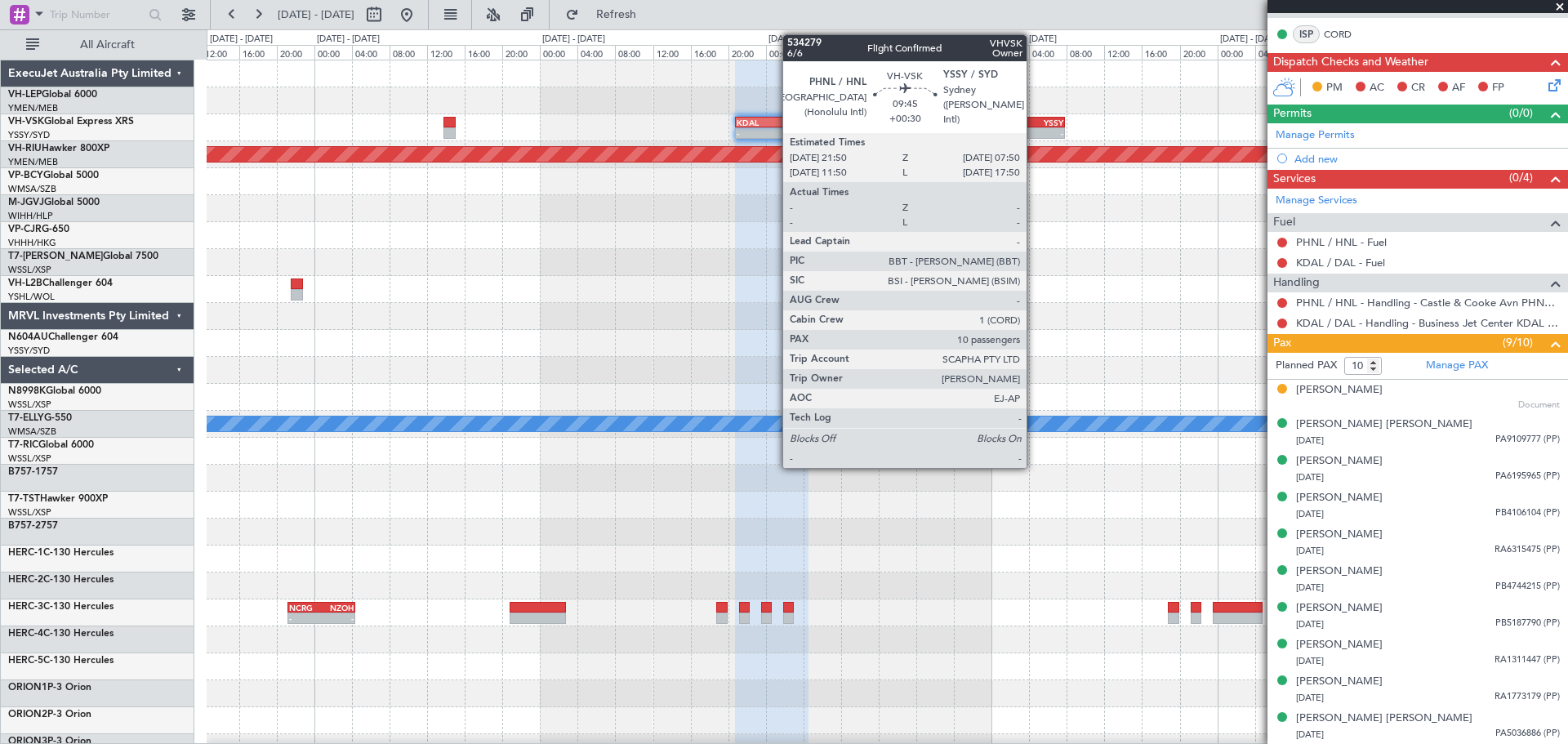
click at [1034, 127] on div "PHNL 21:50 Z YSSY 07:50 Z" at bounding box center [1017, 122] width 95 height 11
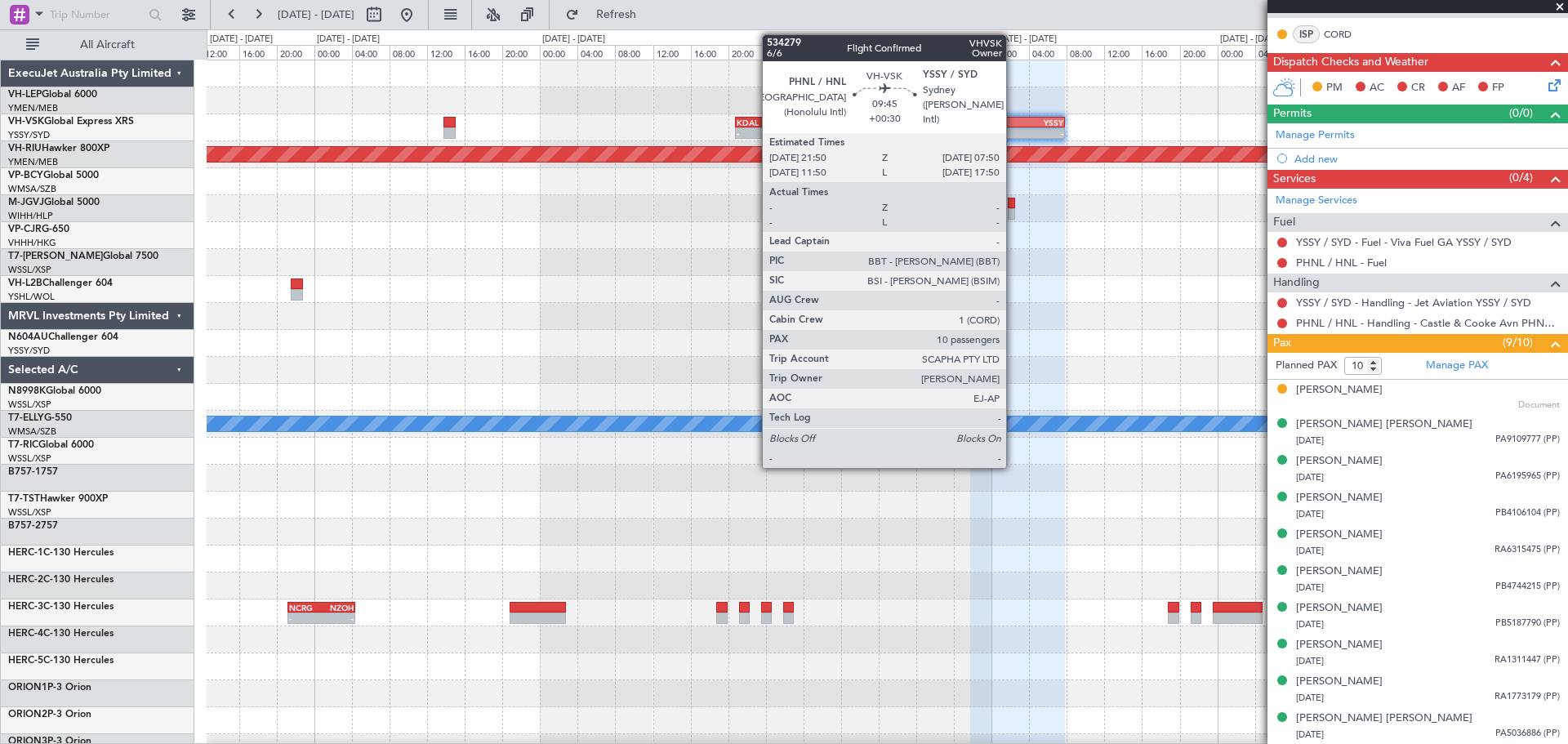
click at [1014, 132] on div "-" at bounding box center [995, 133] width 46 height 10
click at [1010, 130] on div "-" at bounding box center [995, 133] width 46 height 10
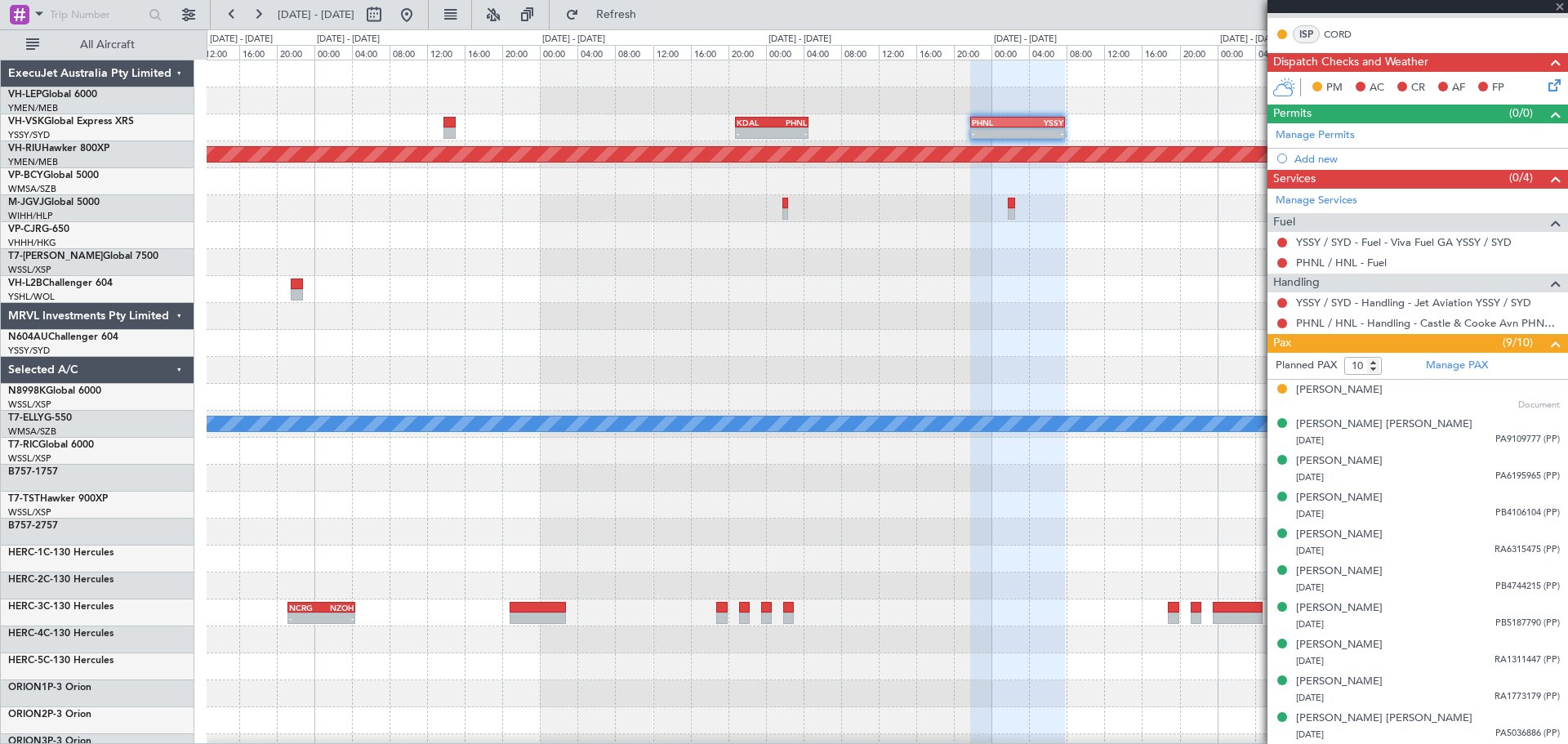
scroll to position [0, 0]
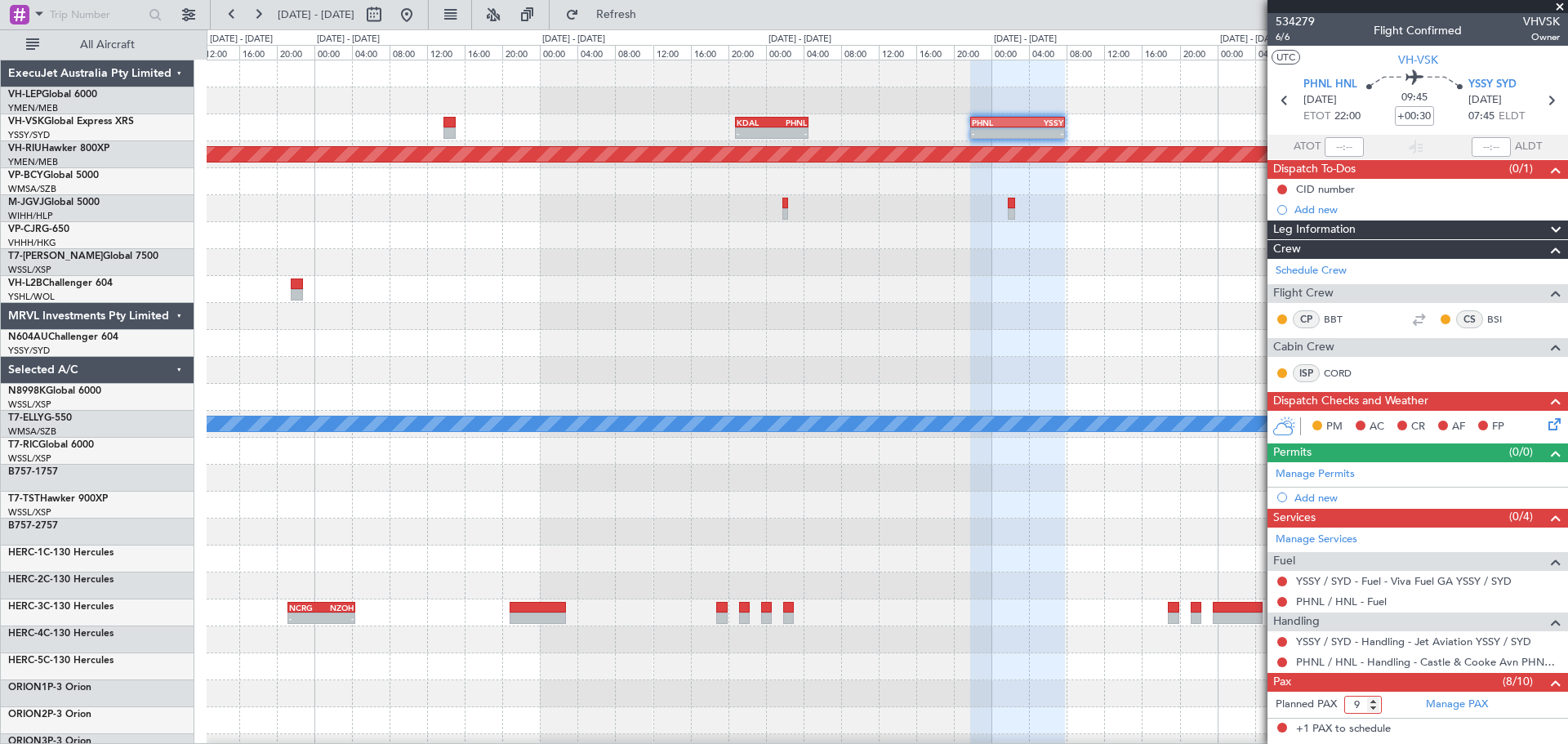
type input "9"
click at [1374, 711] on input "9" at bounding box center [1363, 705] width 38 height 18
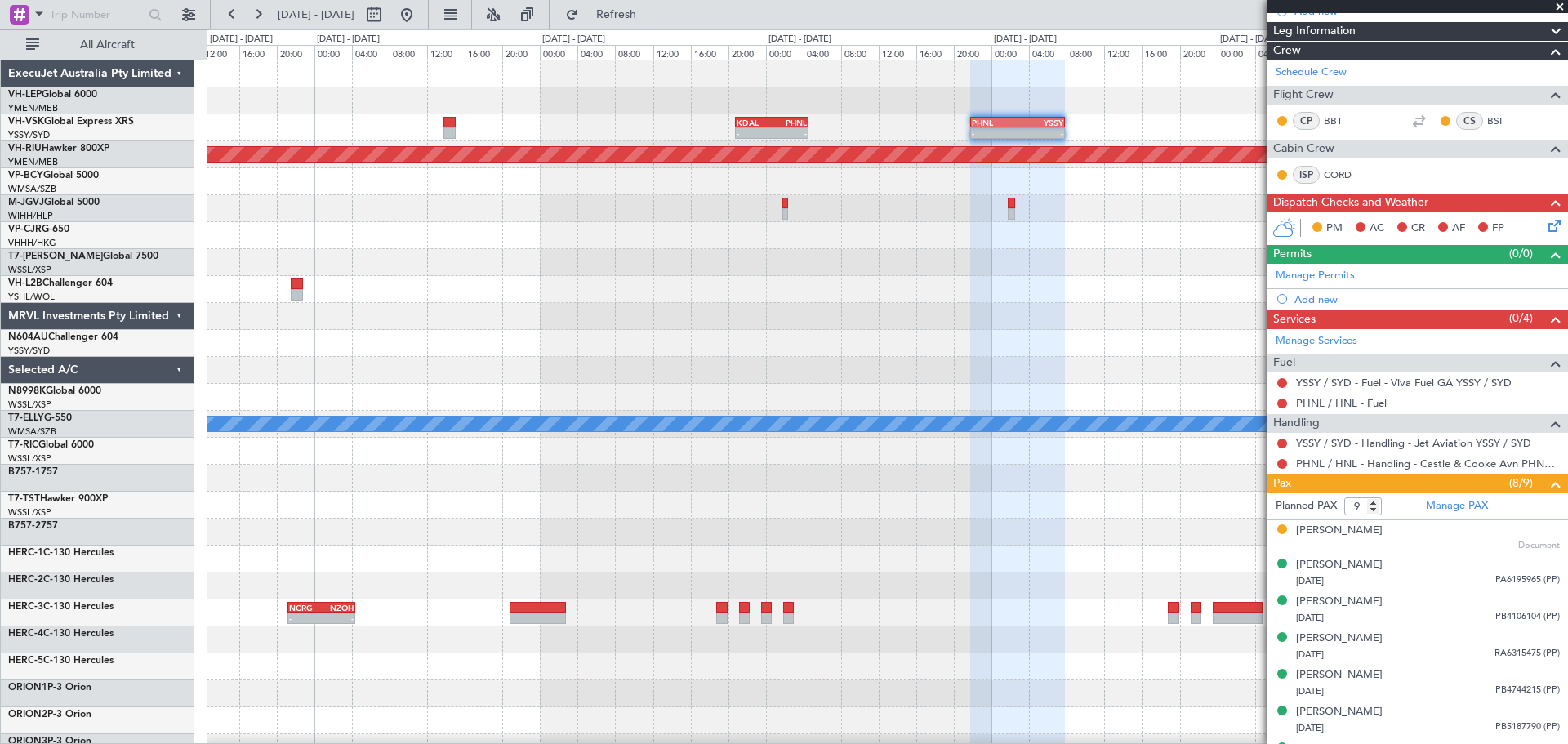
scroll to position [302, 0]
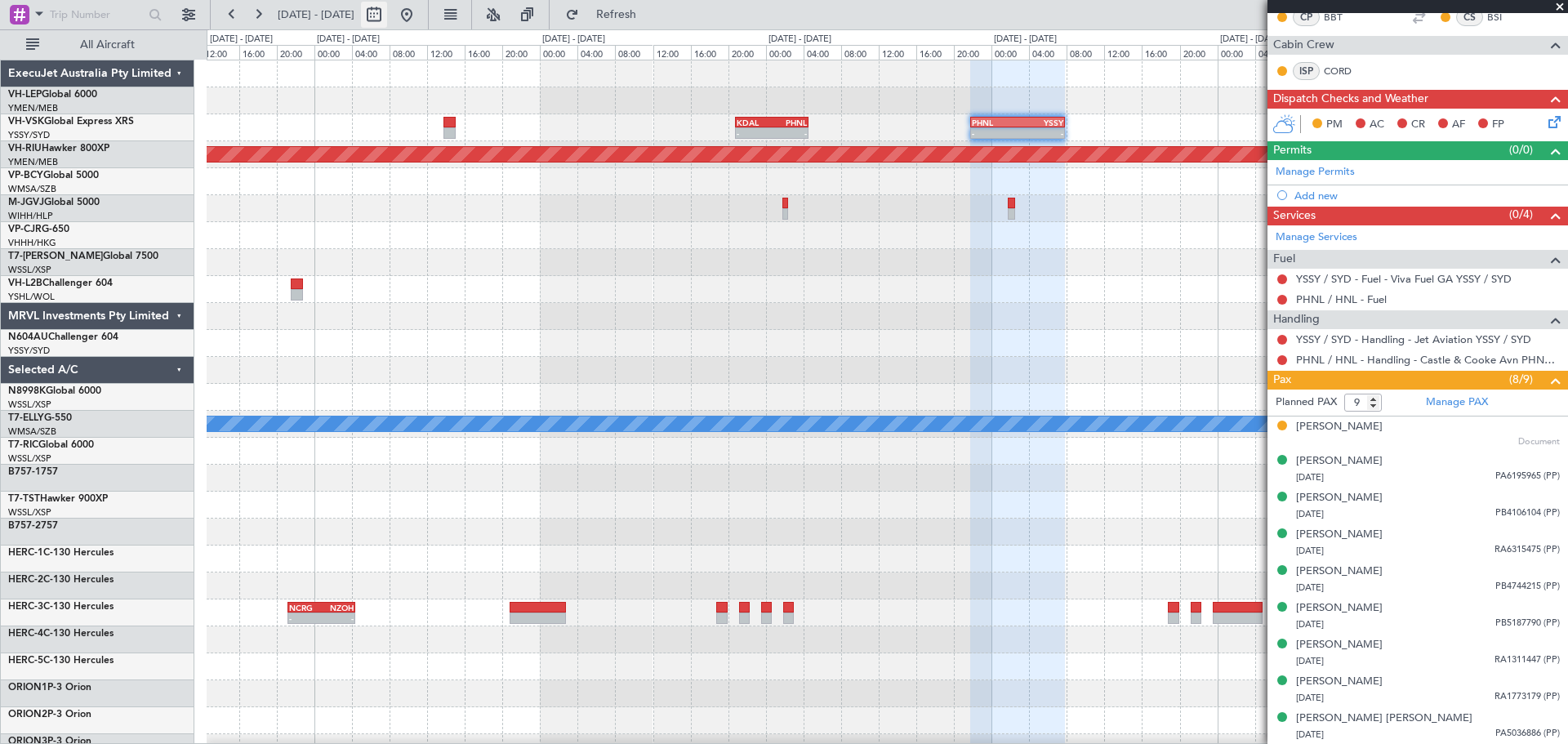
click at [387, 13] on button at bounding box center [374, 15] width 26 height 26
select select "9"
select select "2025"
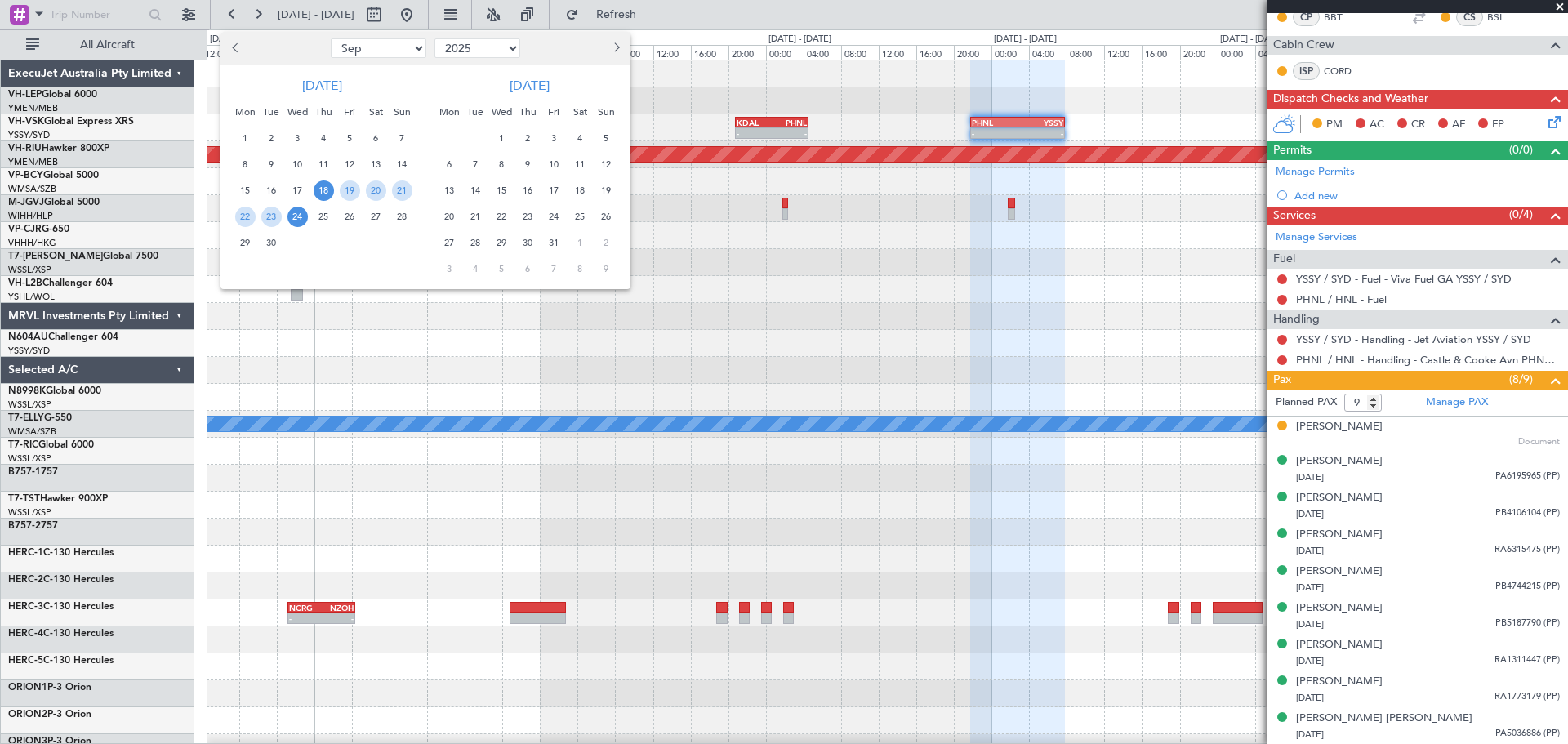
click at [620, 52] on button "Next month" at bounding box center [616, 48] width 18 height 26
click at [478, 167] on span "4" at bounding box center [476, 164] width 20 height 20
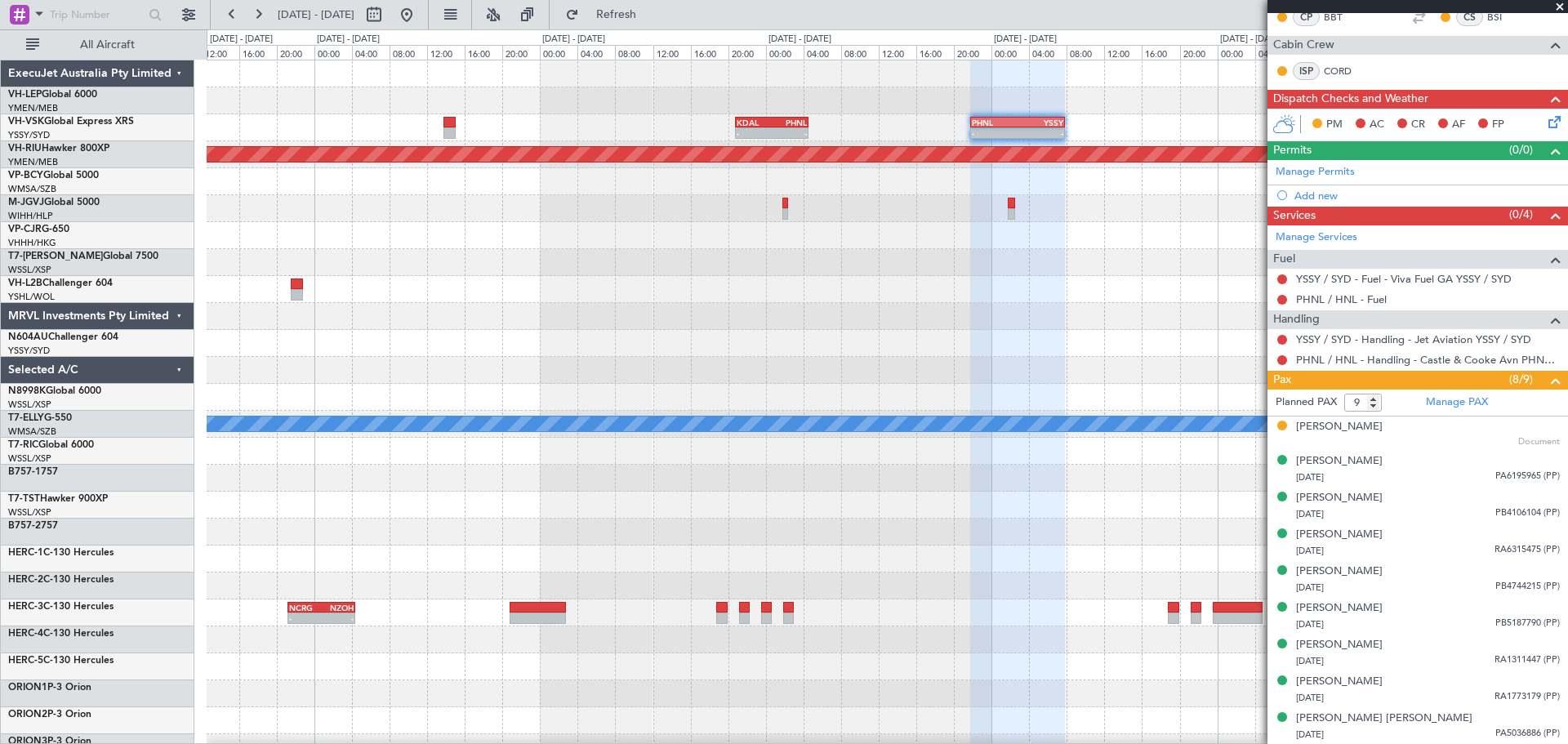
select select "11"
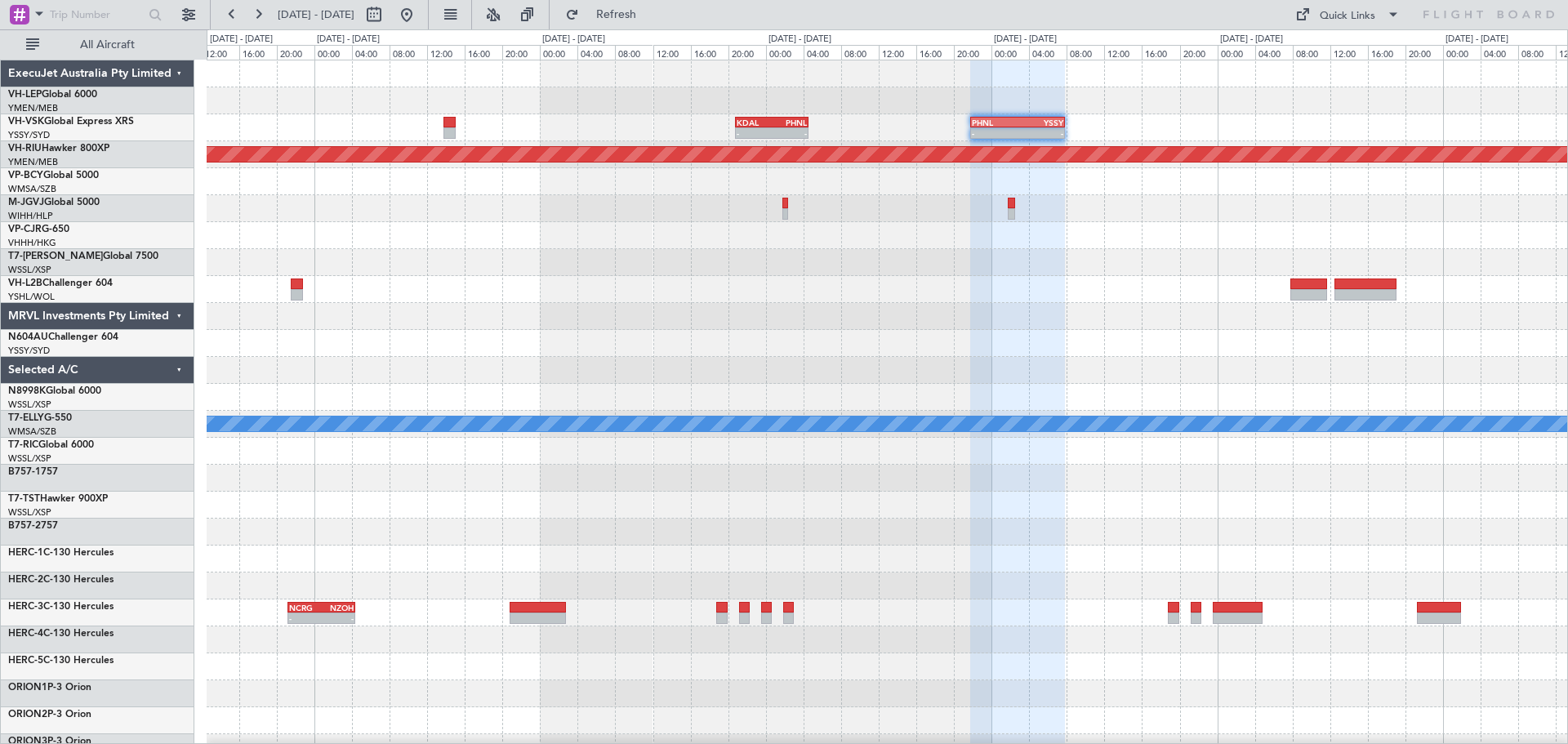
scroll to position [0, 0]
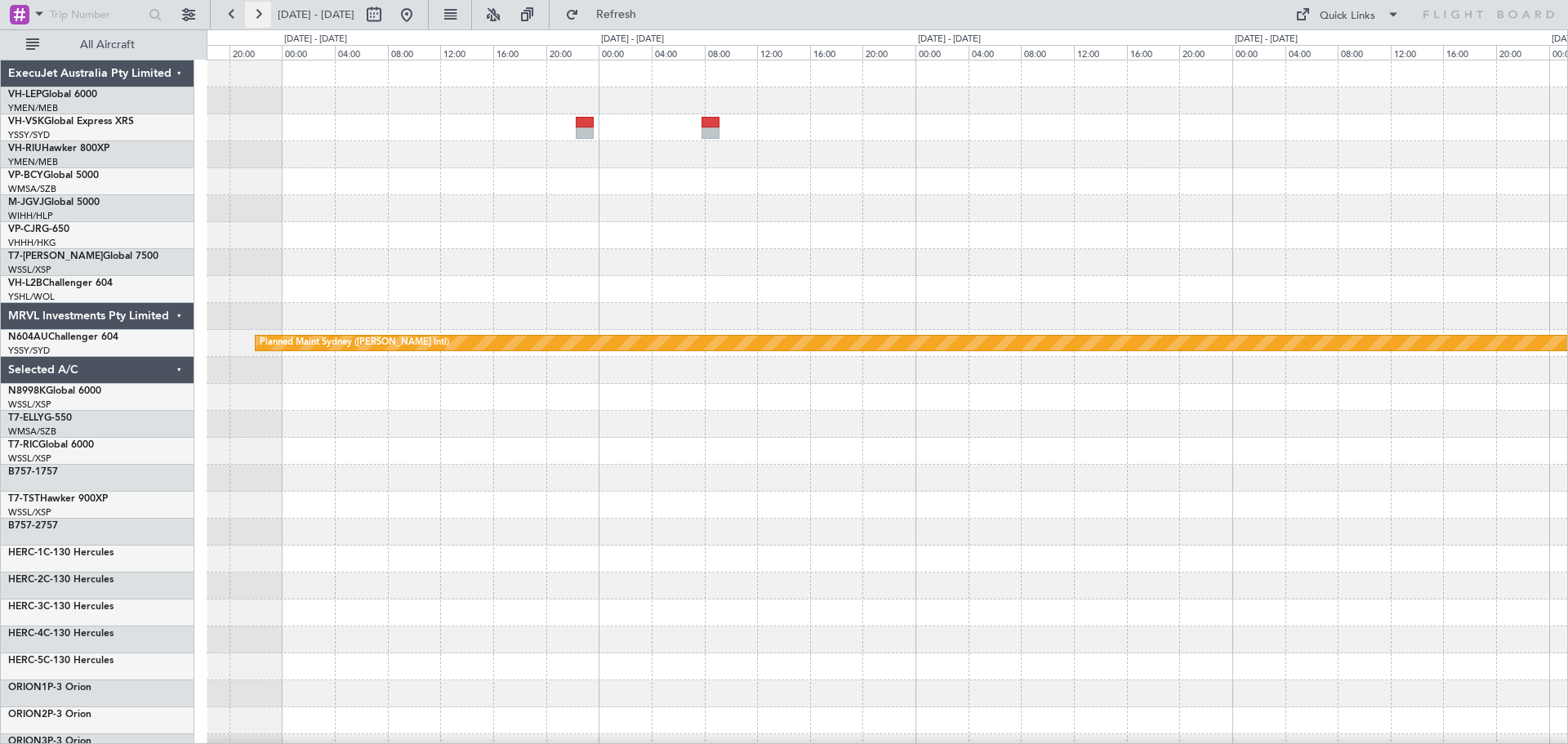
click at [261, 14] on button at bounding box center [258, 15] width 26 height 26
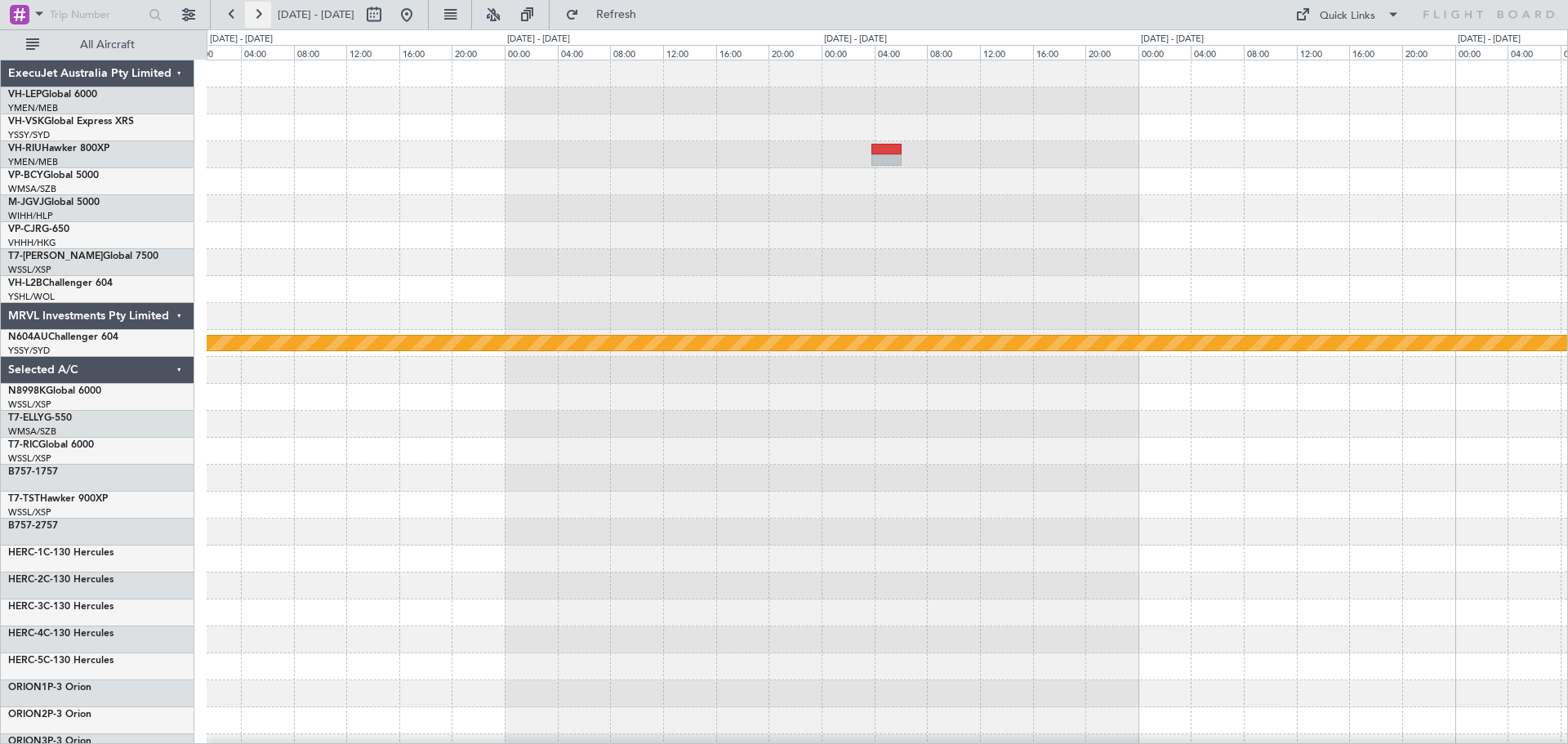
click at [261, 14] on button at bounding box center [258, 15] width 26 height 26
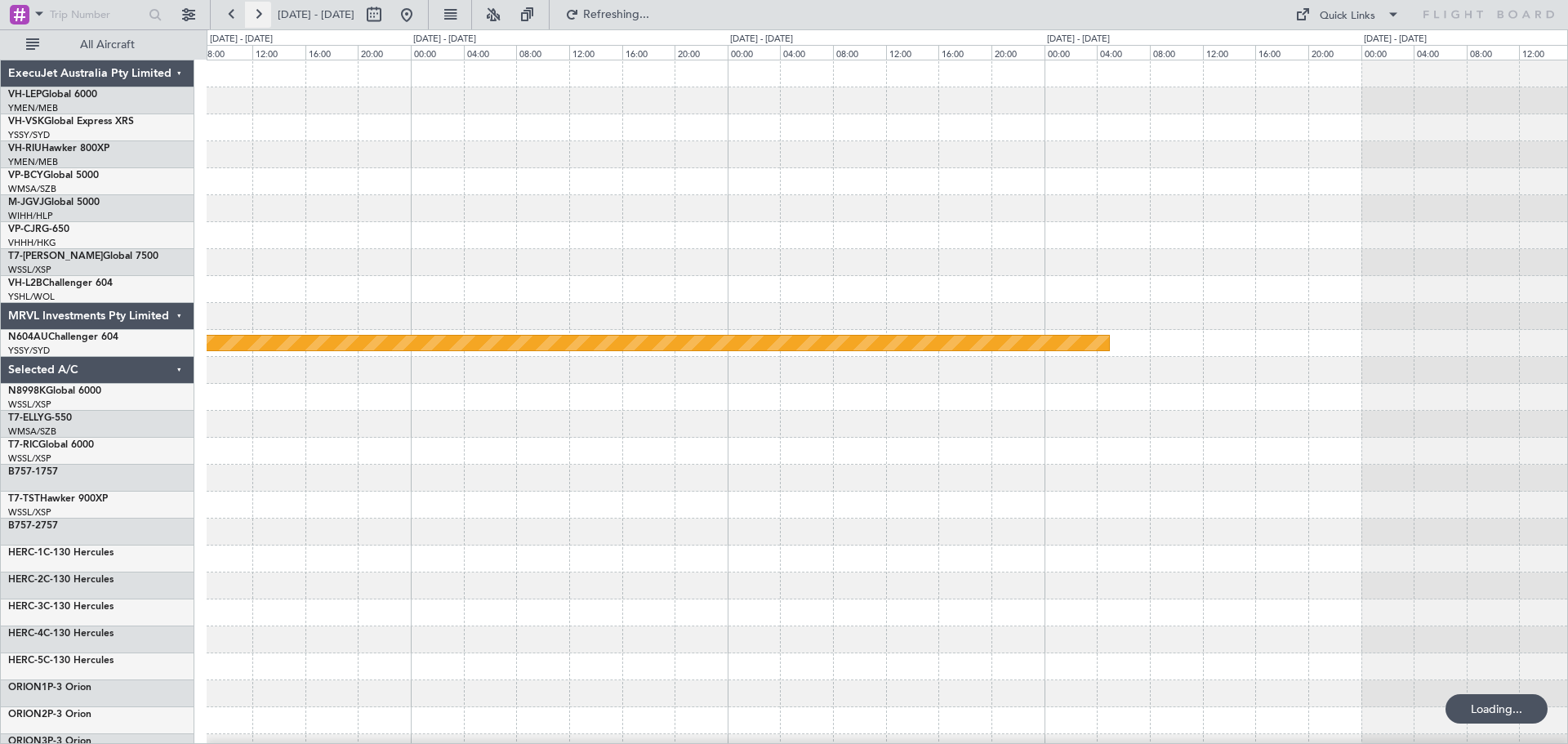
click at [261, 14] on button at bounding box center [258, 15] width 26 height 26
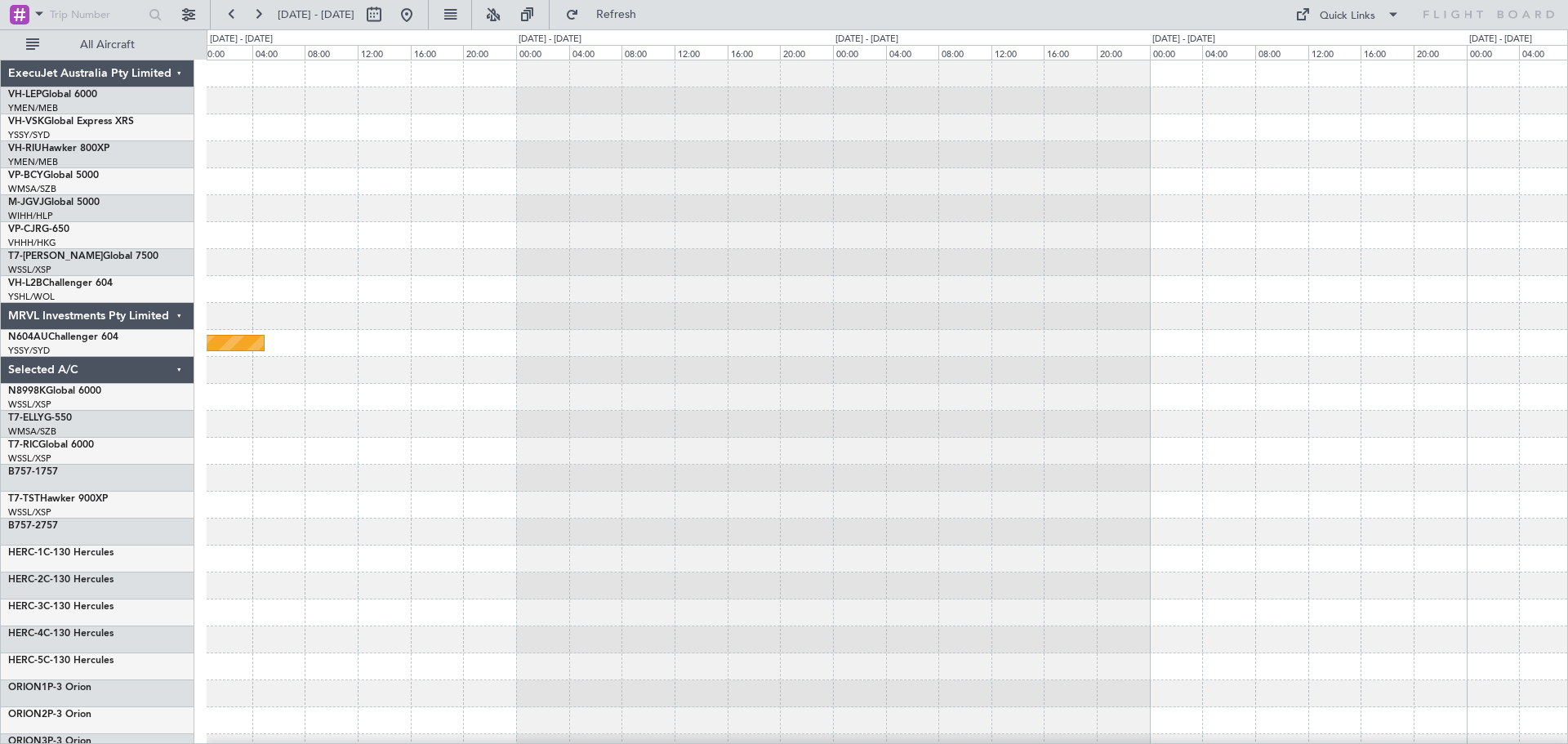
click at [1253, 247] on div "Planned Maint Sydney ([PERSON_NAME] Intl)" at bounding box center [887, 505] width 1361 height 890
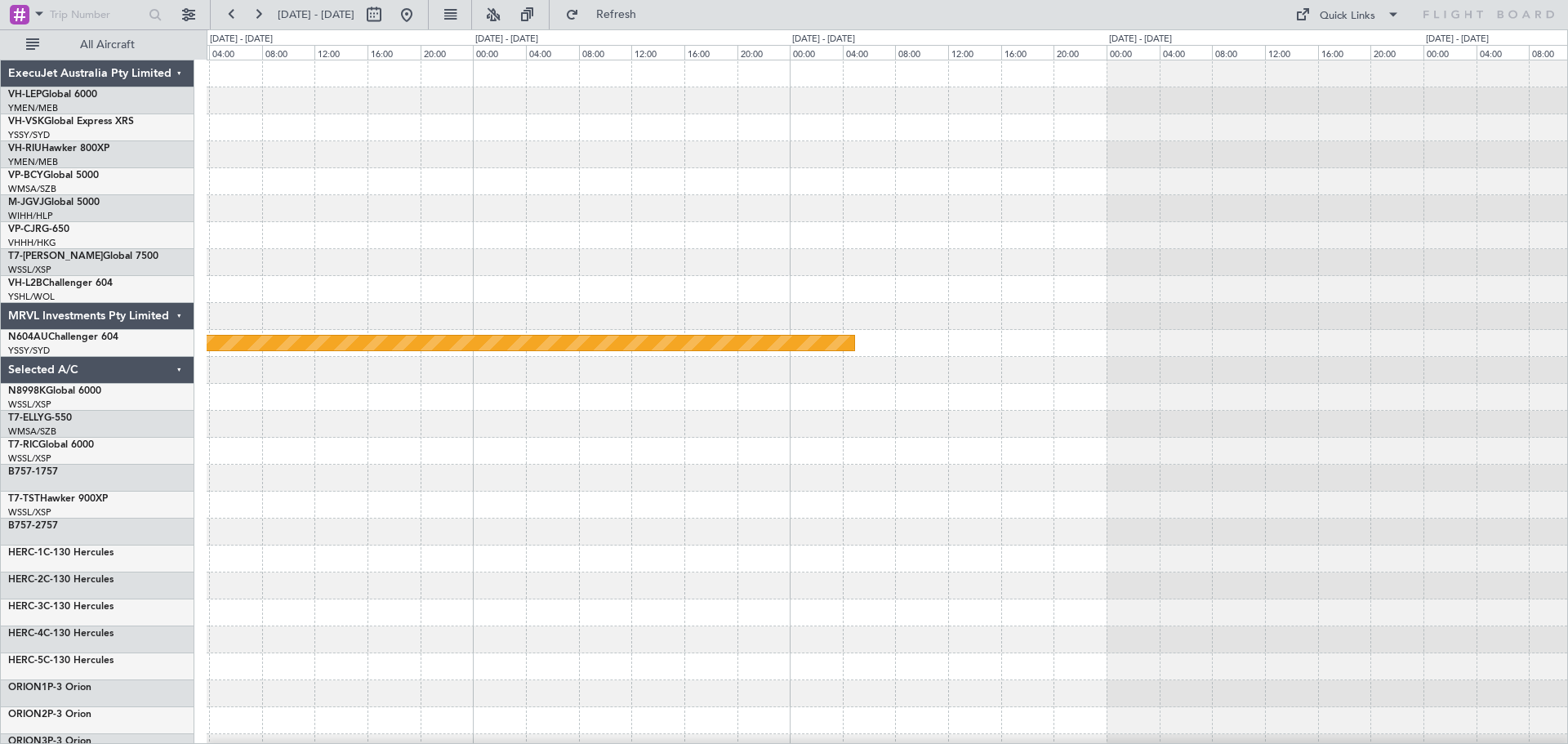
click at [1153, 246] on div at bounding box center [887, 235] width 1361 height 27
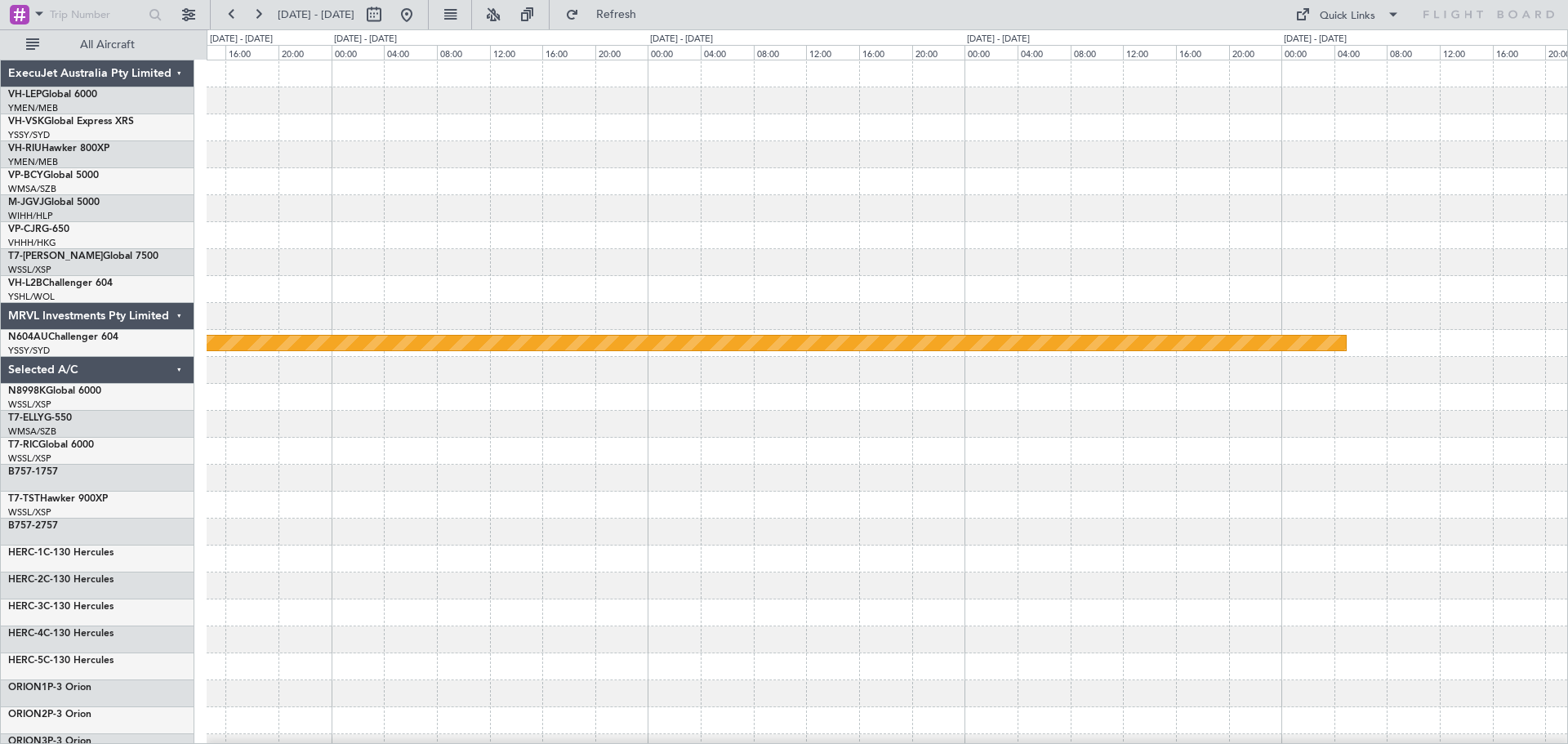
click at [1141, 233] on div at bounding box center [887, 235] width 1361 height 27
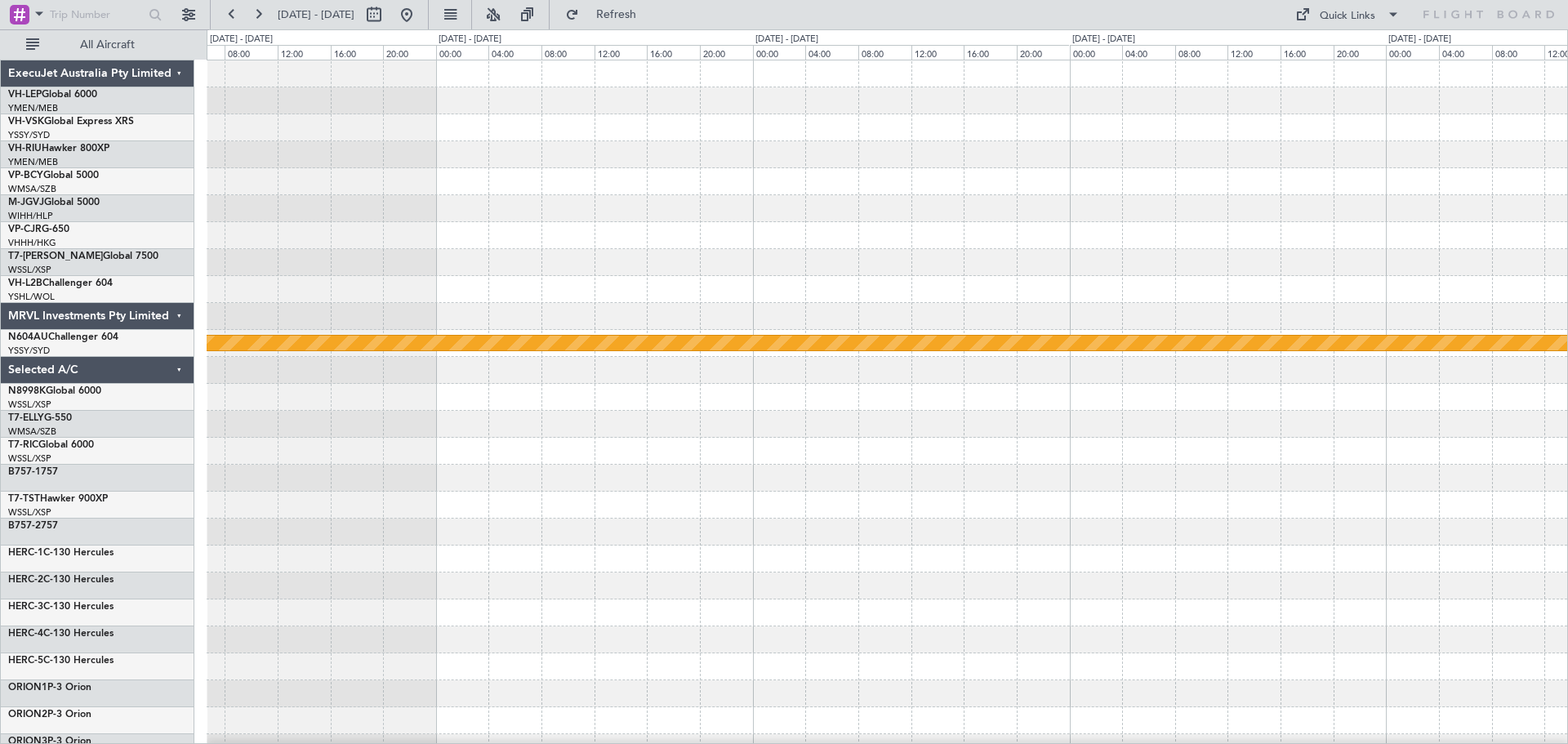
click at [1134, 221] on div at bounding box center [887, 208] width 1361 height 27
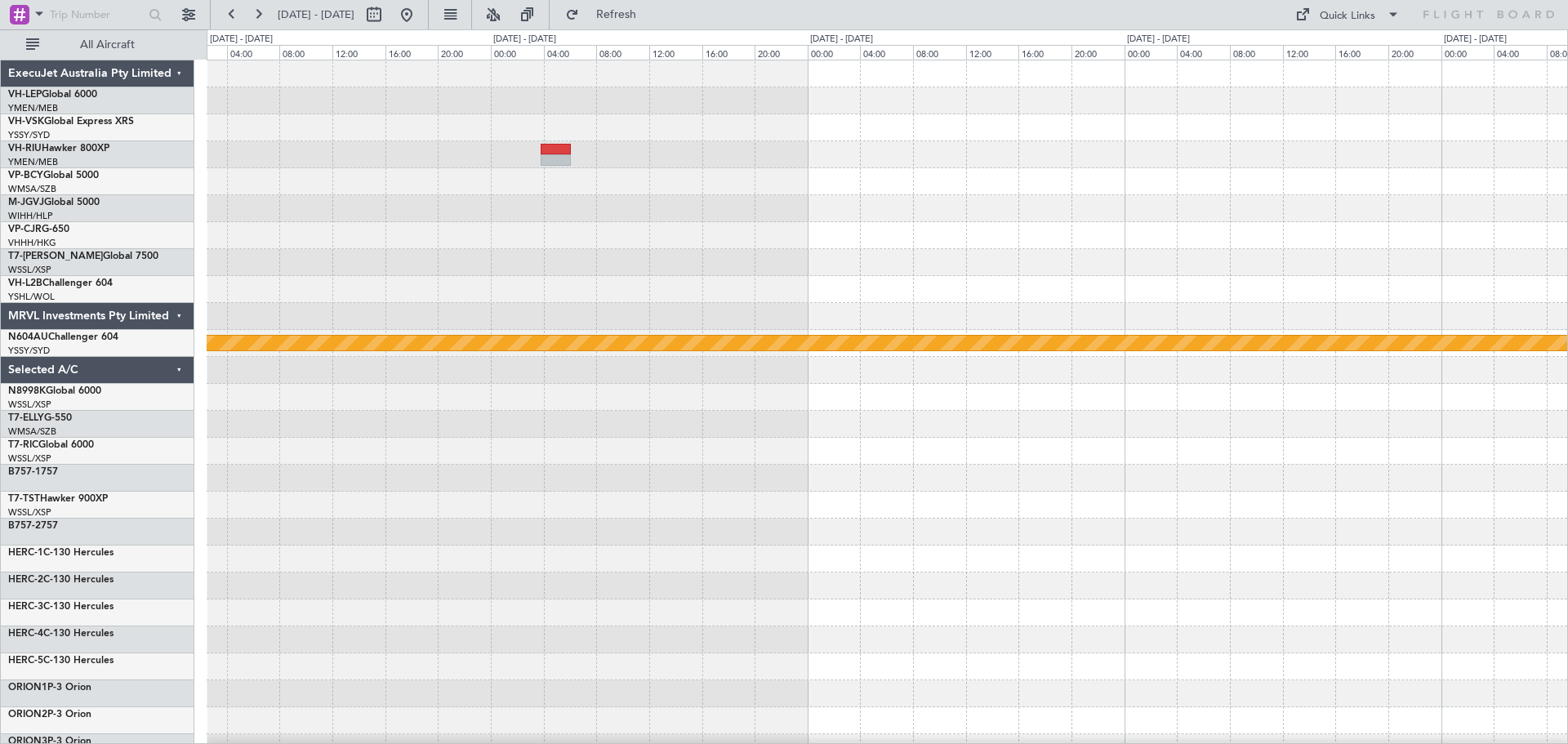
click at [988, 205] on div at bounding box center [887, 208] width 1361 height 27
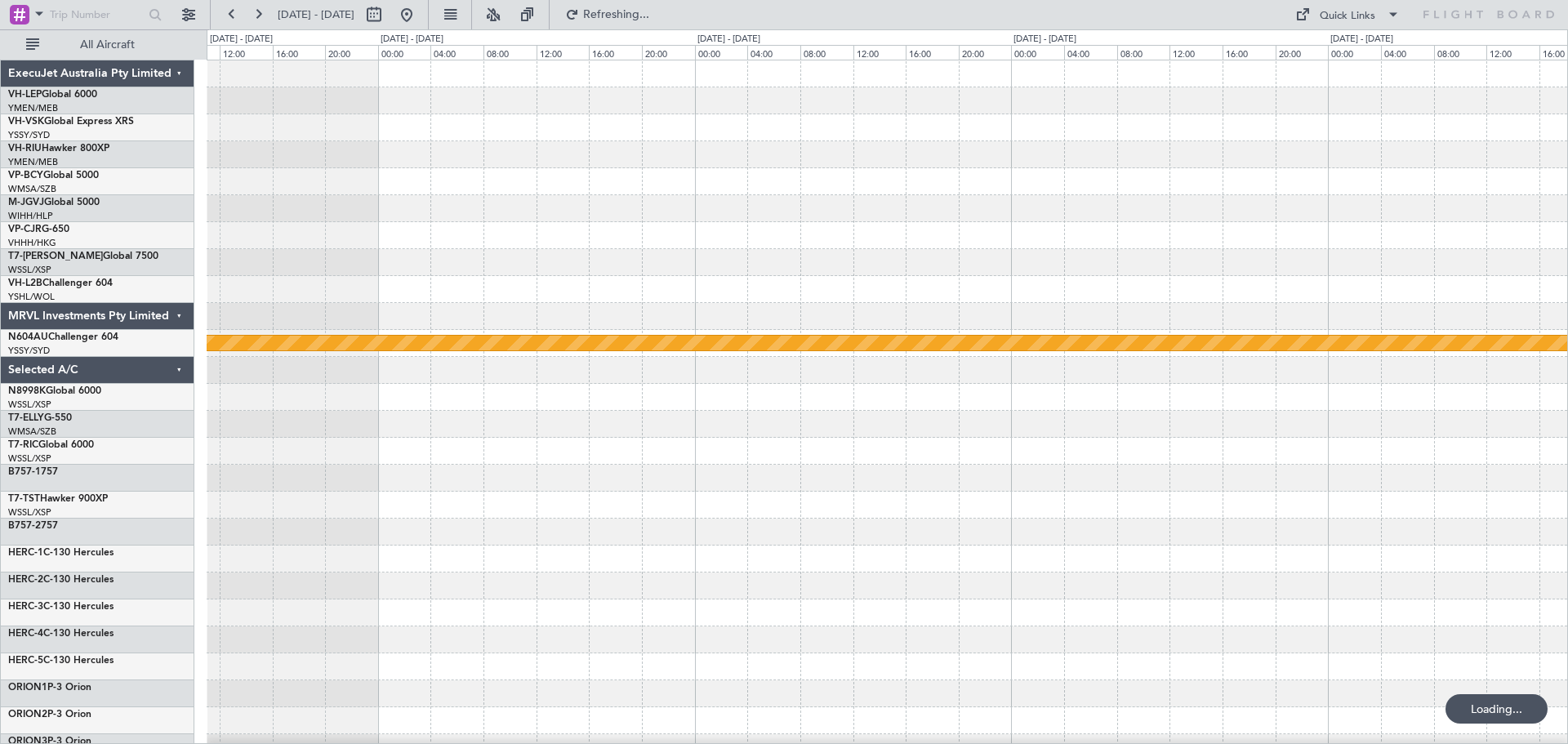
click at [571, 277] on div "Planned Maint Sydney ([PERSON_NAME] Intl)" at bounding box center [887, 505] width 1361 height 890
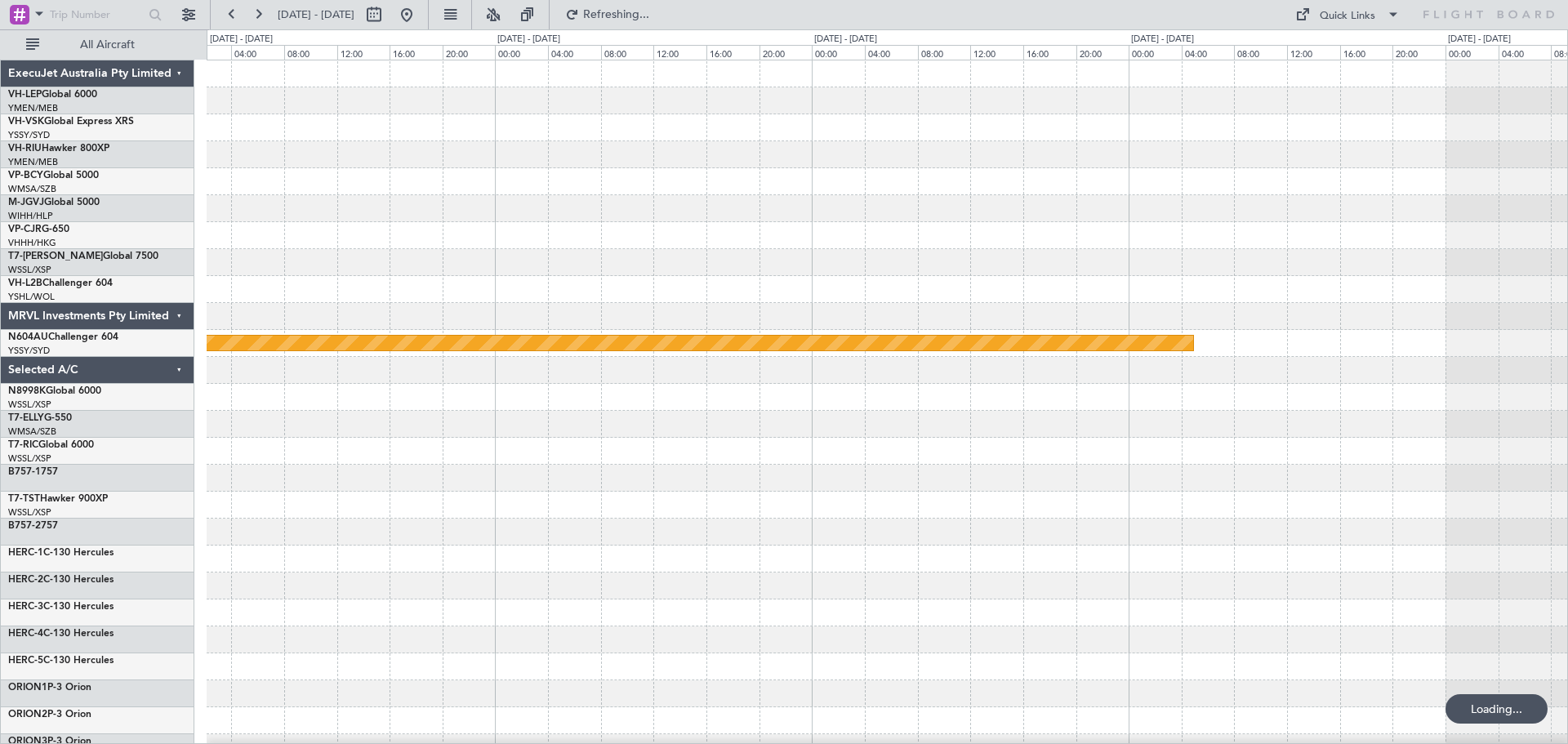
click at [743, 218] on div "Planned Maint Sydney ([PERSON_NAME] Intl)" at bounding box center [887, 505] width 1361 height 890
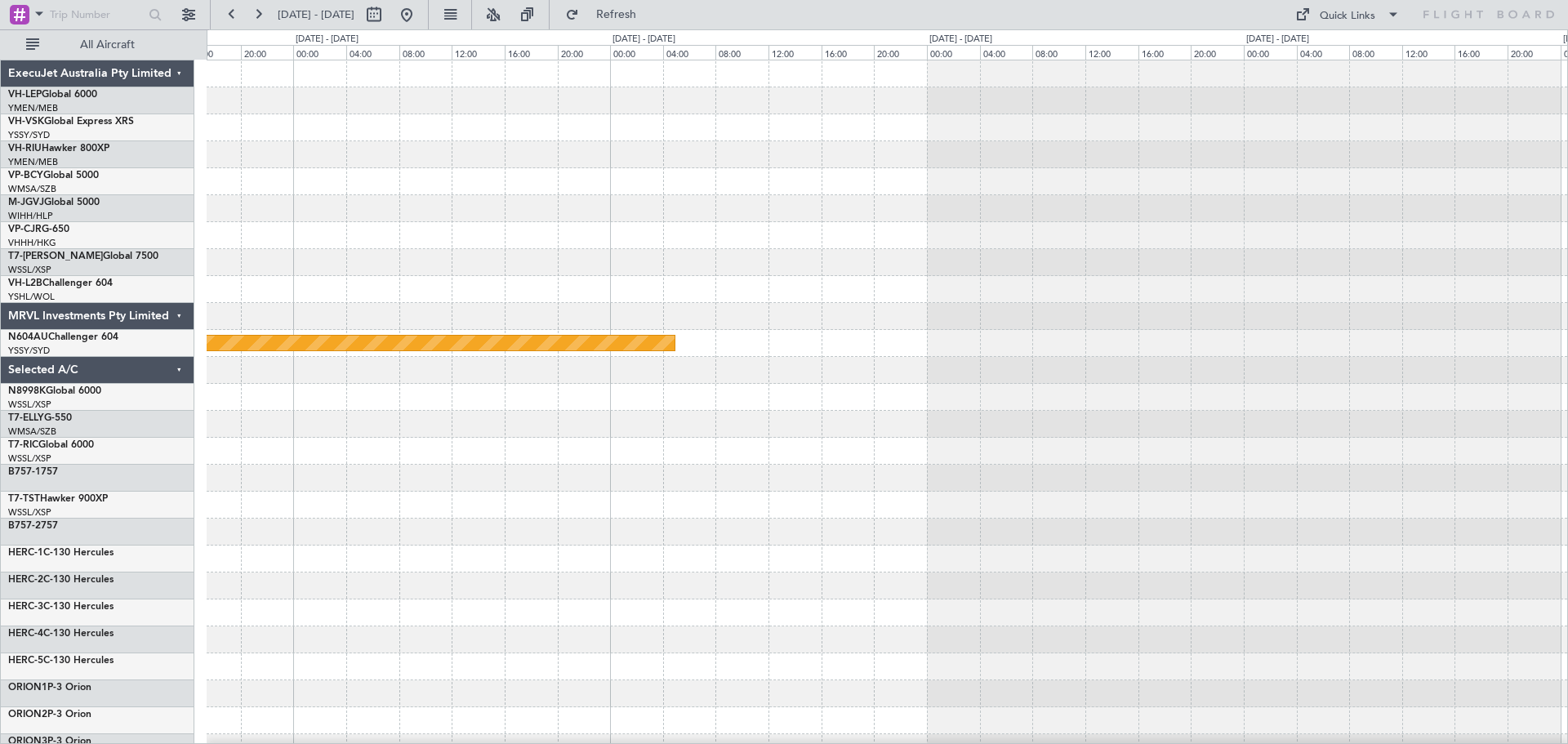
click at [752, 227] on div "Planned Maint Sydney ([PERSON_NAME] Intl)" at bounding box center [887, 505] width 1361 height 890
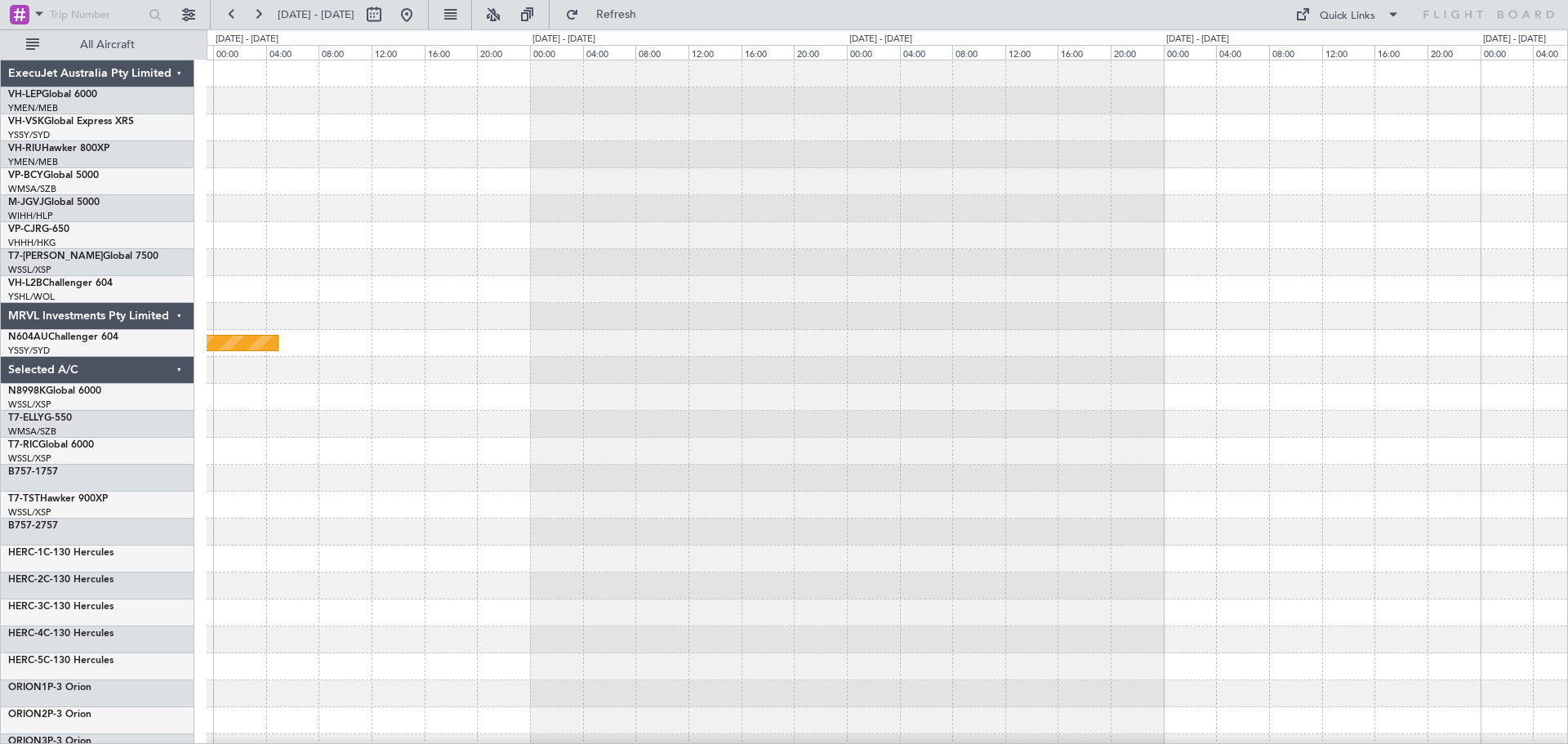
click at [626, 238] on div at bounding box center [887, 235] width 1361 height 27
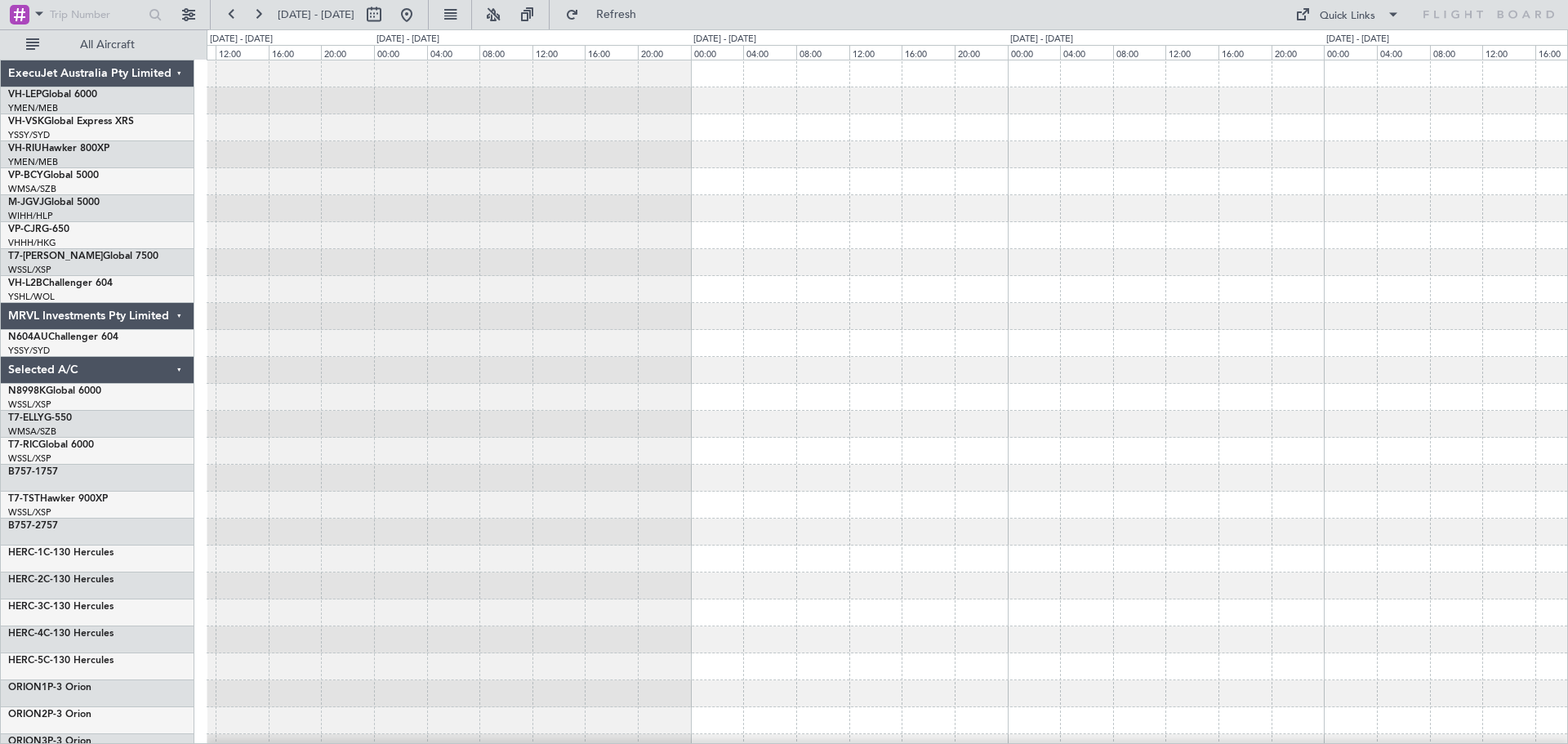
click at [711, 236] on div "YSSY 22:50 Z RJGG 08:35 Z - -" at bounding box center [887, 505] width 1361 height 890
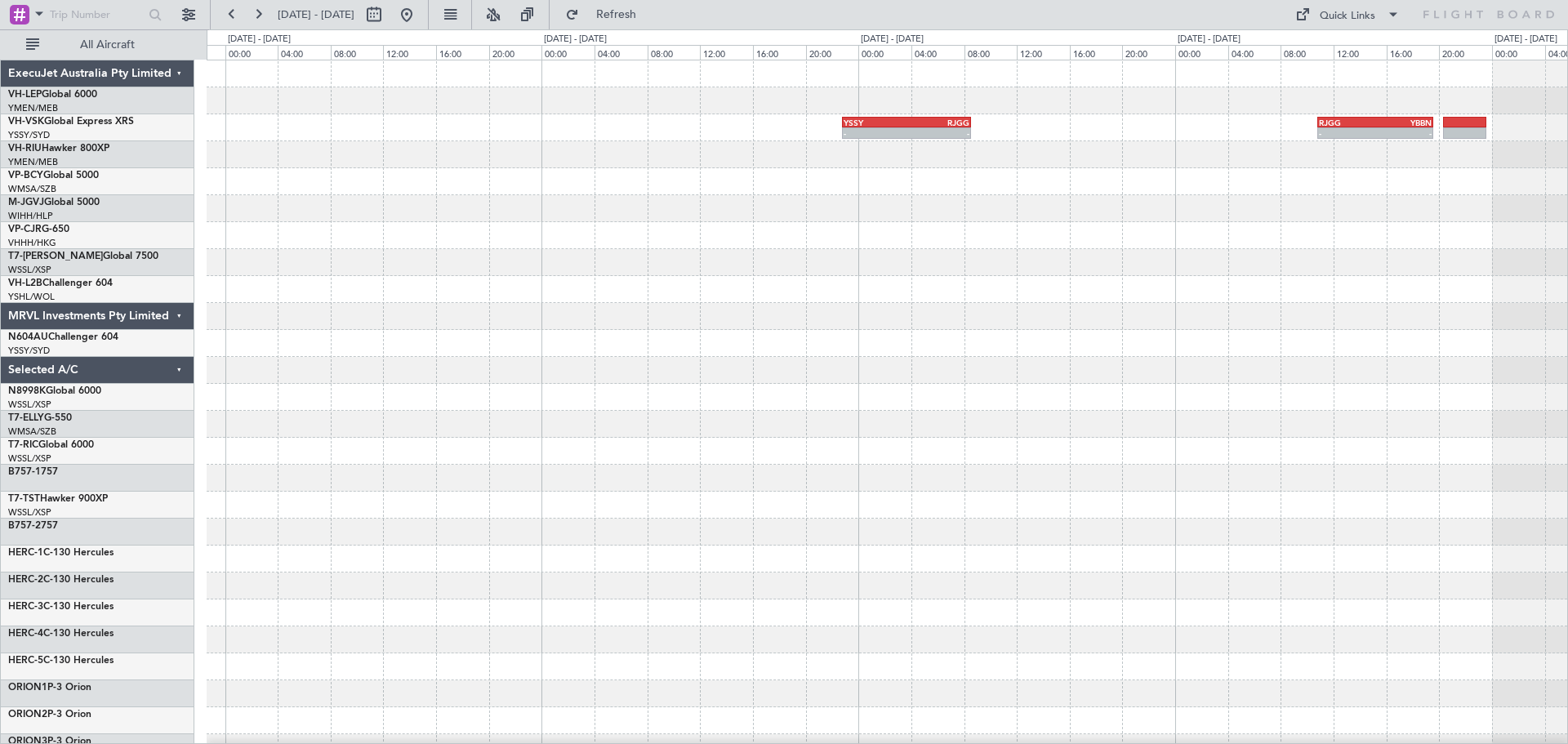
click at [412, 306] on div "YSSY 22:50 Z RJGG 08:35 Z - - RJGG 10:50 Z YBBN 19:35 Z - -" at bounding box center [887, 505] width 1361 height 890
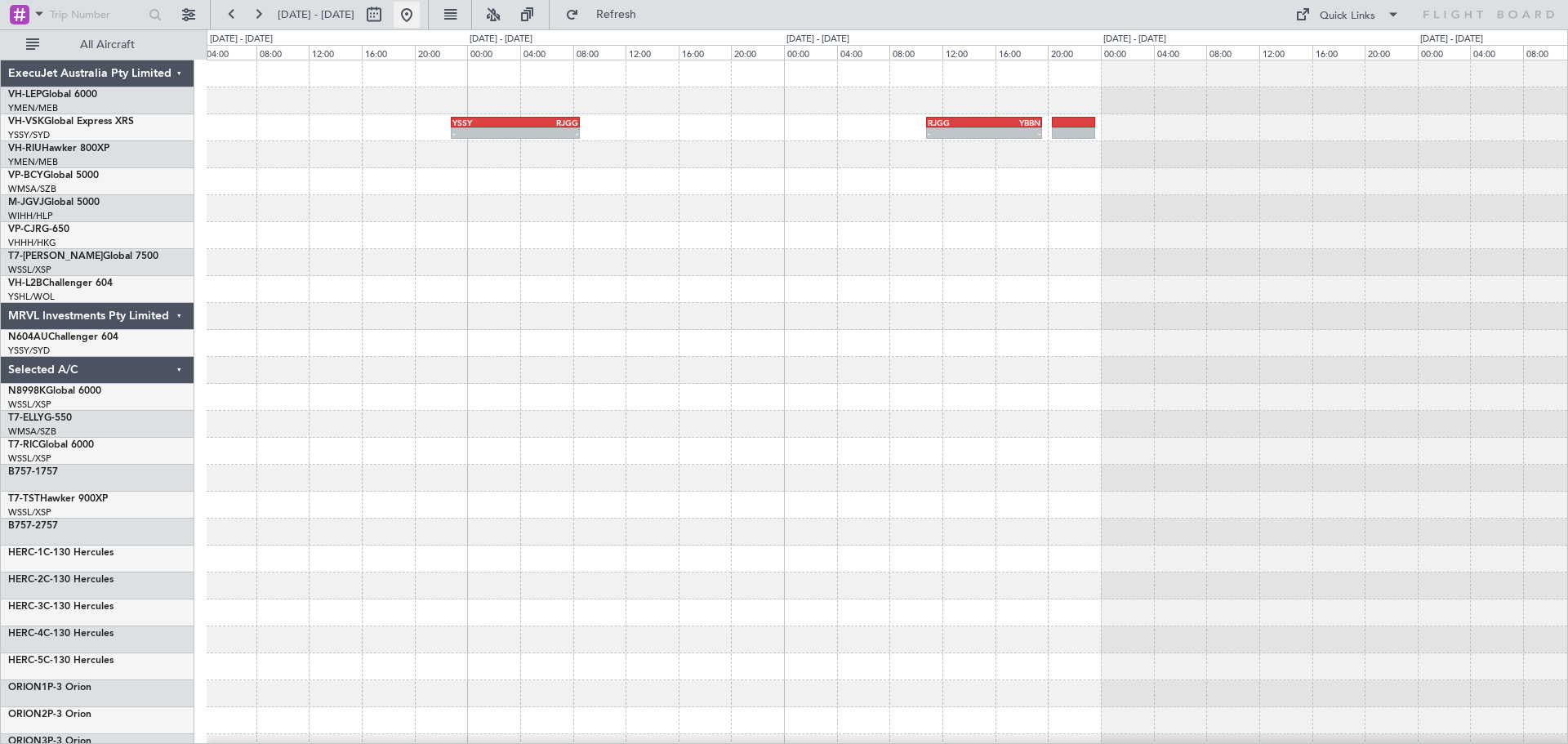
click at [420, 7] on button at bounding box center [407, 15] width 26 height 26
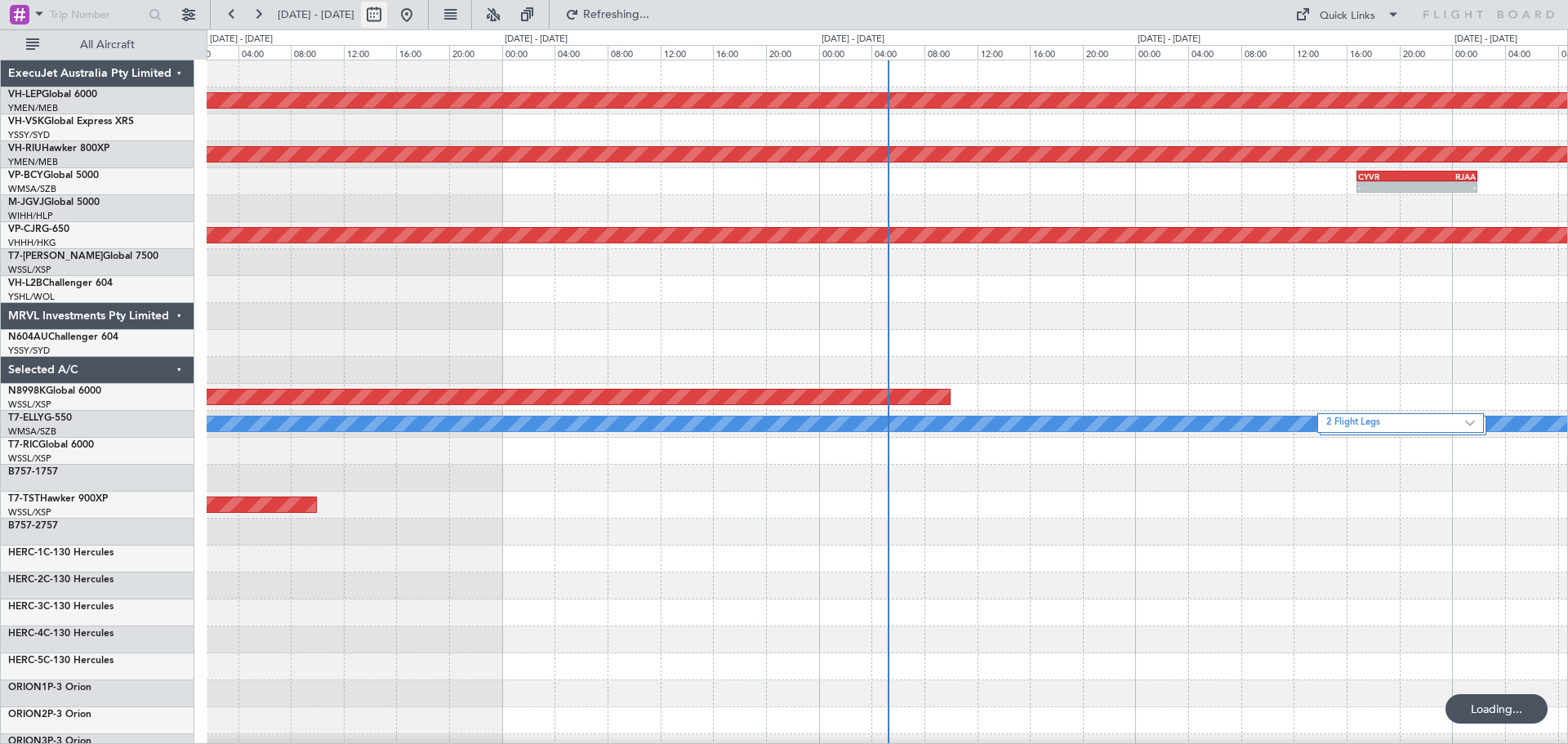
click at [387, 16] on button at bounding box center [374, 15] width 26 height 26
select select "8"
select select "2025"
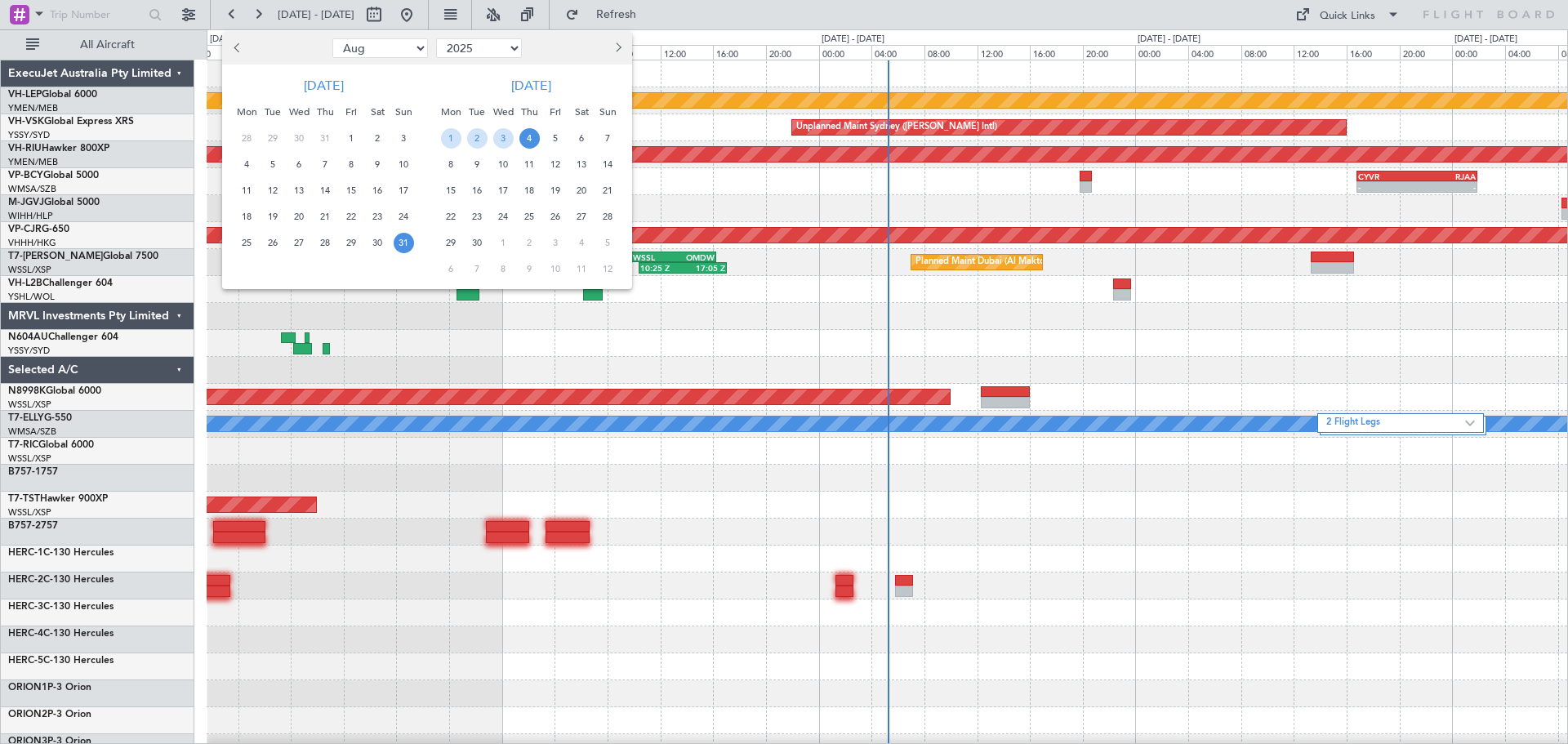
click at [240, 47] on span "Previous month" at bounding box center [239, 47] width 10 height 10
select select "6"
click at [352, 217] on span "20" at bounding box center [351, 217] width 20 height 20
click at [351, 217] on span "20" at bounding box center [351, 217] width 20 height 20
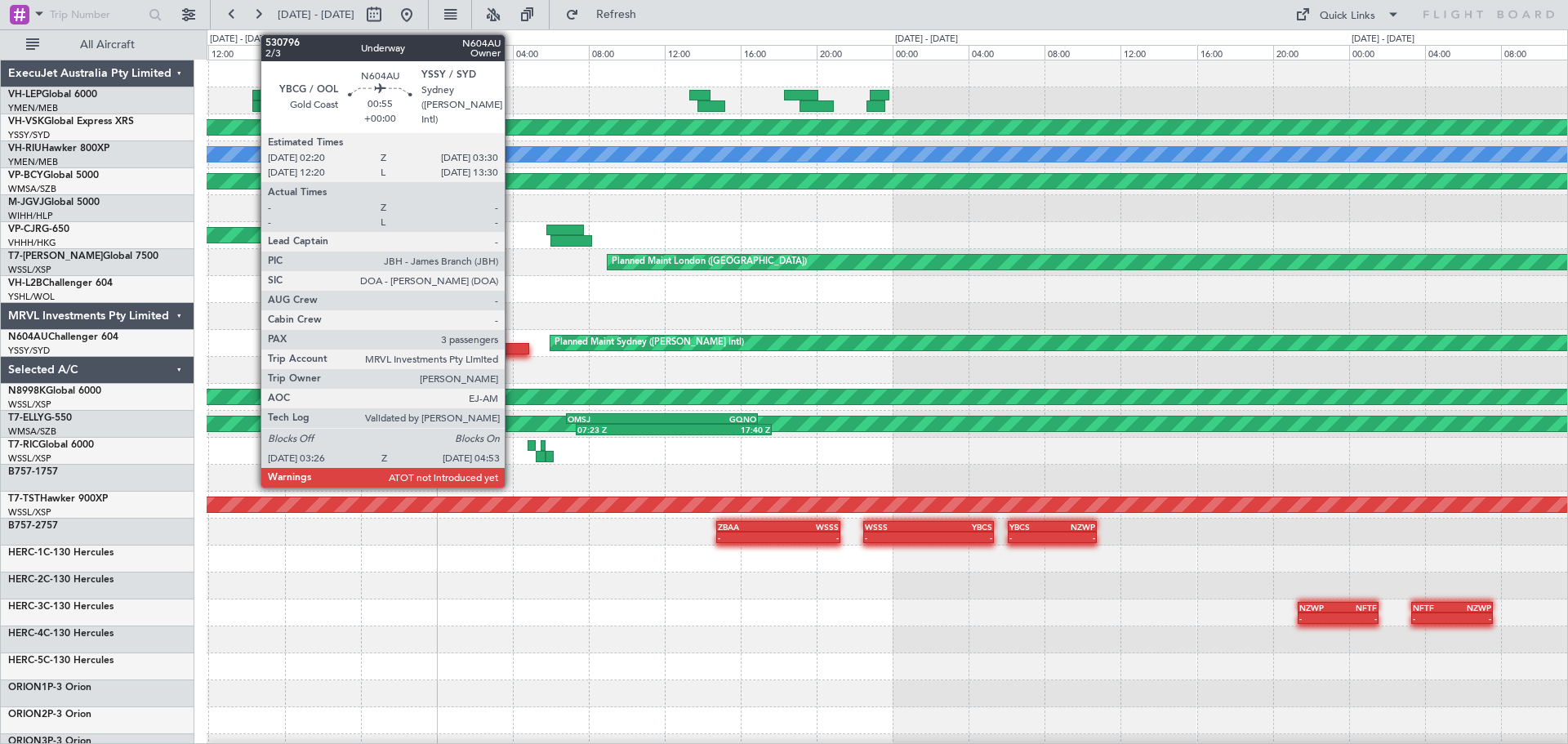
click at [512, 347] on div at bounding box center [516, 348] width 28 height 11
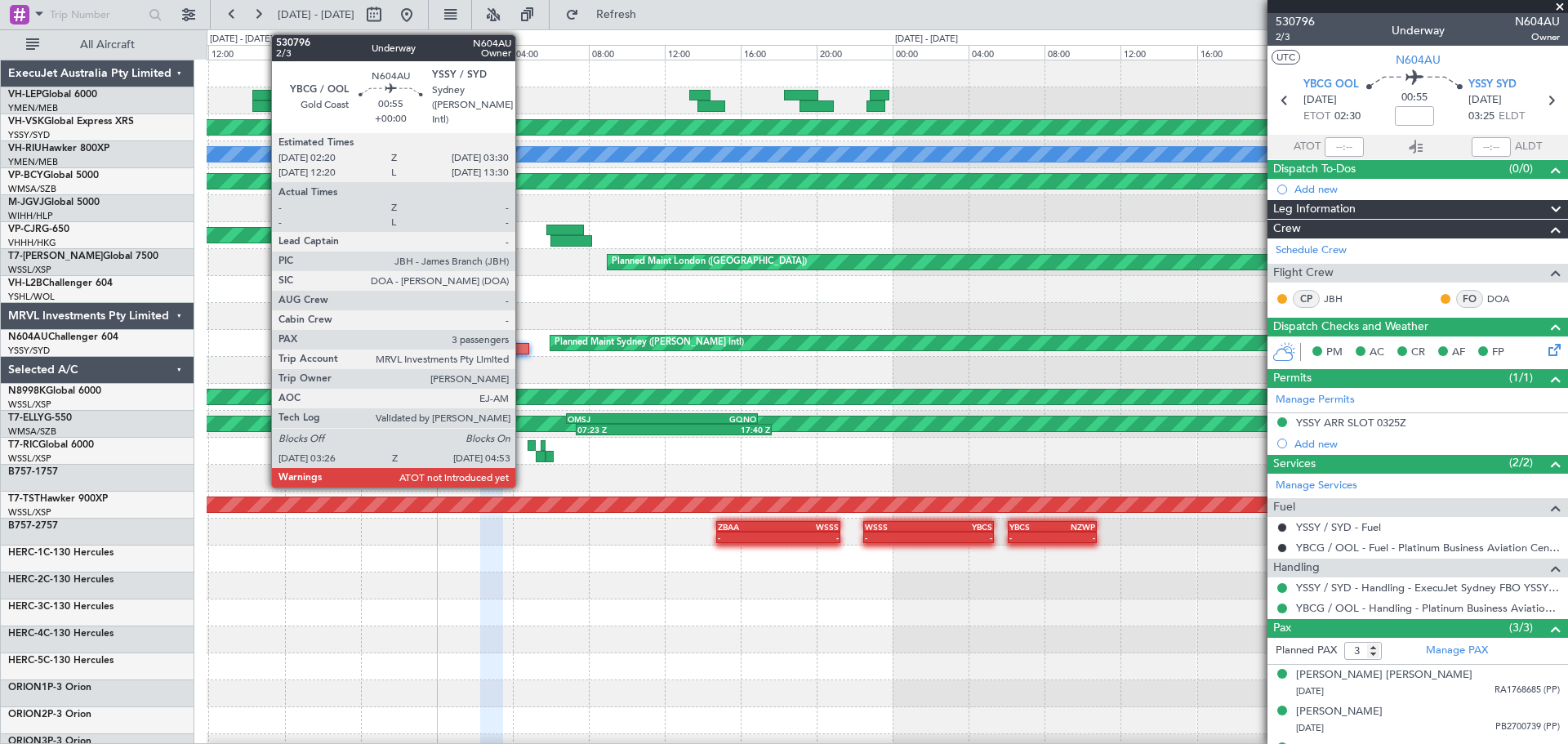
click at [523, 350] on div at bounding box center [516, 348] width 28 height 11
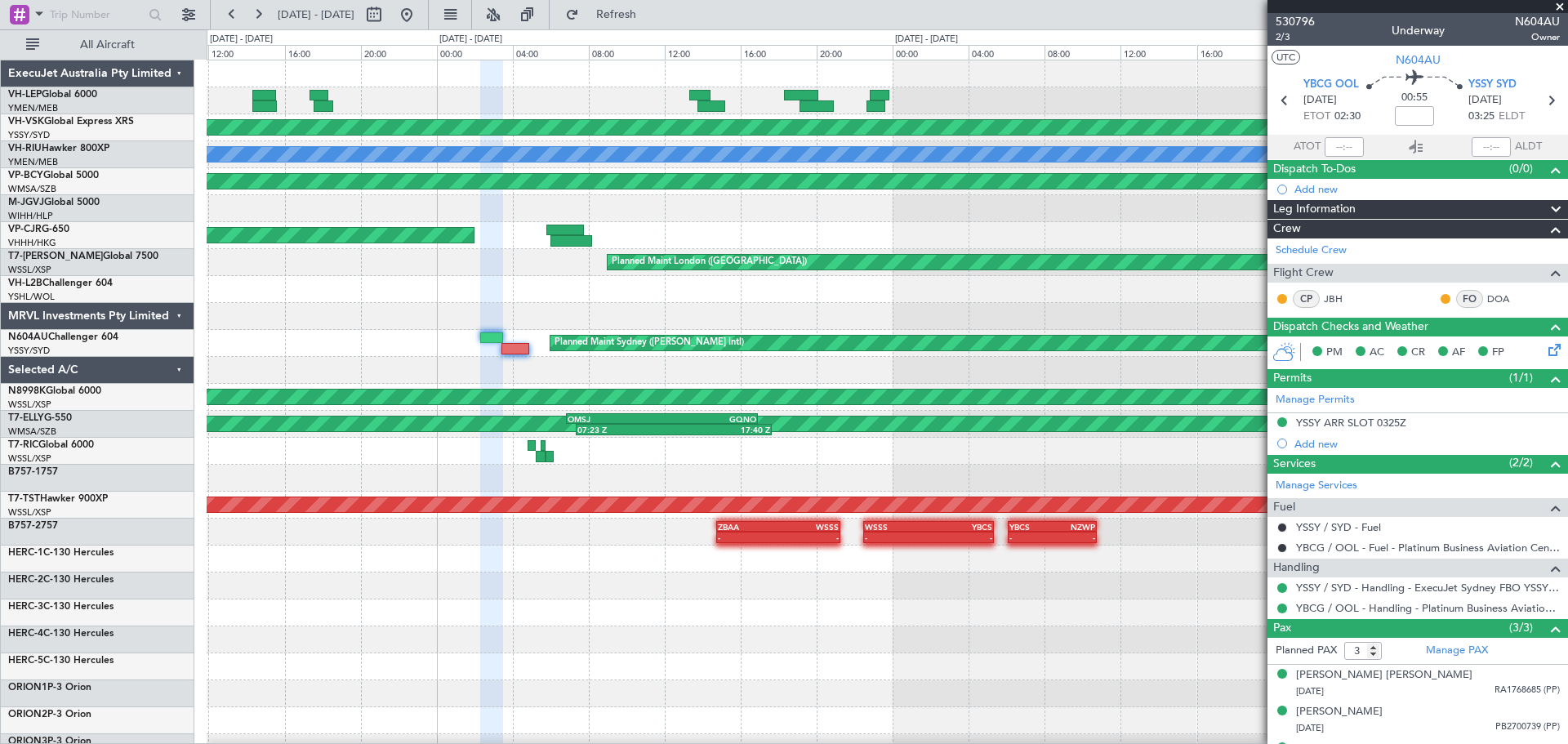
click at [1060, 299] on div at bounding box center [887, 289] width 1361 height 27
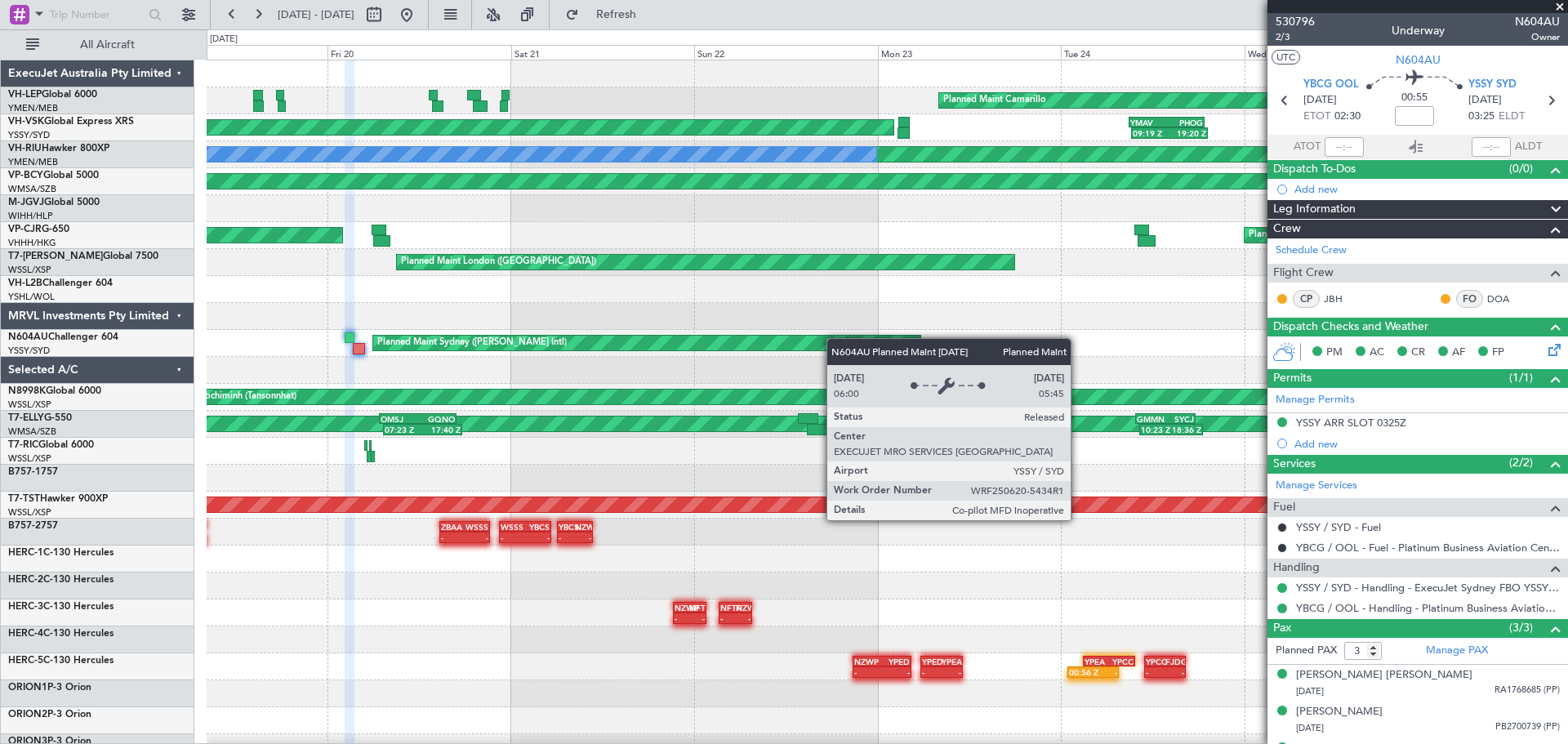
click at [561, 352] on div "Planned Maint Camarillo Unplanned Maint Sydney ([PERSON_NAME] Intl) YMAV 09:00 …" at bounding box center [887, 505] width 1361 height 890
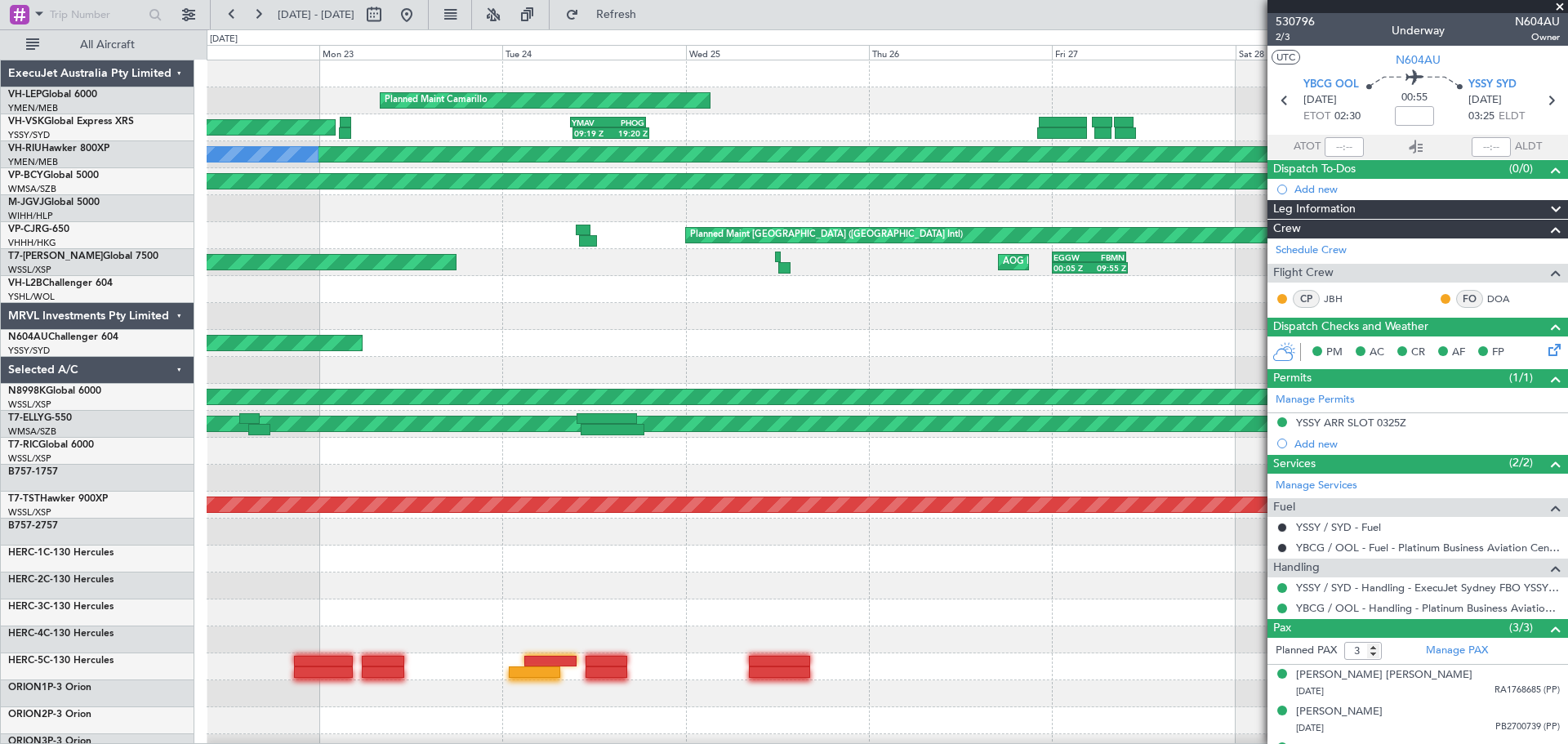
click at [657, 360] on div "Planned Maint Camarillo Unplanned Maint Sydney ([PERSON_NAME] Intl) YMAV 09:00 …" at bounding box center [887, 505] width 1361 height 890
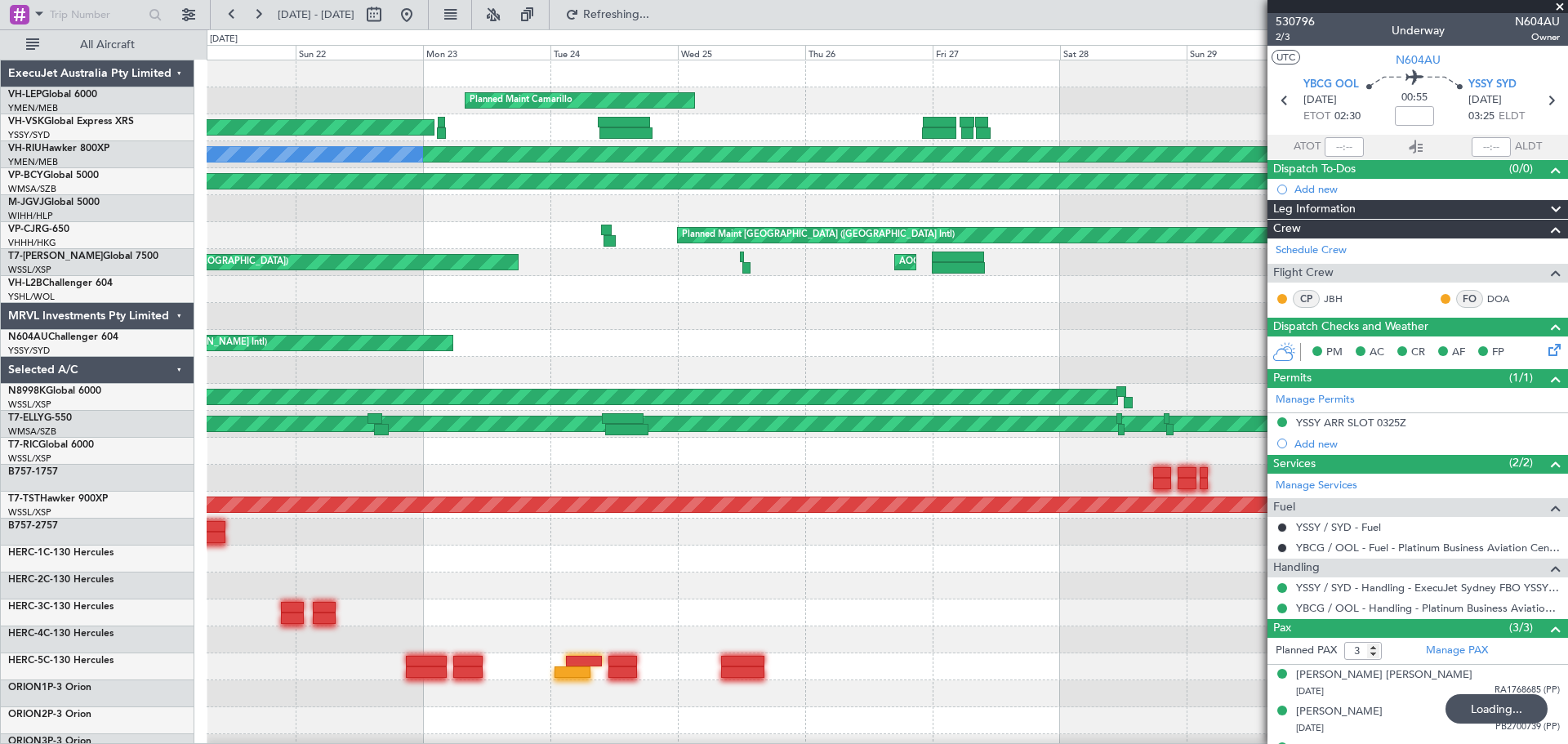
click at [415, 379] on div "Planned Maint Camarillo Unplanned Maint Sydney ([PERSON_NAME] Intl) Unplanned M…" at bounding box center [887, 505] width 1361 height 890
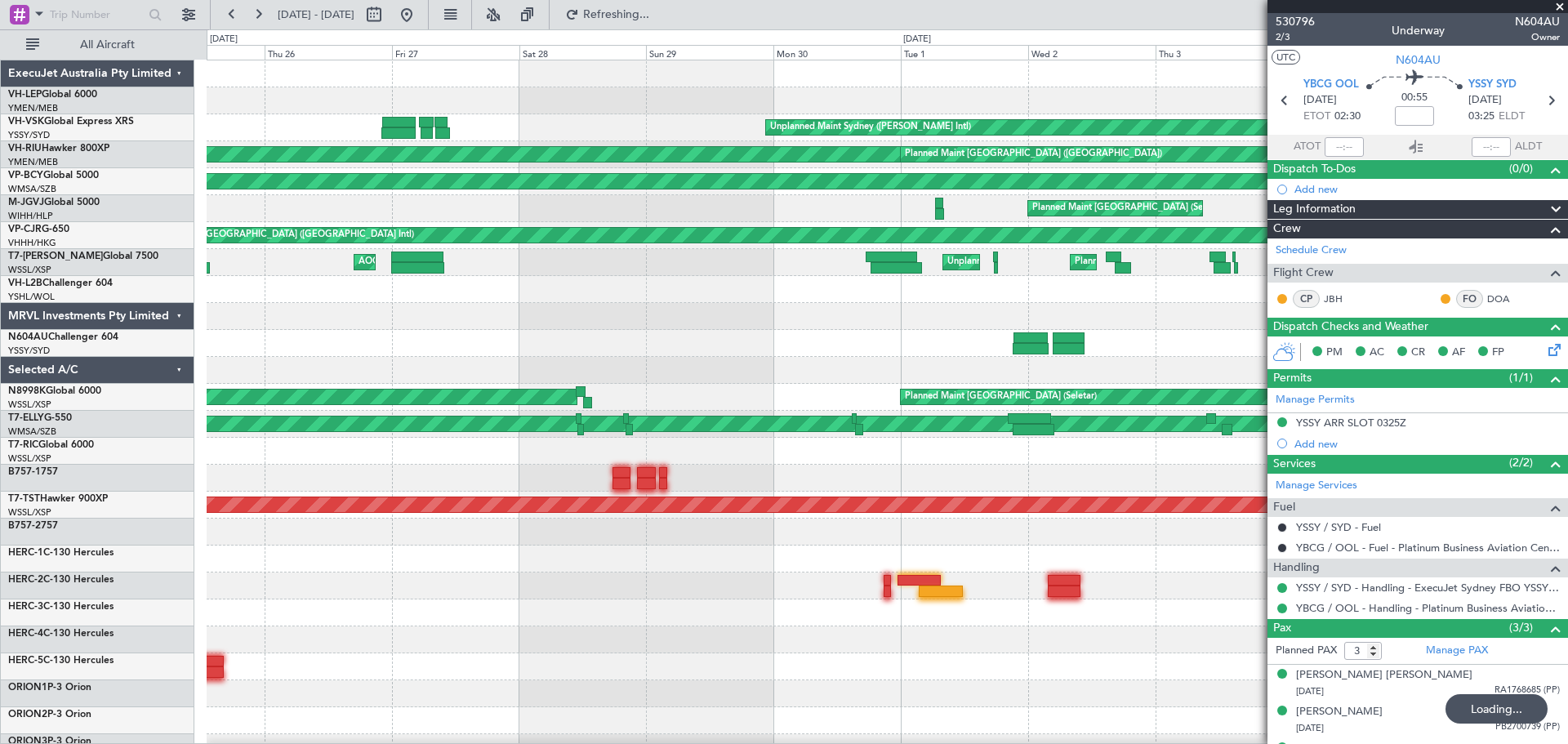
click at [310, 395] on div "Planned Maint Camarillo Unplanned Maint Sydney ([PERSON_NAME] Intl) Unplanned M…" at bounding box center [887, 505] width 1361 height 890
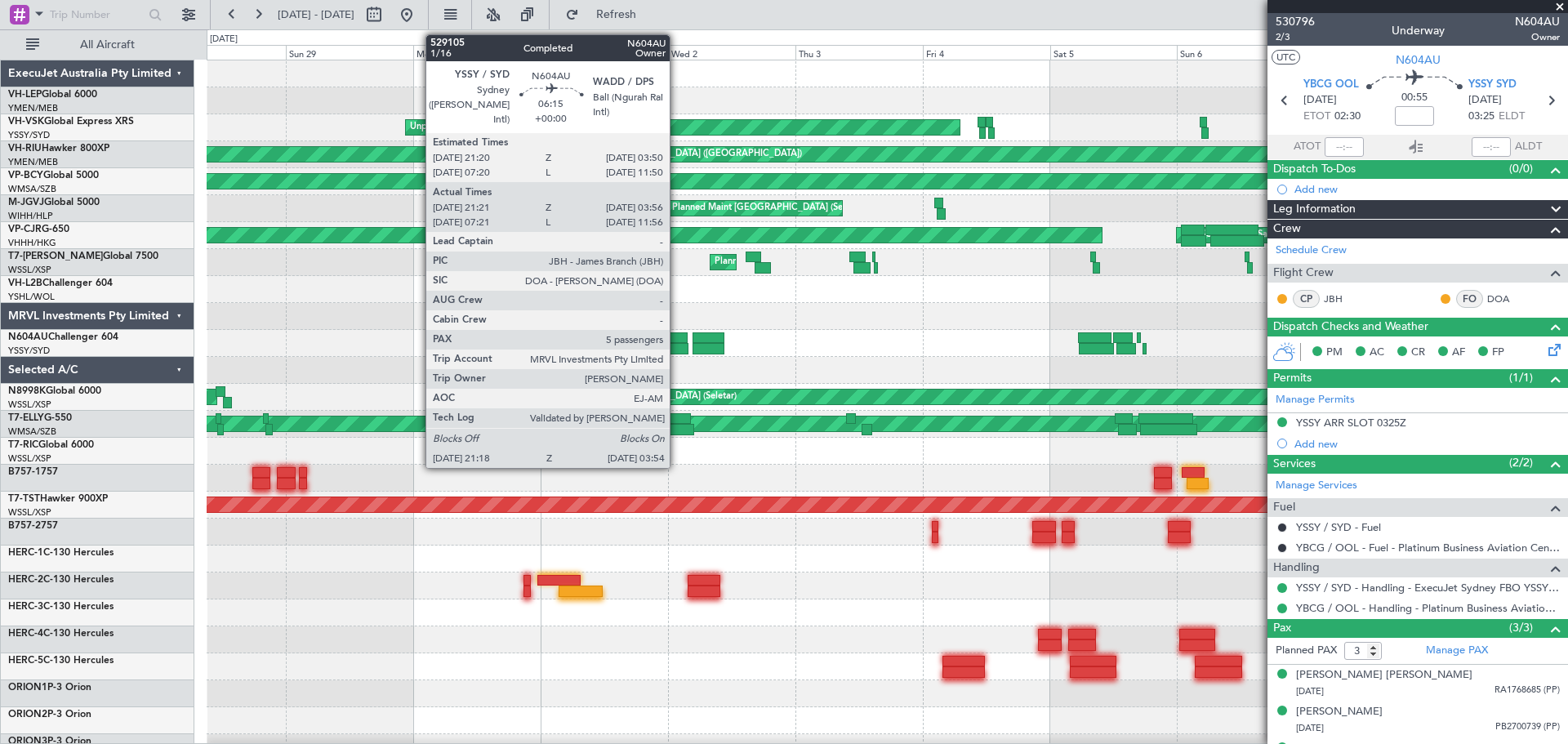
click at [677, 337] on div at bounding box center [670, 337] width 35 height 11
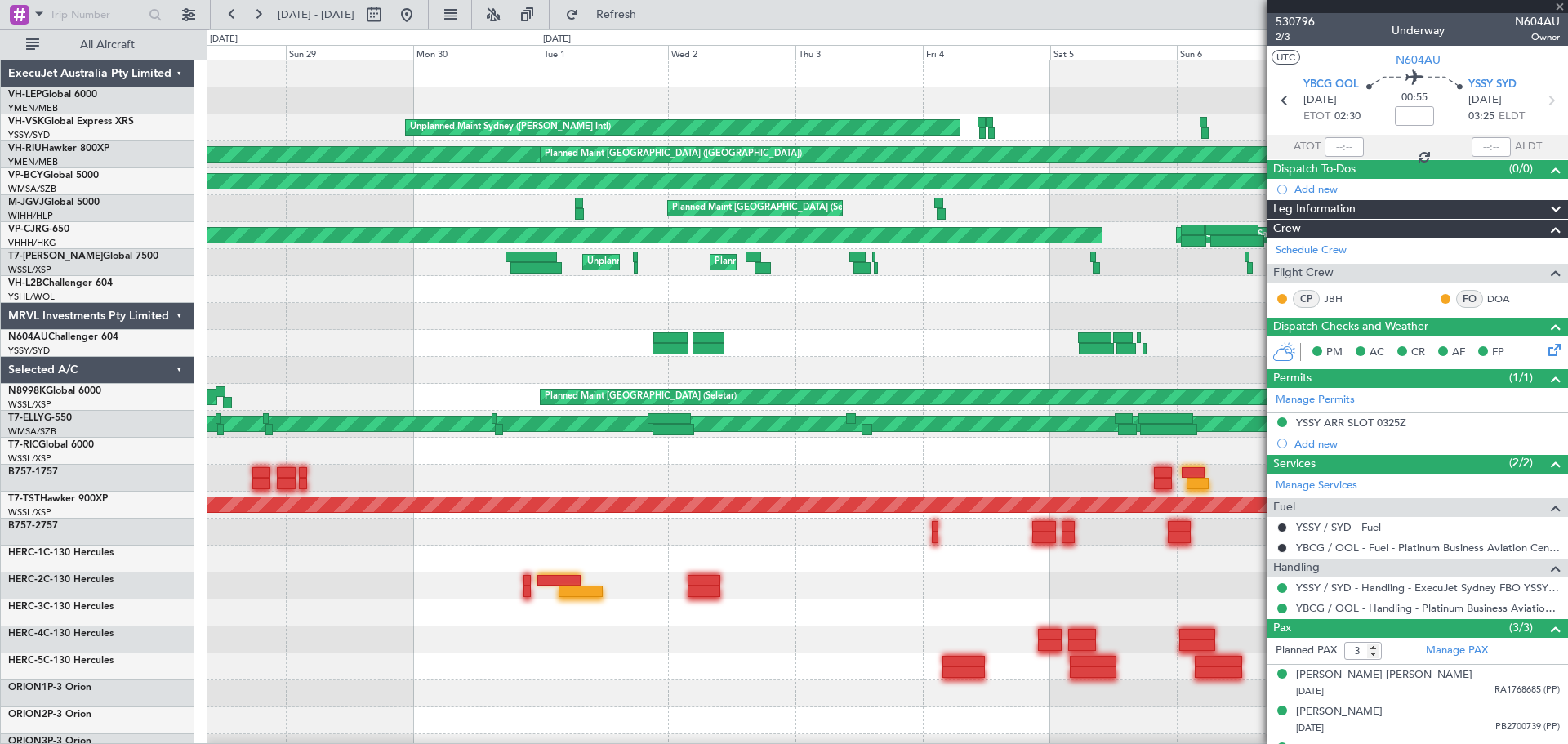
type input "21:31"
type input "03:51"
type input "5"
type input "07:31"
type input "11:51"
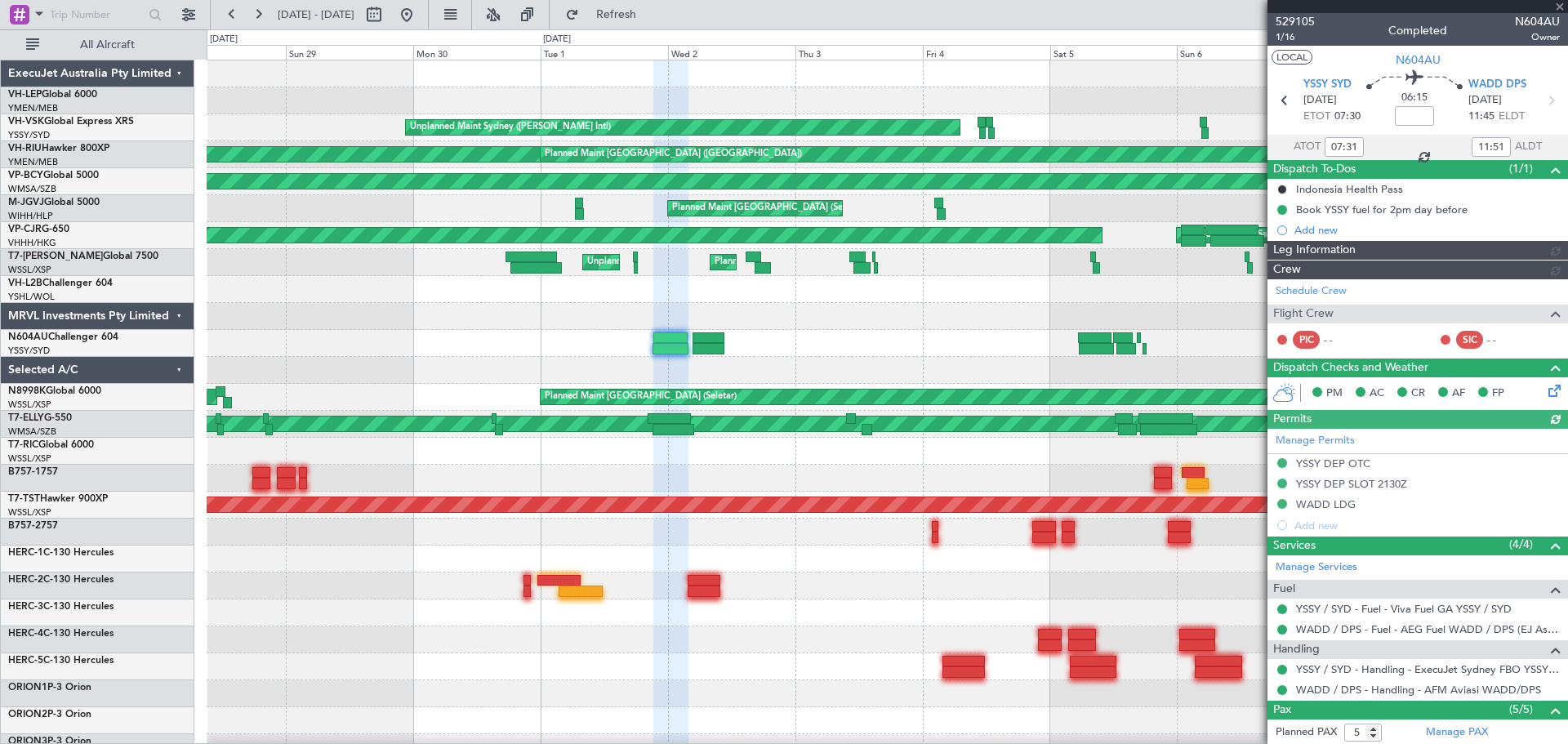
type input "[PERSON_NAME] (KYA)"
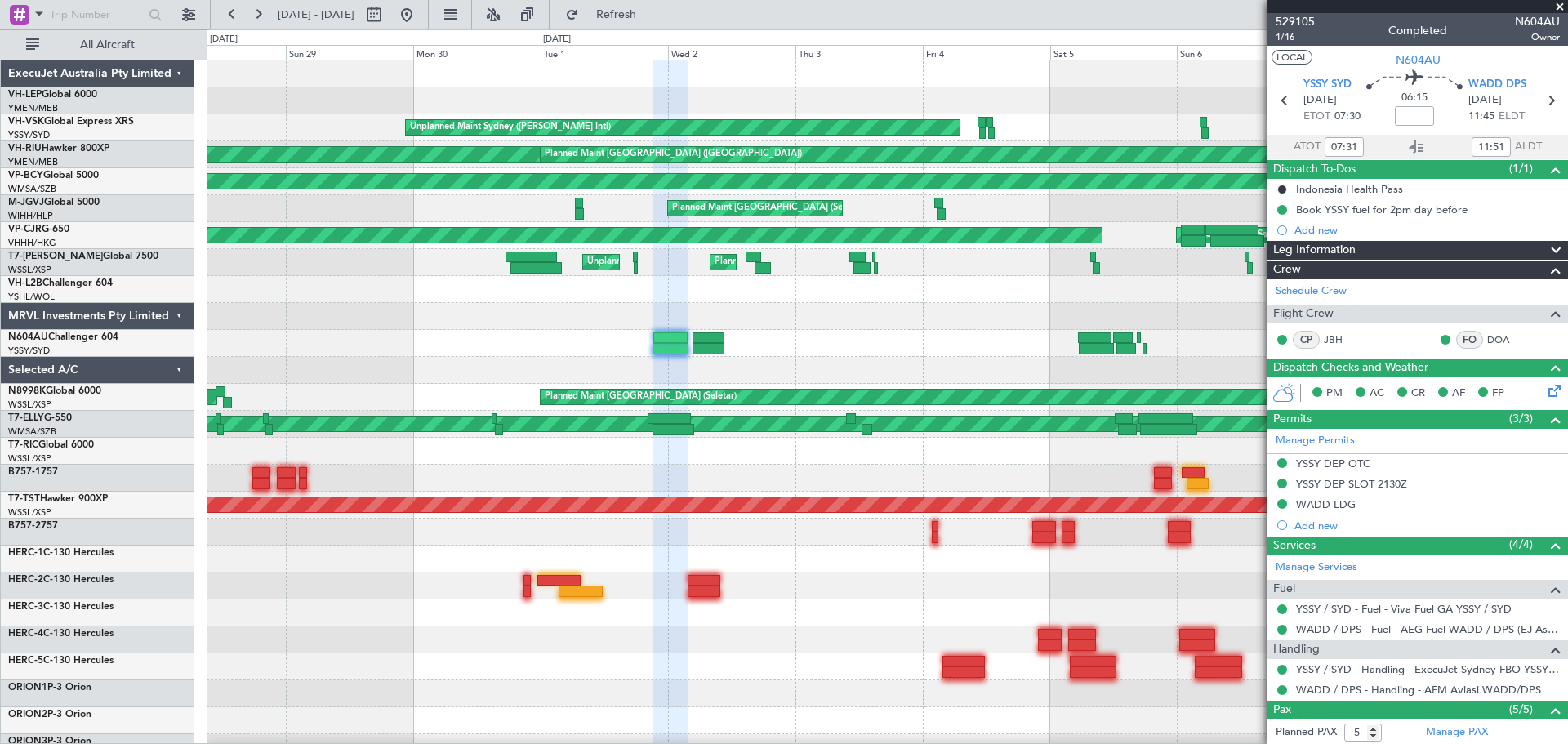
type input "21:31"
type input "03:51"
type input "07:31"
type input "11:51"
type input "21:31"
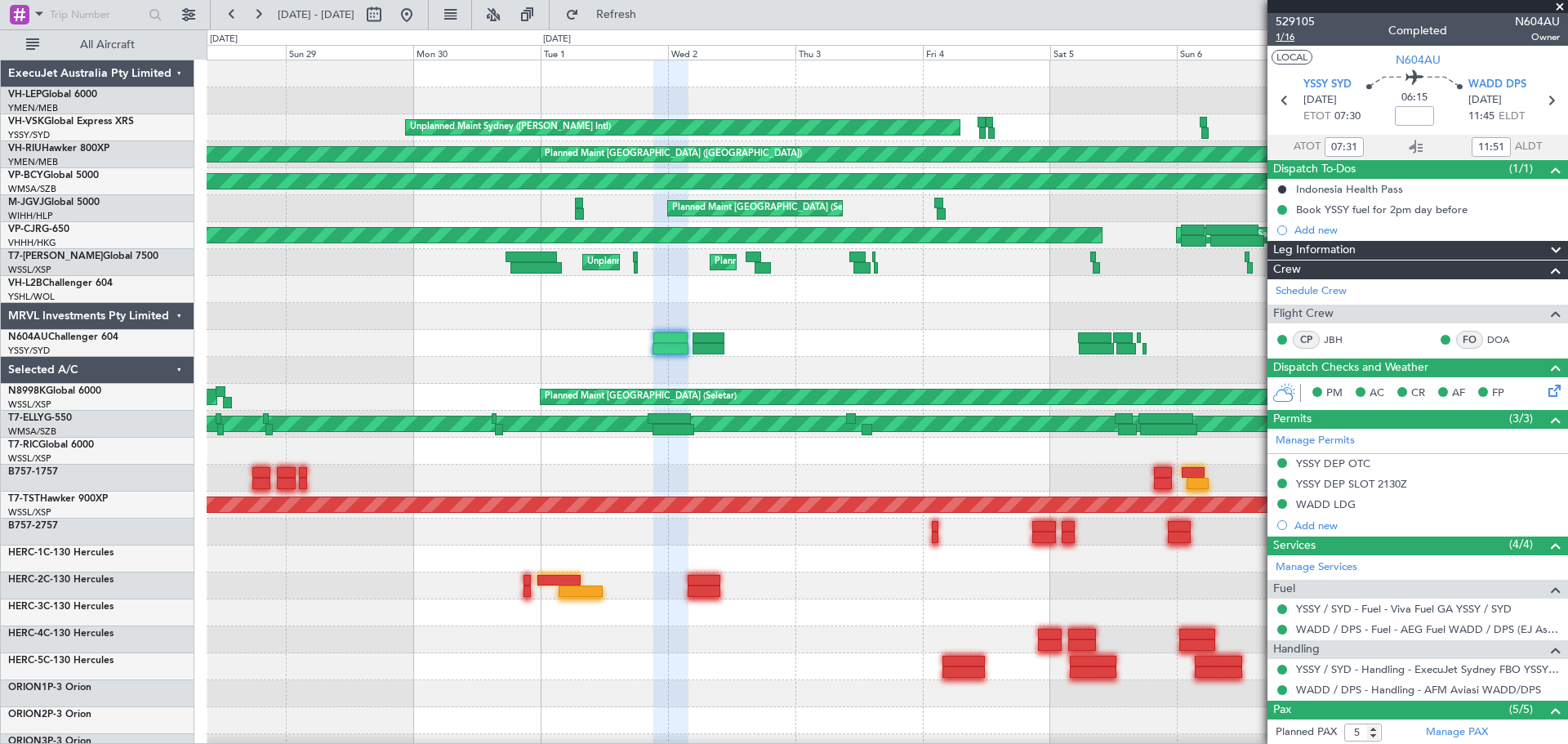
type input "03:51"
type input "07:31"
type input "11:51"
type input "21:31"
type input "03:51"
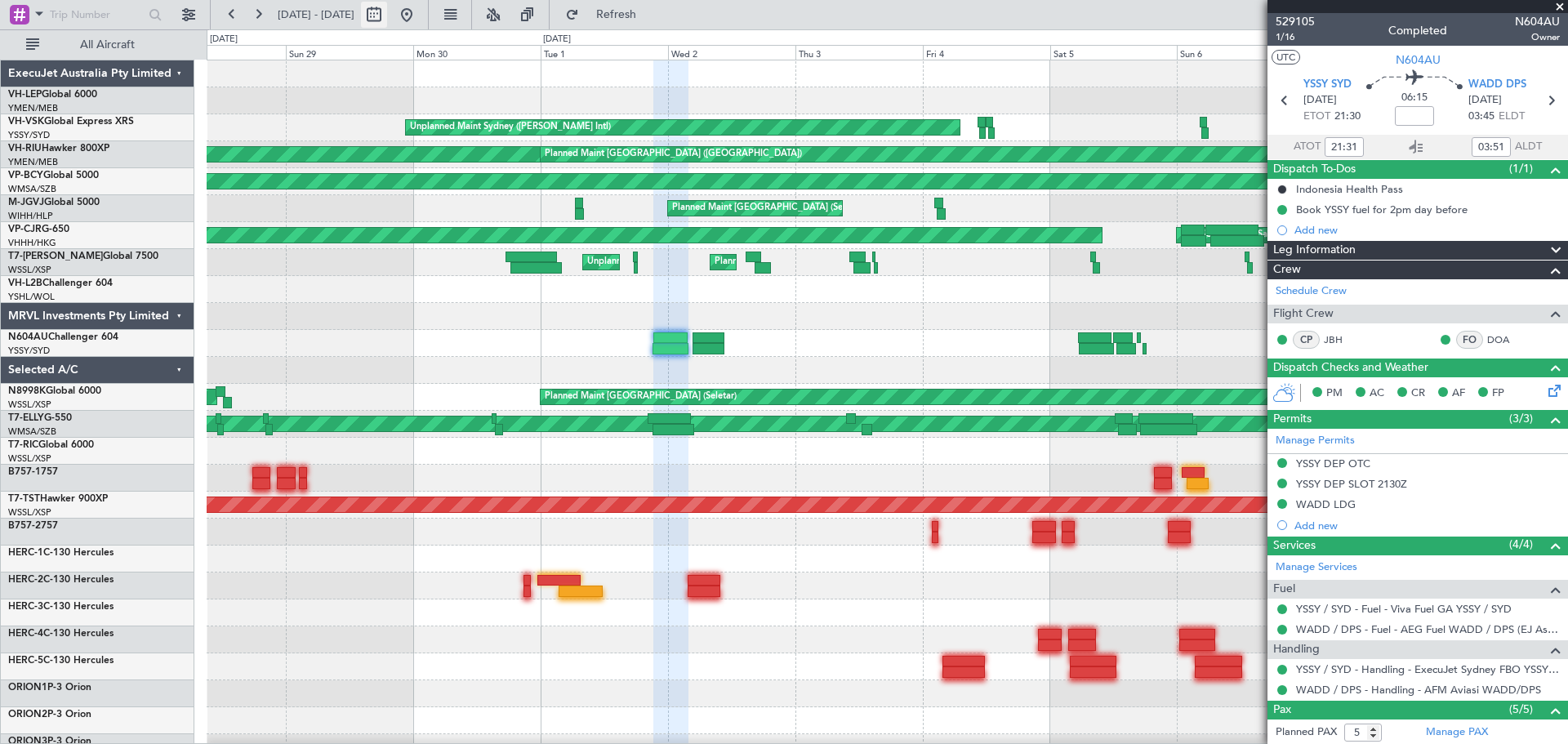
click at [387, 11] on button at bounding box center [374, 15] width 26 height 26
select select "6"
select select "2025"
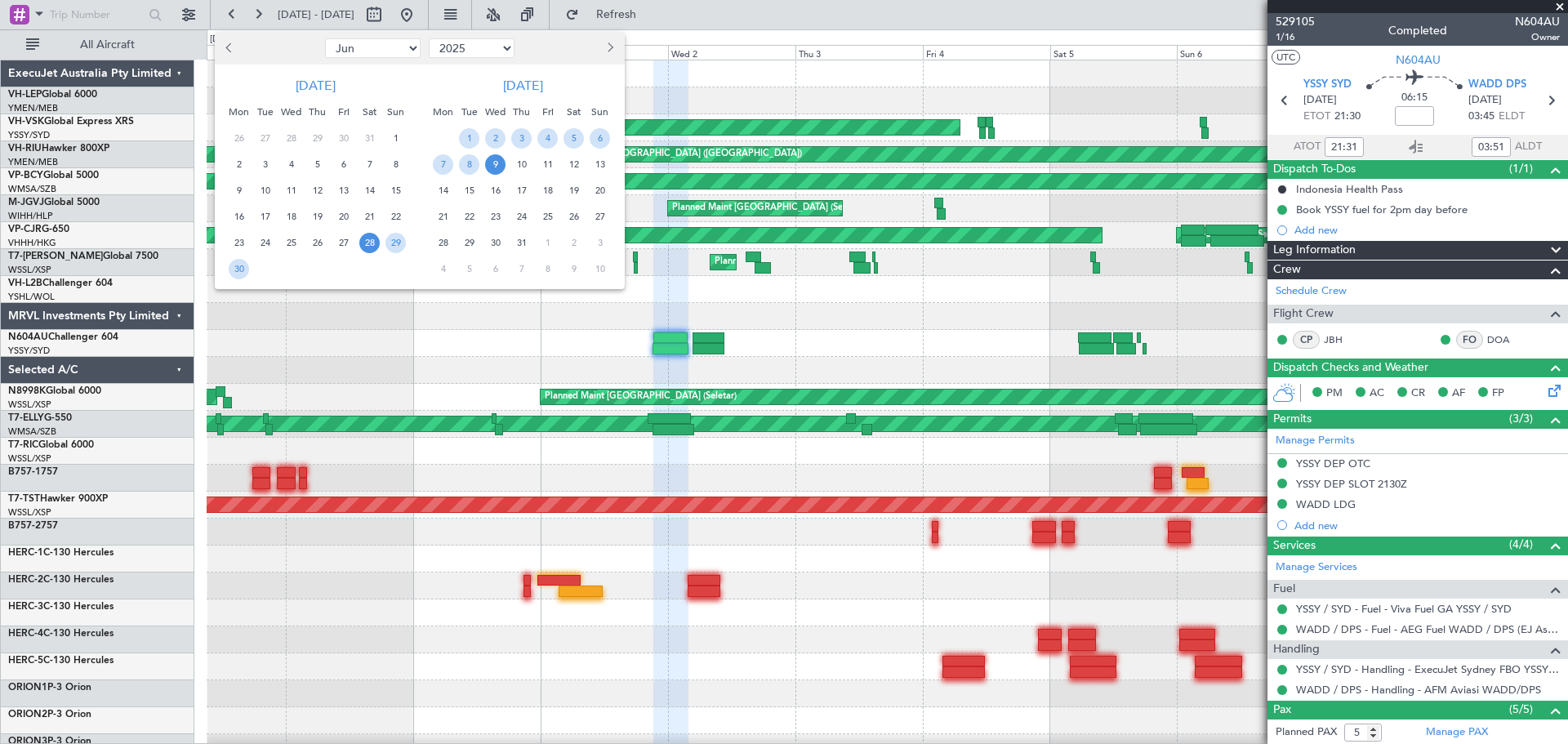
click at [607, 44] on span "Next month" at bounding box center [609, 47] width 10 height 10
click at [497, 243] on span "26" at bounding box center [495, 243] width 20 height 20
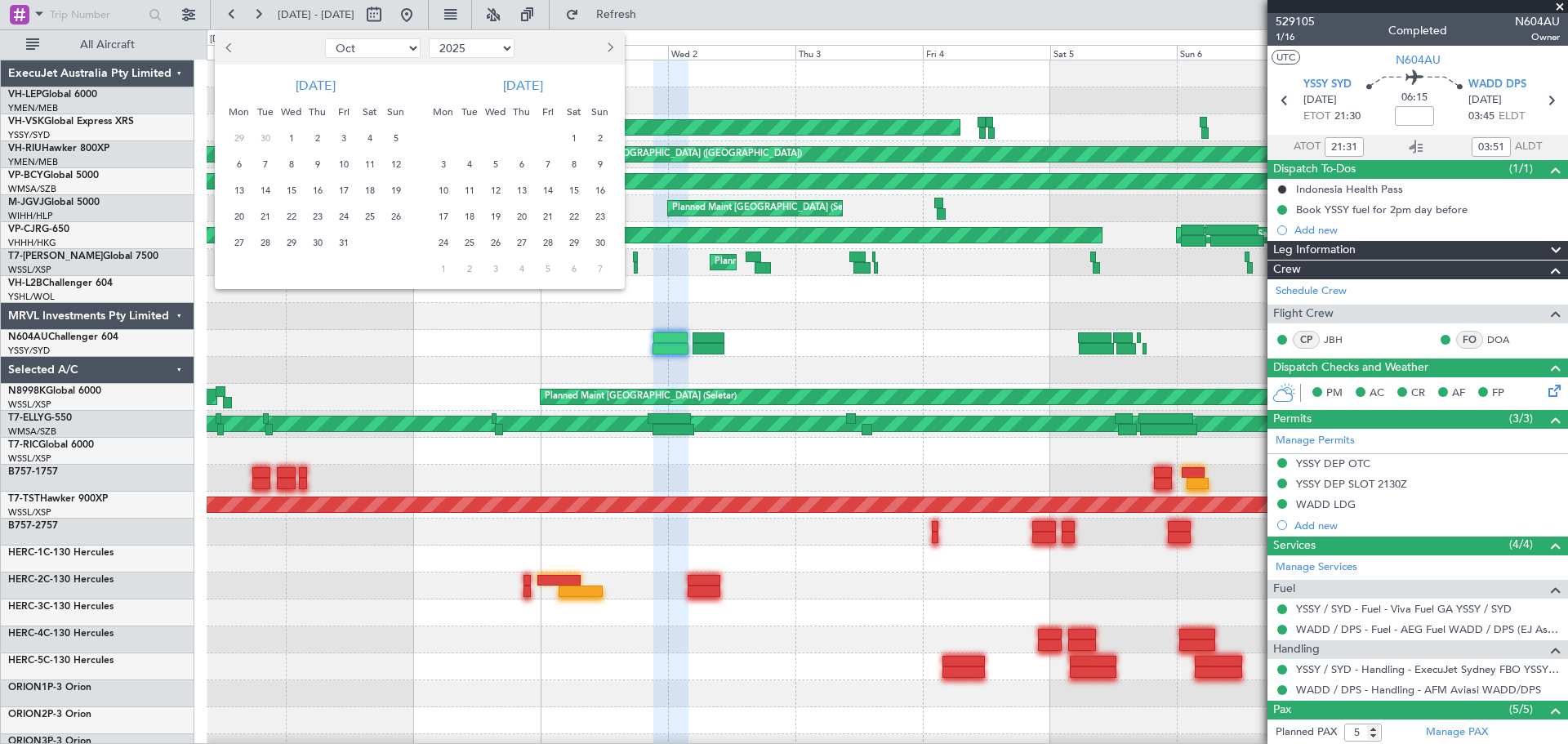
click at [497, 243] on span "26" at bounding box center [495, 243] width 20 height 20
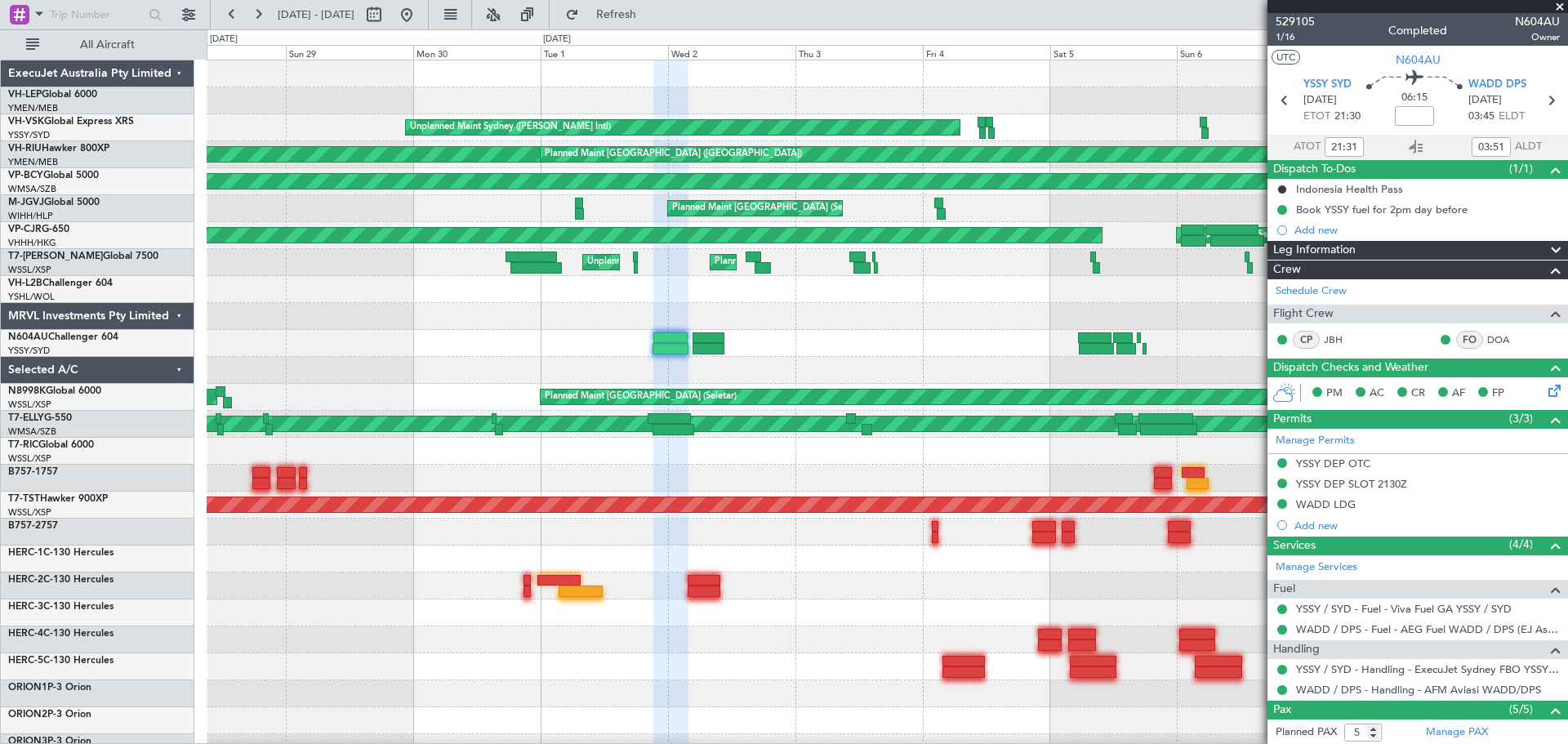
select select "11"
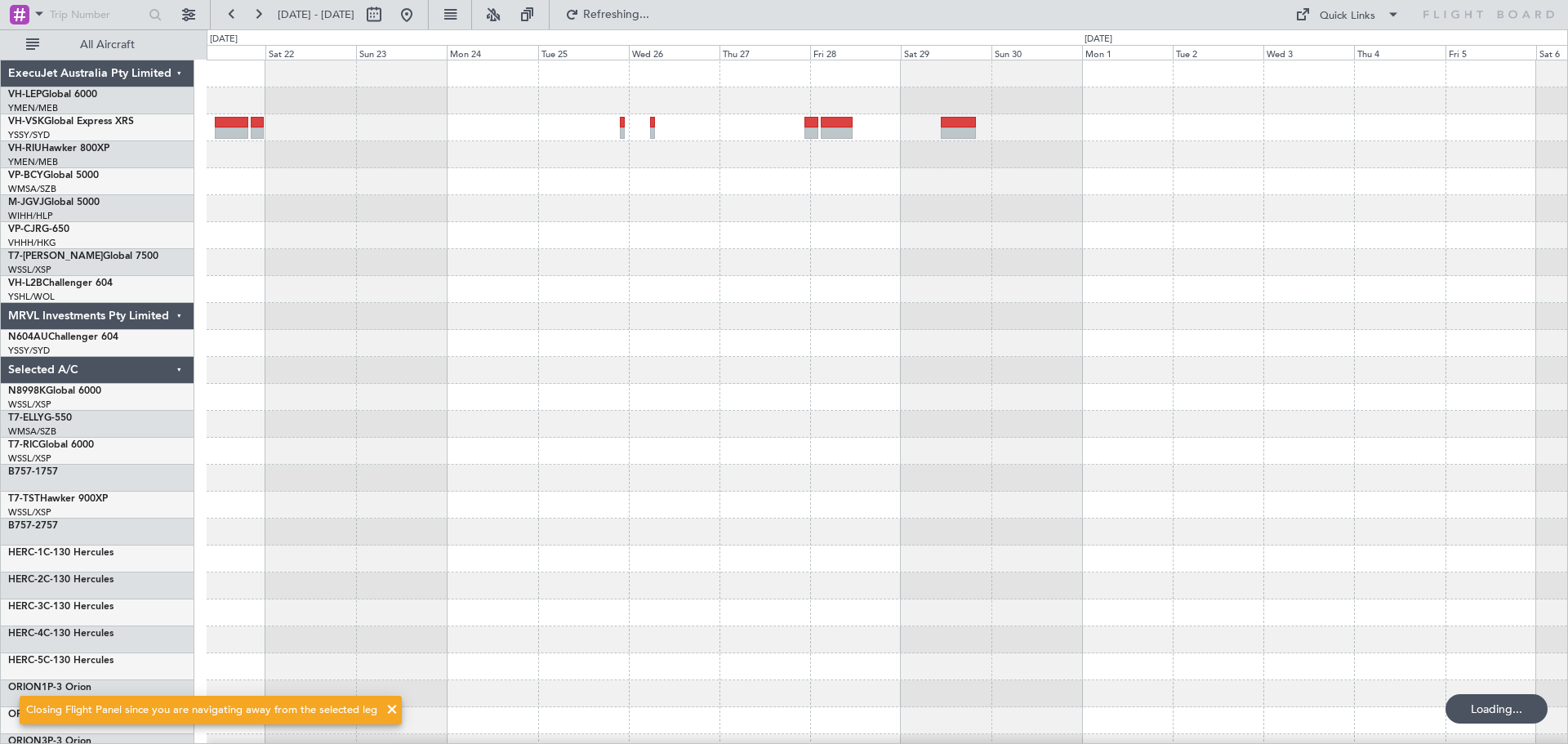
click at [449, 246] on div at bounding box center [887, 505] width 1361 height 890
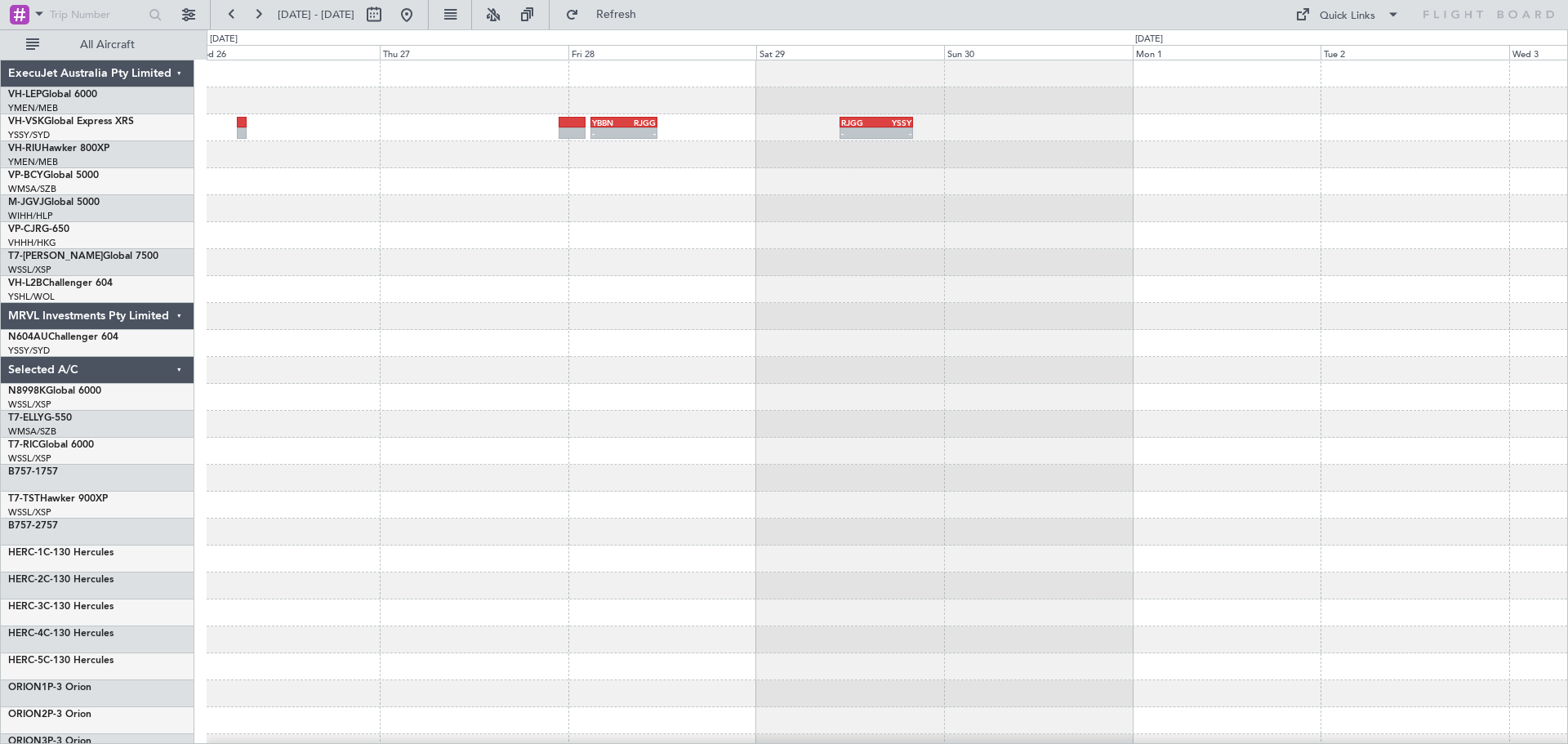
click at [466, 163] on div at bounding box center [887, 154] width 1361 height 27
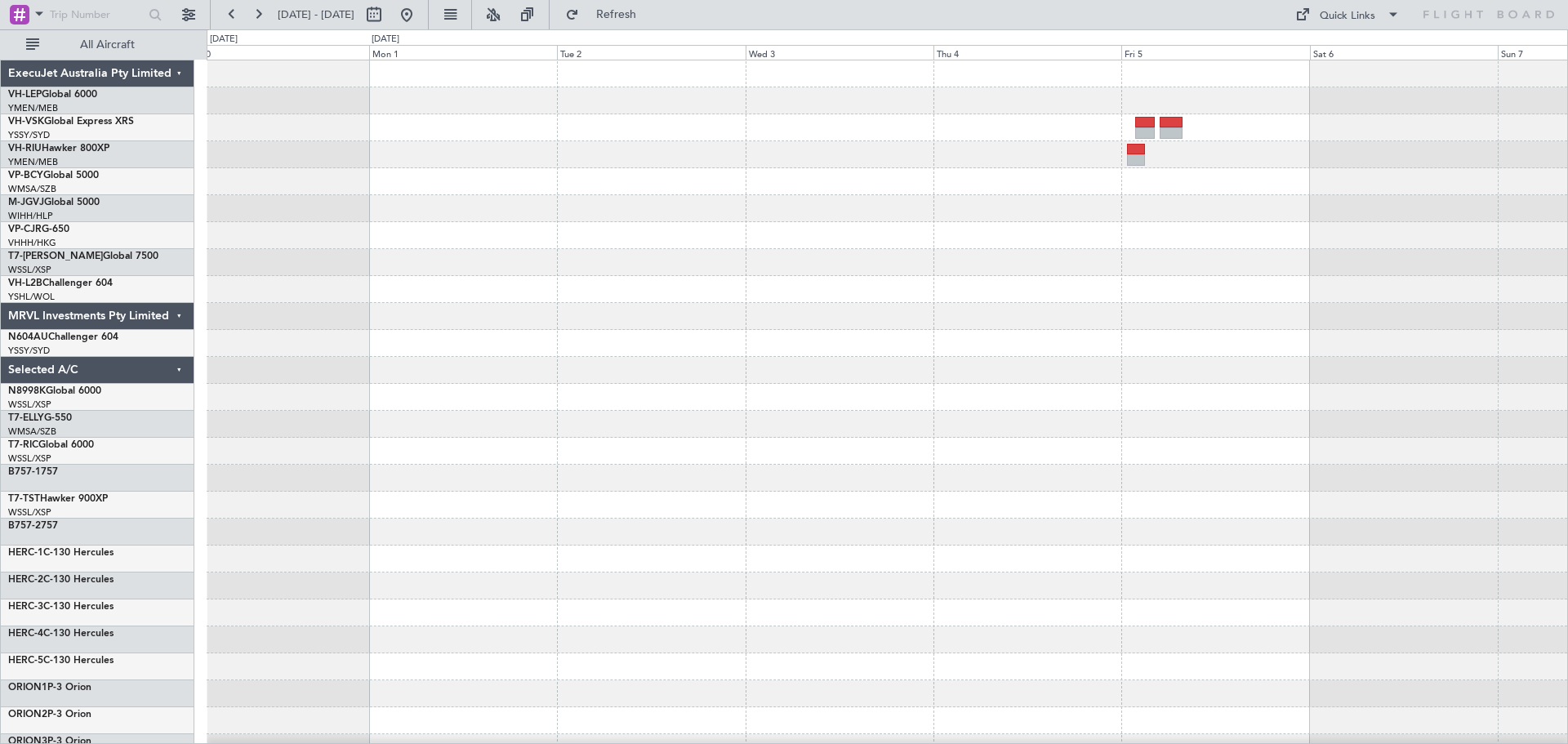
click at [221, 302] on div "RJGG 10:45 Z YSSY 20:05 Z - - - - YBBN 03:00 Z RJGG 11:25 Z" at bounding box center [887, 505] width 1361 height 890
click at [222, 301] on div at bounding box center [887, 289] width 1361 height 27
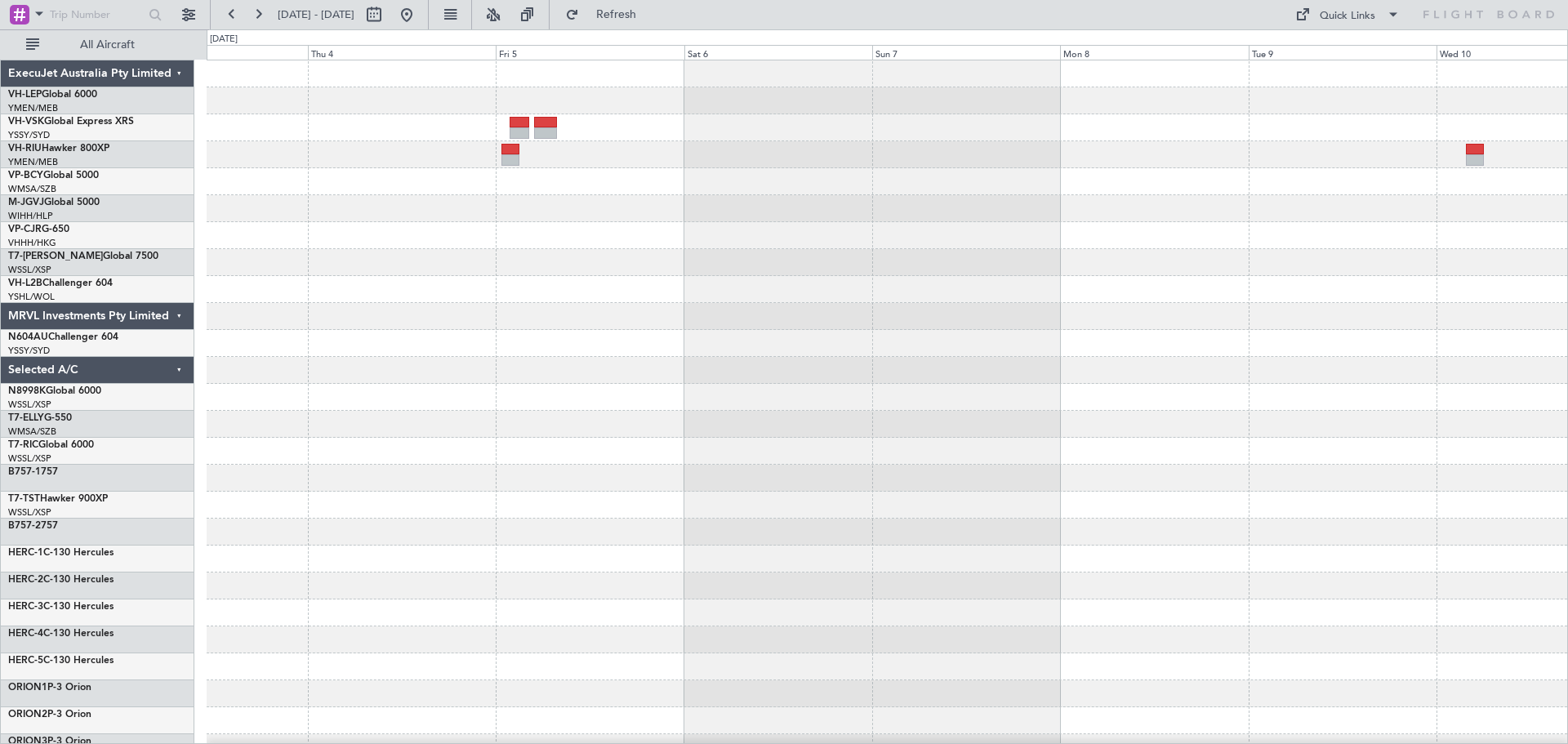
click at [167, 323] on div "ExecuJet Australia Pty Limited VH-LEP Global 6000 YMEN/MEB [GEOGRAPHIC_DATA] ([…" at bounding box center [784, 386] width 1568 height 715
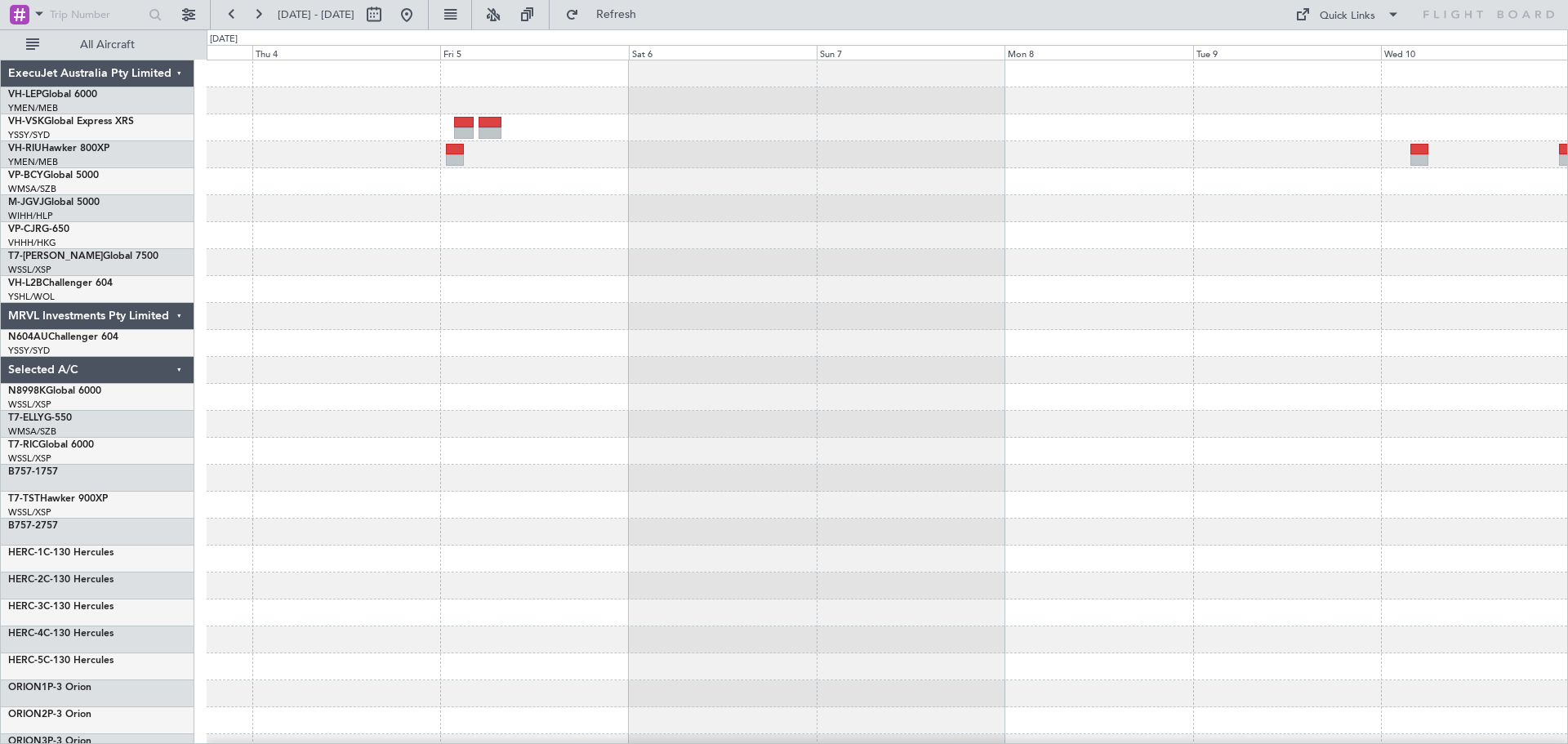
click at [884, 302] on div at bounding box center [887, 505] width 1361 height 890
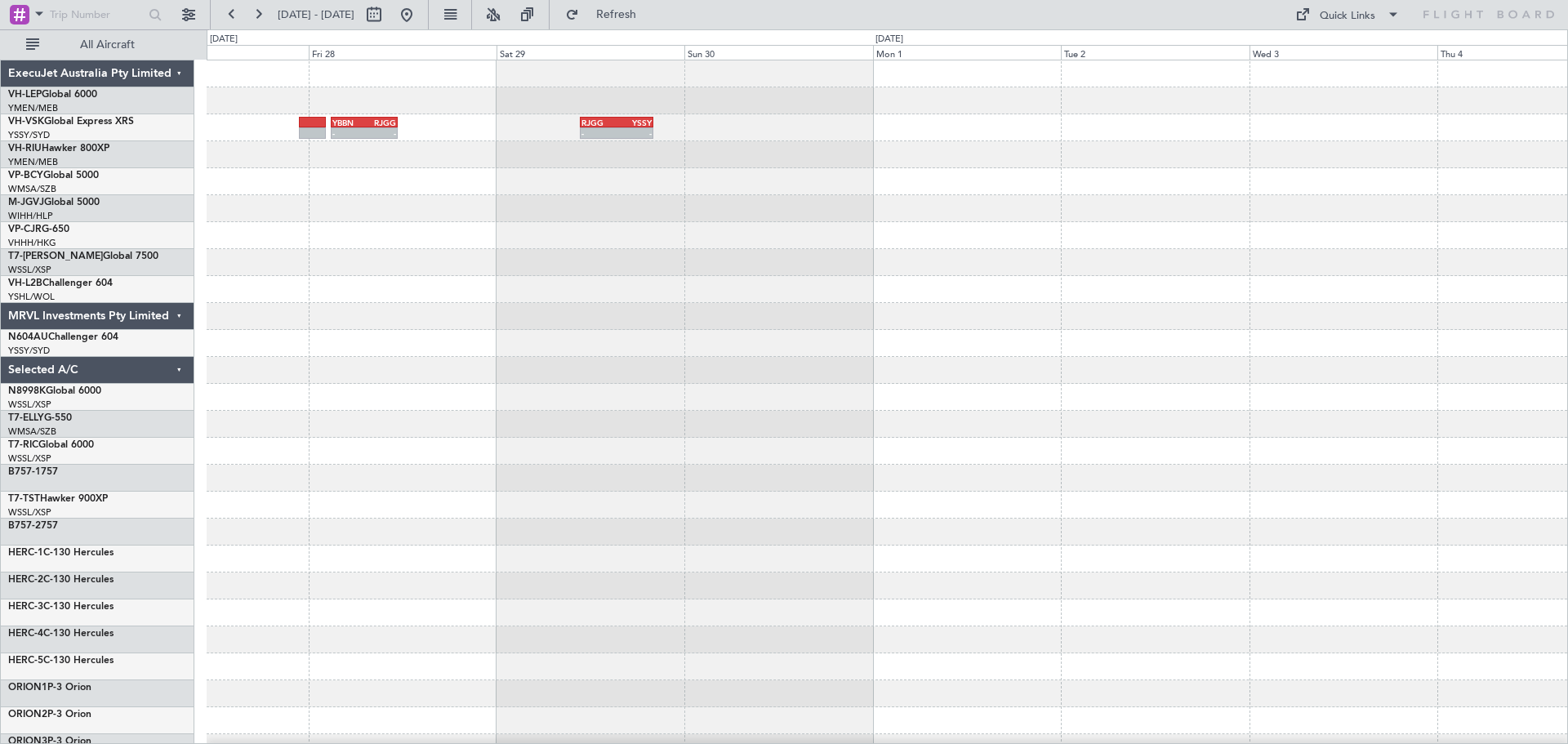
click at [1091, 301] on div "RJGG 10:45 Z YSSY 20:05 Z - - - - YBBN 03:00 Z RJGG 11:25 Z" at bounding box center [887, 505] width 1361 height 890
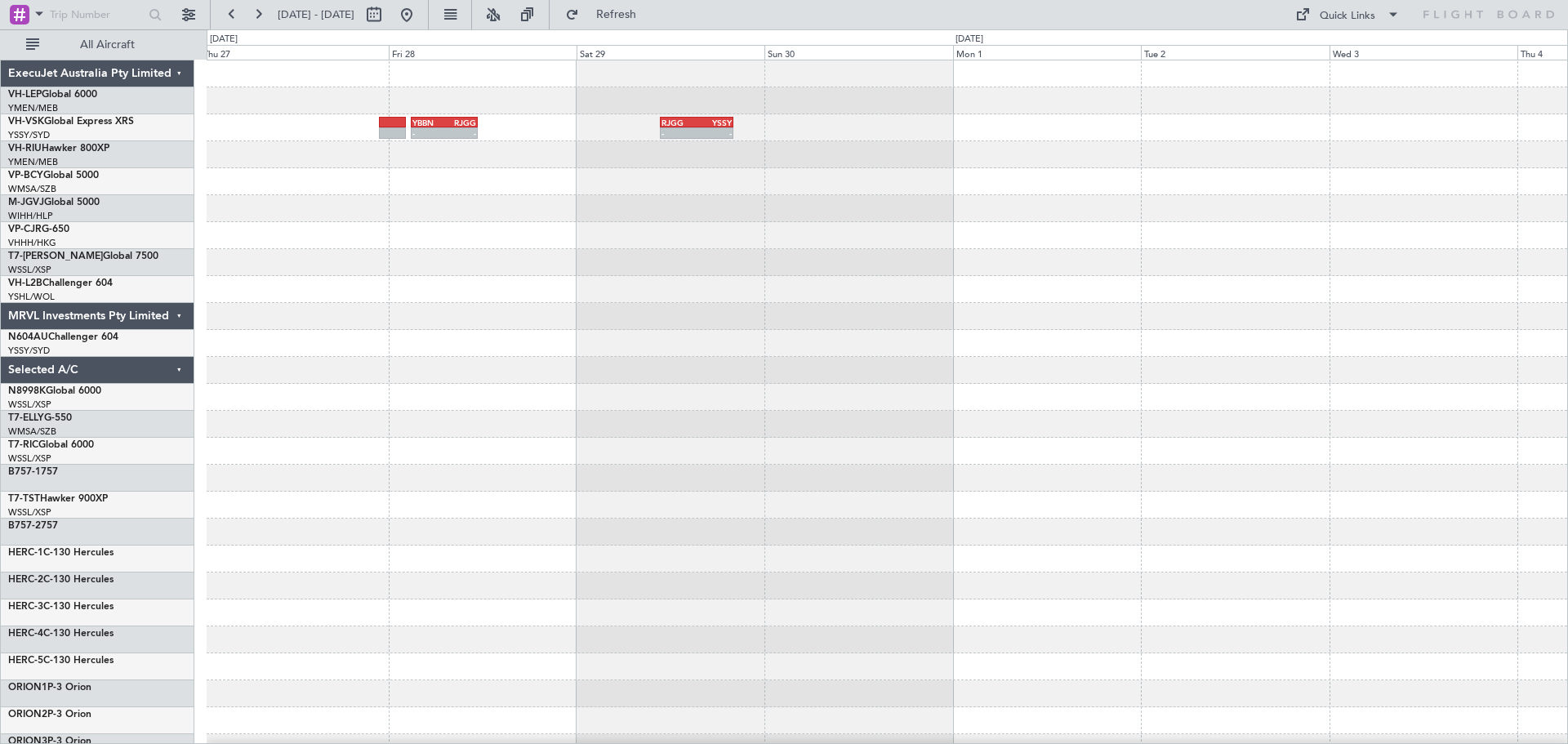
click at [1058, 322] on div "RJGG 10:45 Z YSSY 20:05 Z - - - - YBBN 03:00 Z RJGG 11:25 Z" at bounding box center [887, 505] width 1361 height 890
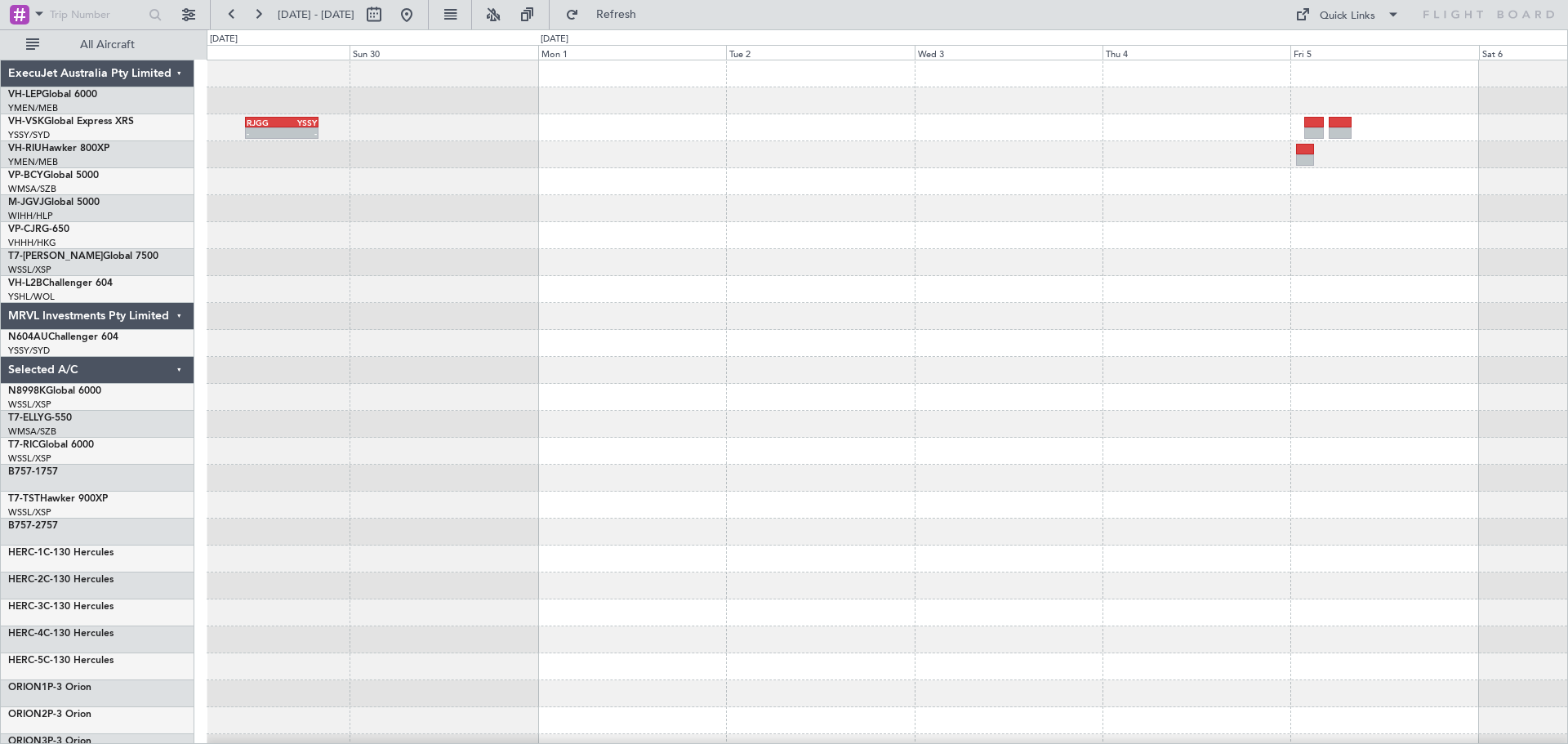
click at [180, 292] on div "- - RJGG 10:45 Z YSSY 20:05 Z - - YBBN 03:00 Z RJGG 11:25 Z ExecuJet Australia …" at bounding box center [784, 386] width 1568 height 715
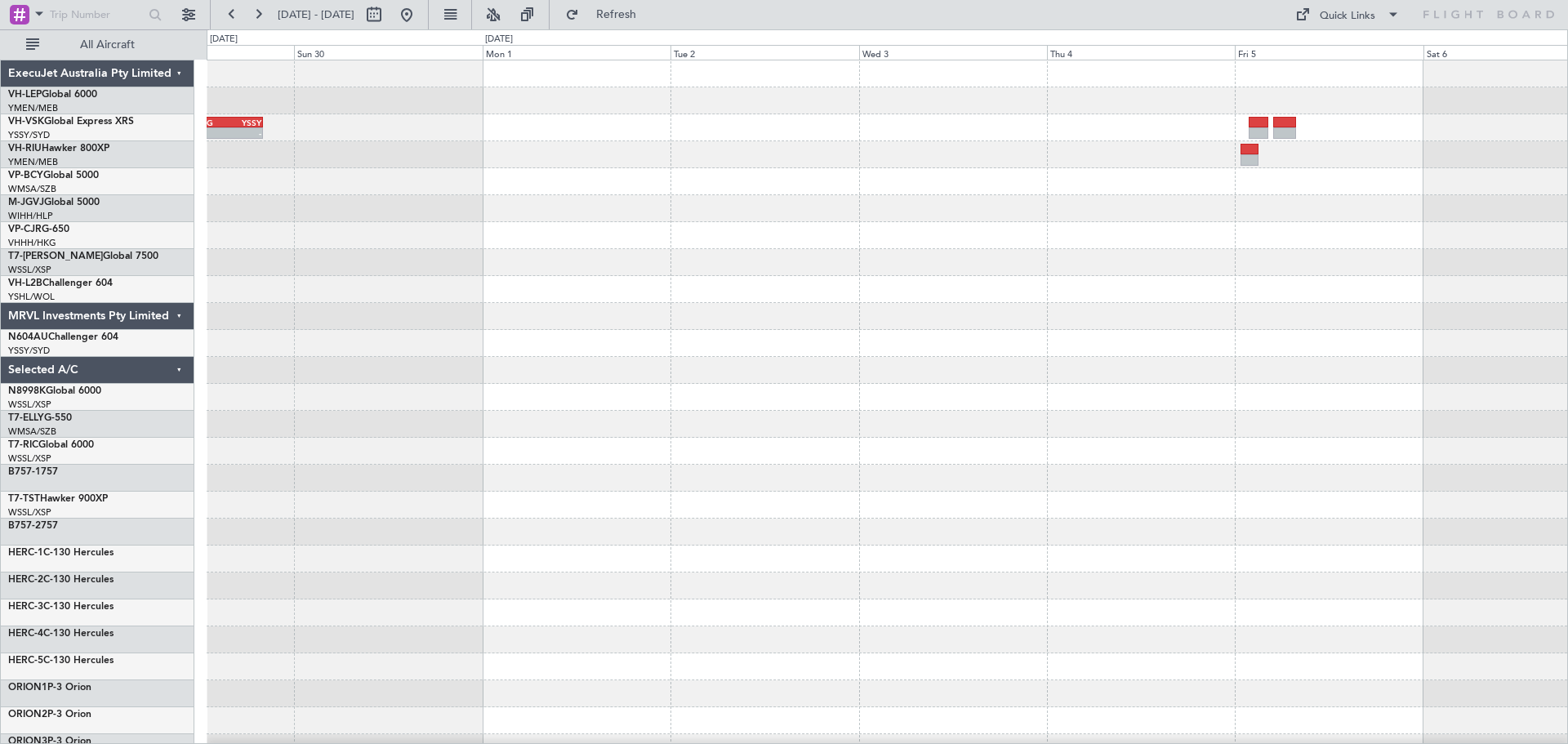
click at [232, 322] on div "- - RJGG 10:45 Z YSSY 20:05 Z - - YBBN 03:00 Z RJGG 11:25 Z" at bounding box center [887, 505] width 1361 height 890
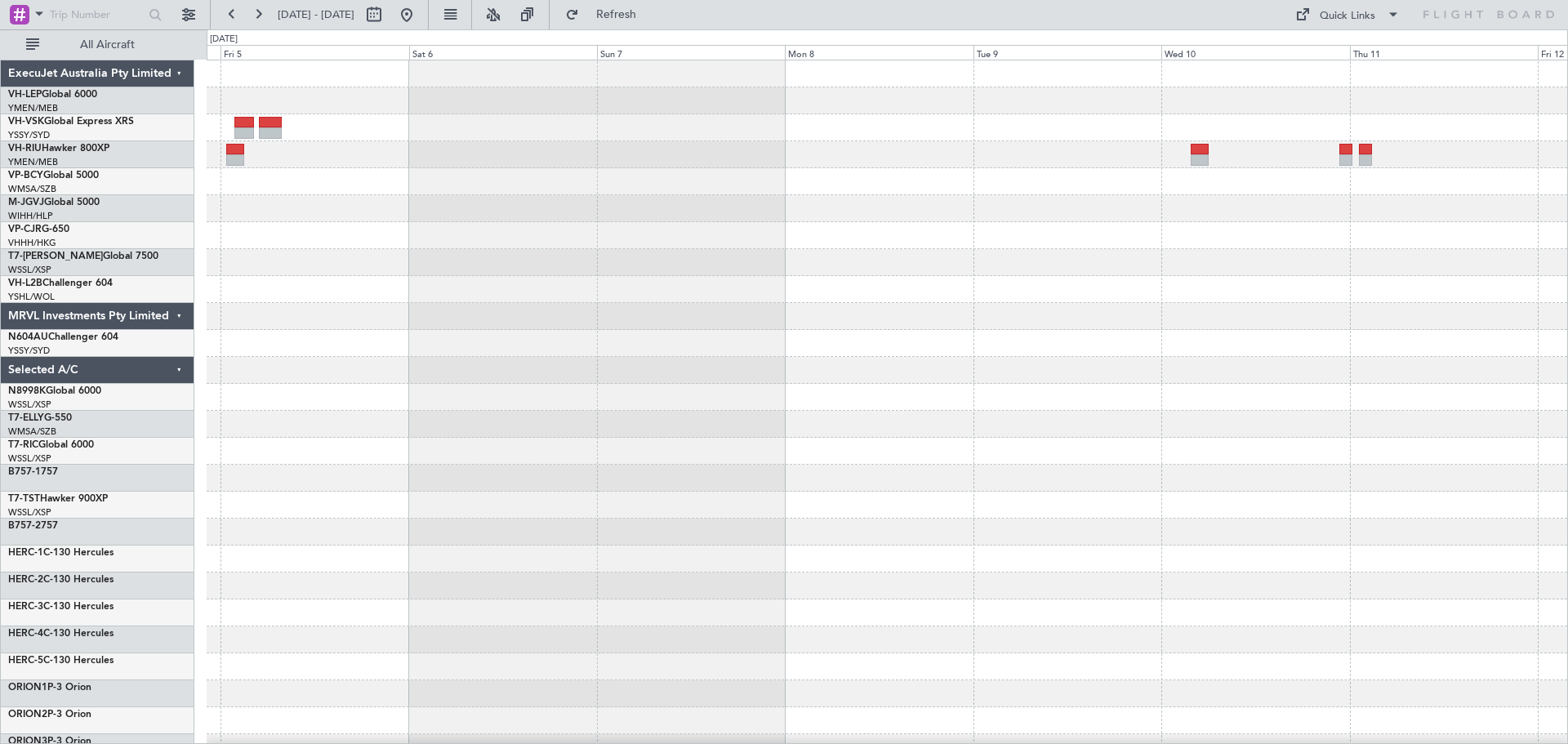
click at [263, 307] on div at bounding box center [887, 505] width 1361 height 890
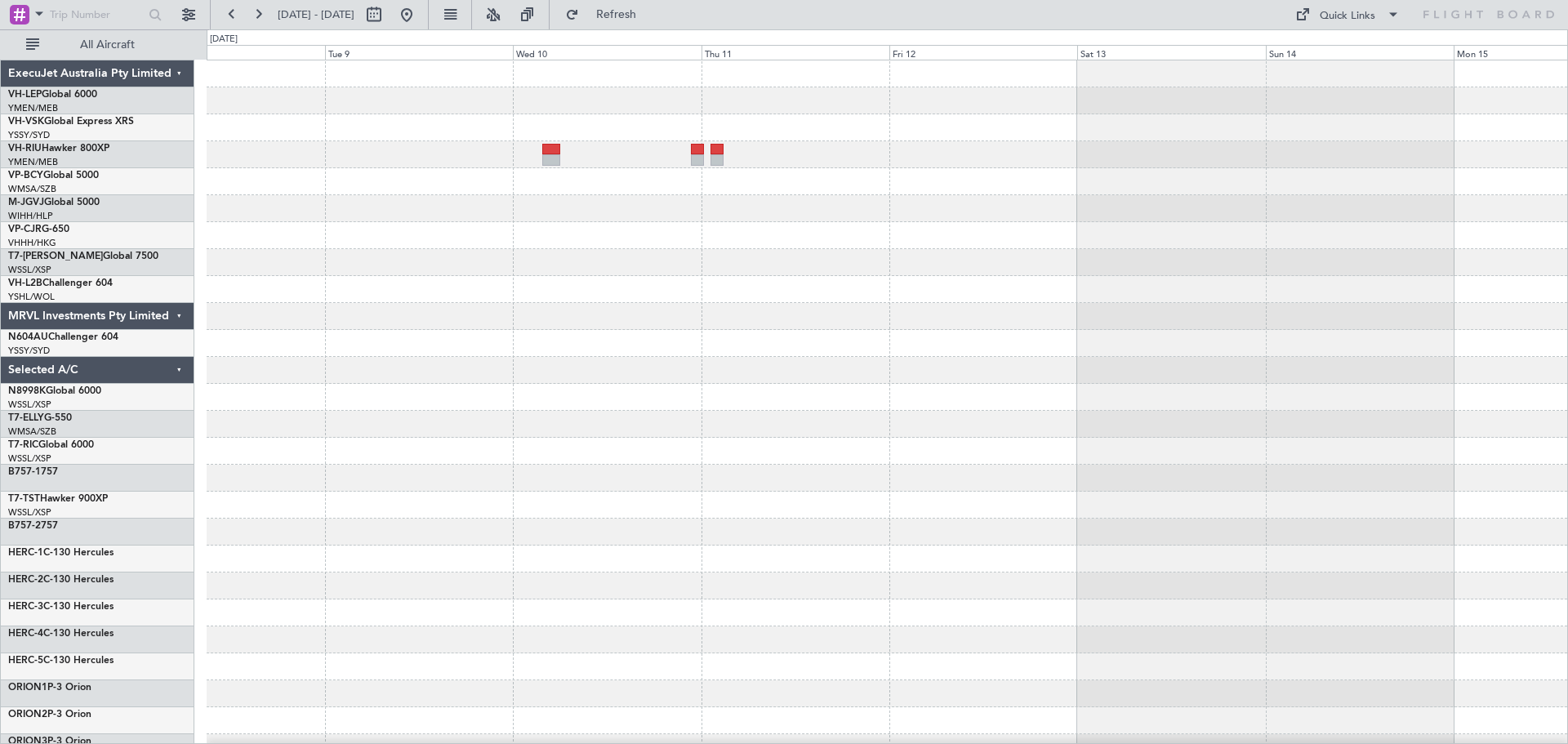
click at [136, 337] on div "ExecuJet Australia Pty Limited VH-LEP Global 6000 YMEN/MEB [GEOGRAPHIC_DATA] ([…" at bounding box center [784, 386] width 1568 height 715
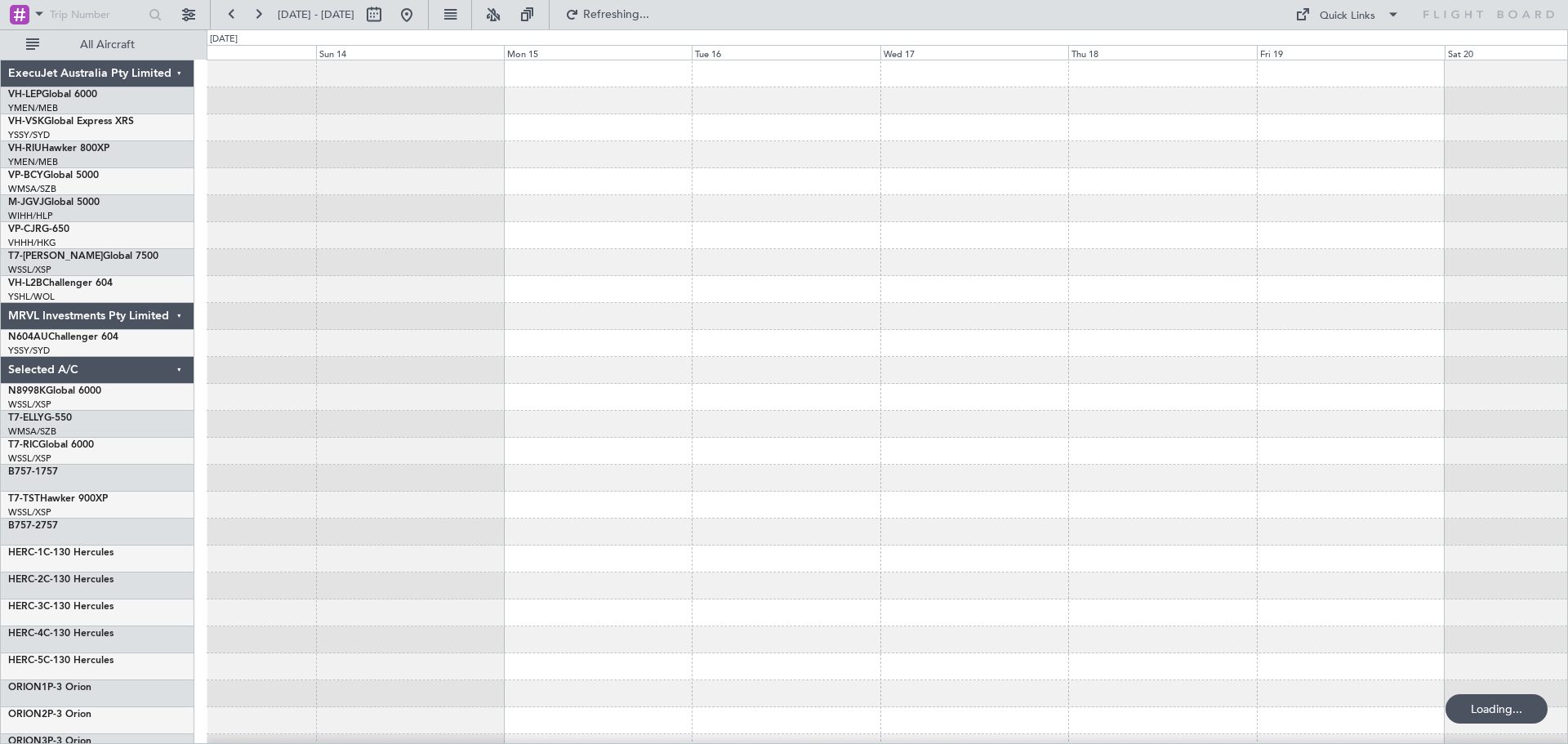
click at [20, 389] on div "ExecuJet Australia Pty Limited VH-LEP Global 6000 YMEN/MEB [GEOGRAPHIC_DATA] ([…" at bounding box center [784, 386] width 1568 height 715
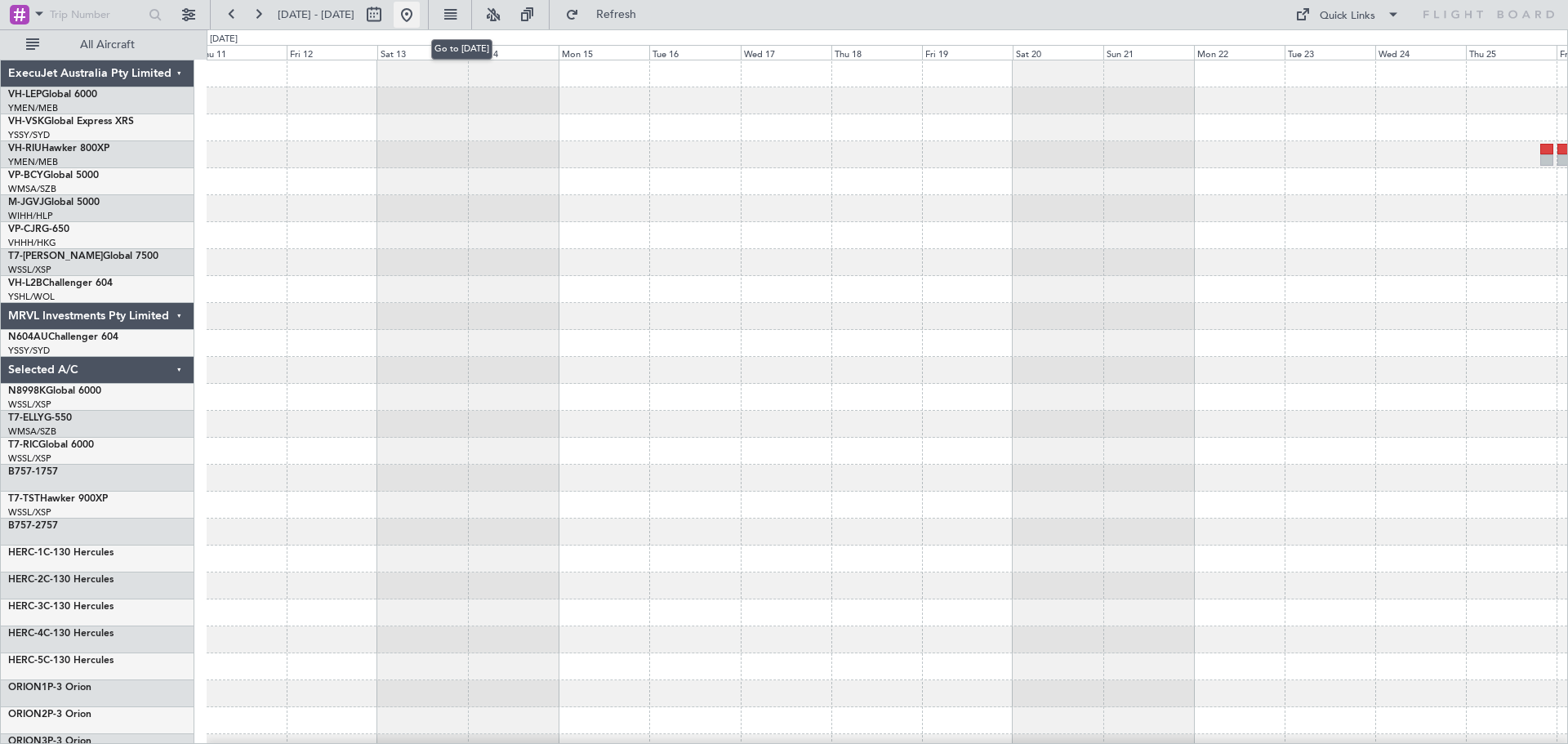
click at [420, 9] on button at bounding box center [407, 15] width 26 height 26
